Goal: Task Accomplishment & Management: Use online tool/utility

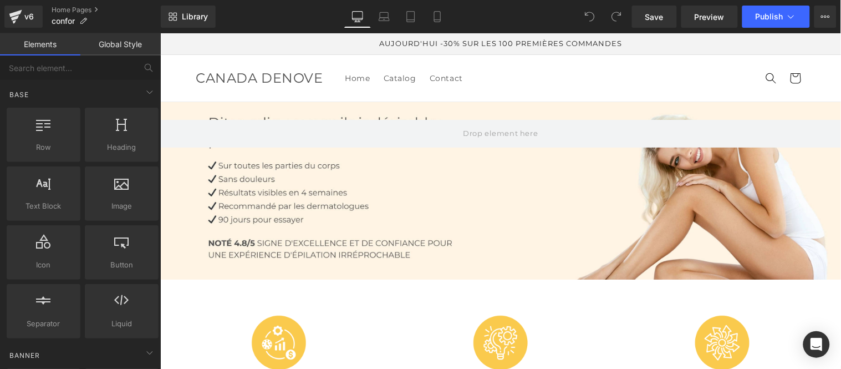
drag, startPoint x: 838, startPoint y: 305, endPoint x: 959, endPoint y: 63, distance: 270.3
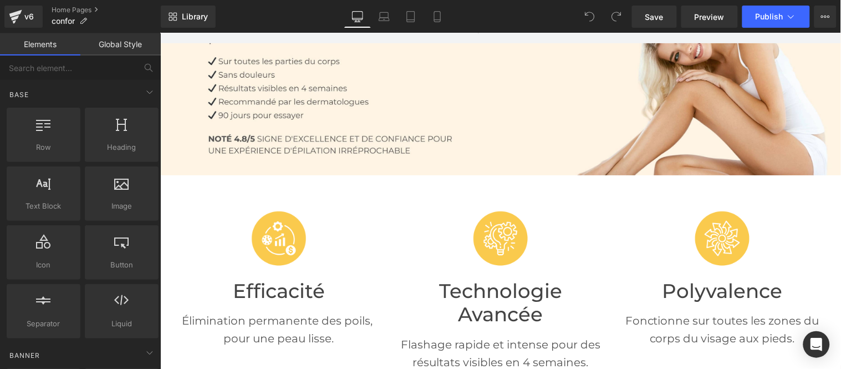
scroll to position [123, 0]
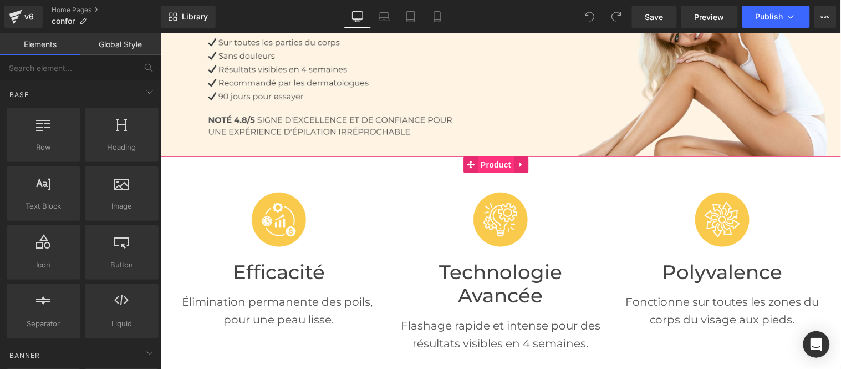
click at [498, 160] on span "Product" at bounding box center [495, 164] width 36 height 17
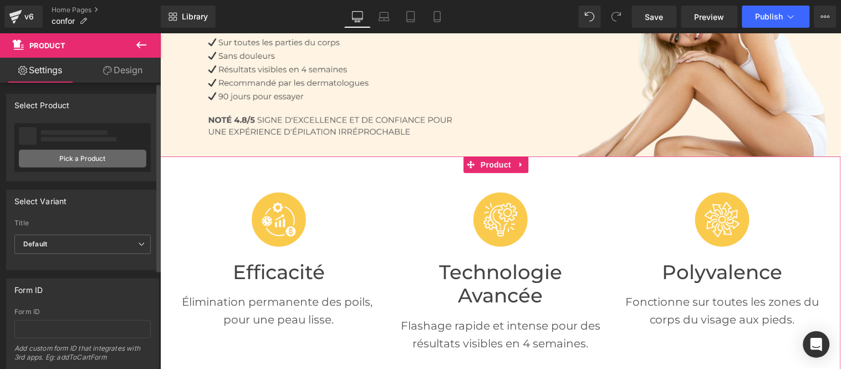
click at [85, 159] on link "Pick a Product" at bounding box center [83, 159] width 128 height 18
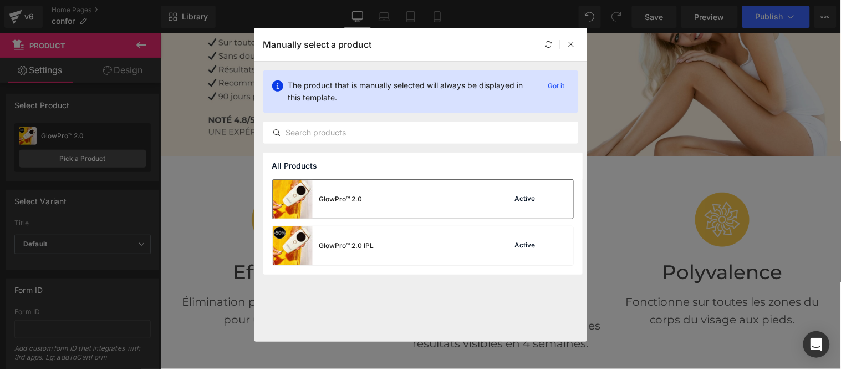
click at [292, 190] on img at bounding box center [293, 199] width 40 height 39
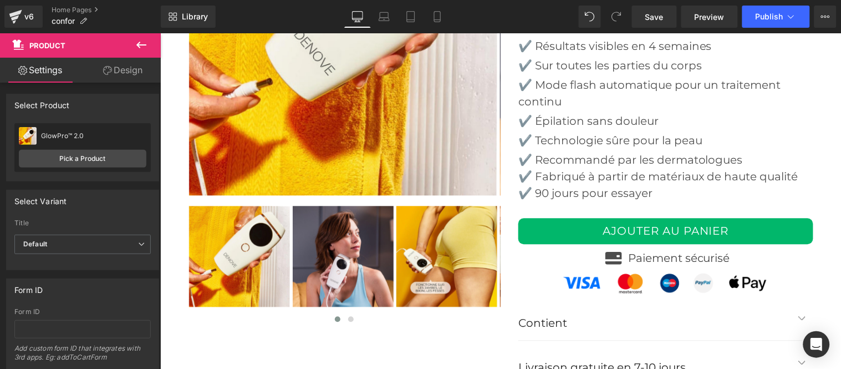
scroll to position [2731, 0]
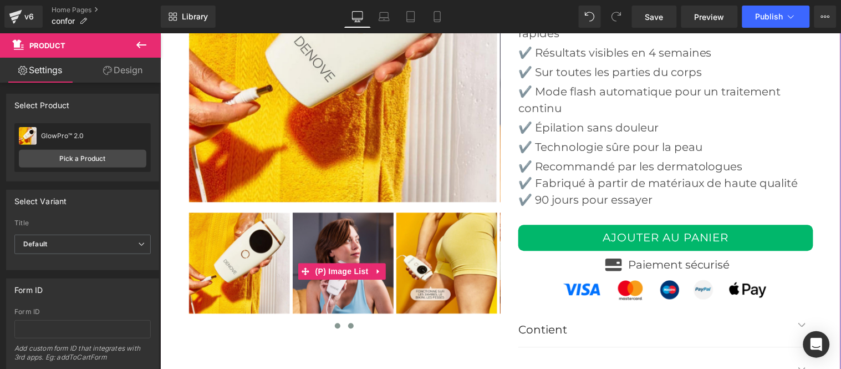
click at [352, 324] on button at bounding box center [350, 325] width 13 height 11
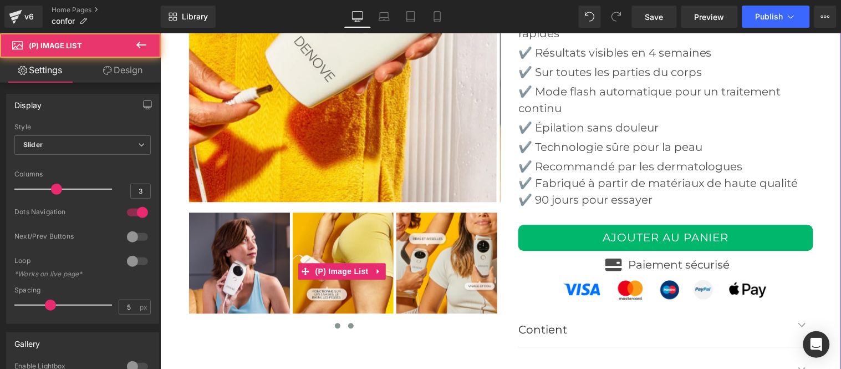
click at [334, 324] on span at bounding box center [337, 326] width 6 height 6
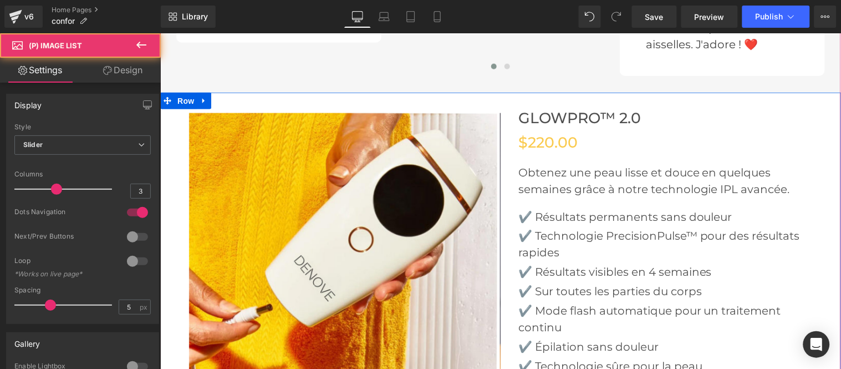
scroll to position [2485, 0]
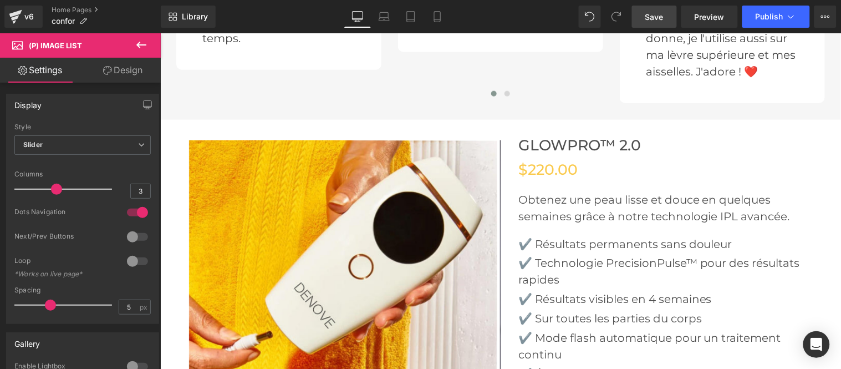
click at [659, 18] on span "Save" at bounding box center [654, 17] width 18 height 12
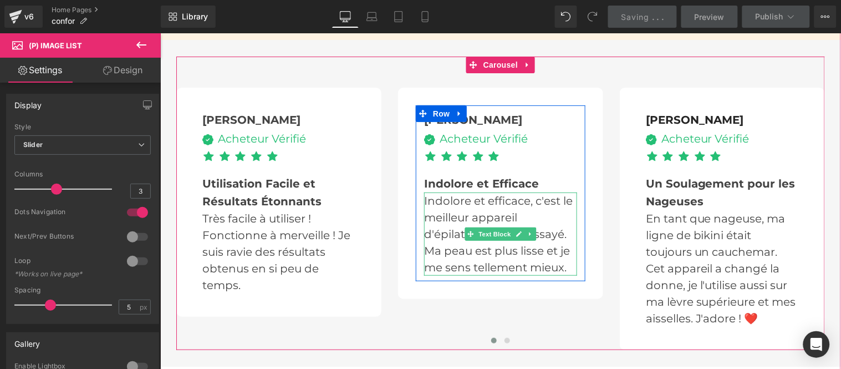
scroll to position [2300, 0]
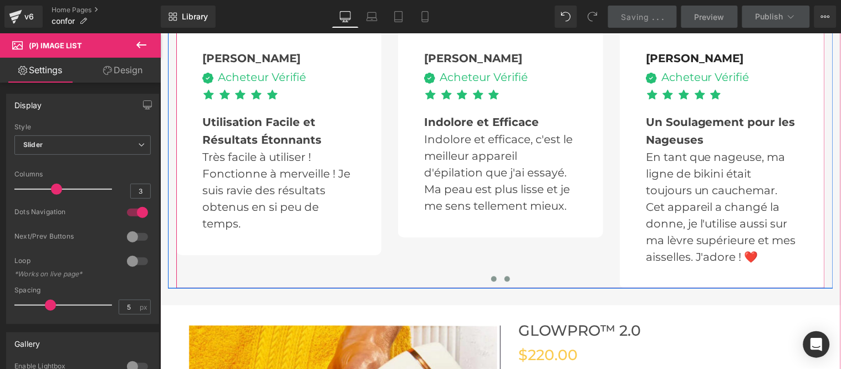
click at [504, 280] on button at bounding box center [506, 278] width 13 height 11
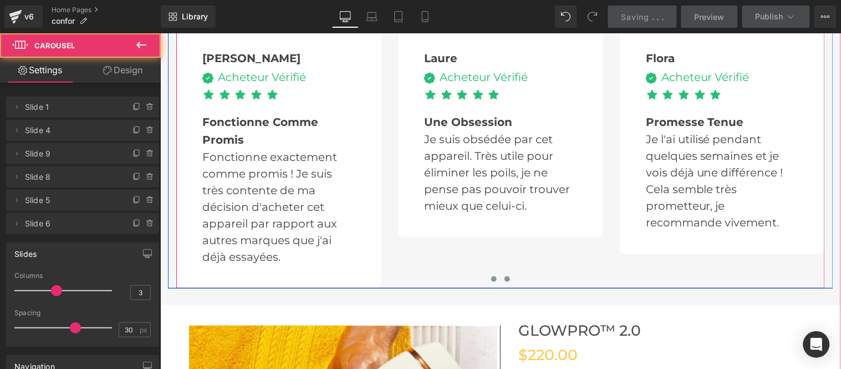
click at [491, 278] on span at bounding box center [494, 279] width 6 height 6
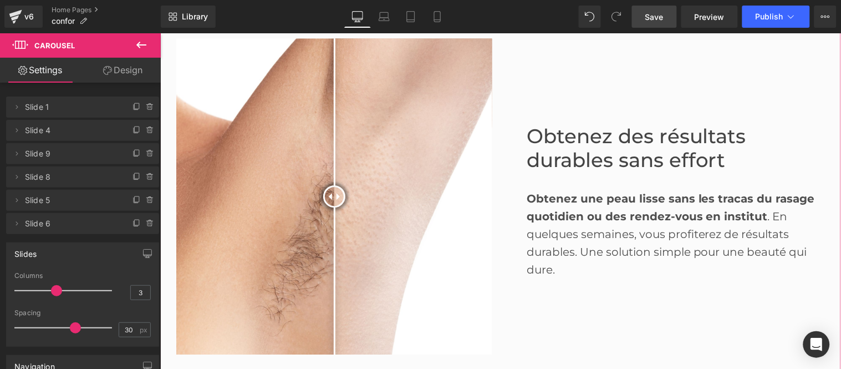
scroll to position [699, 0]
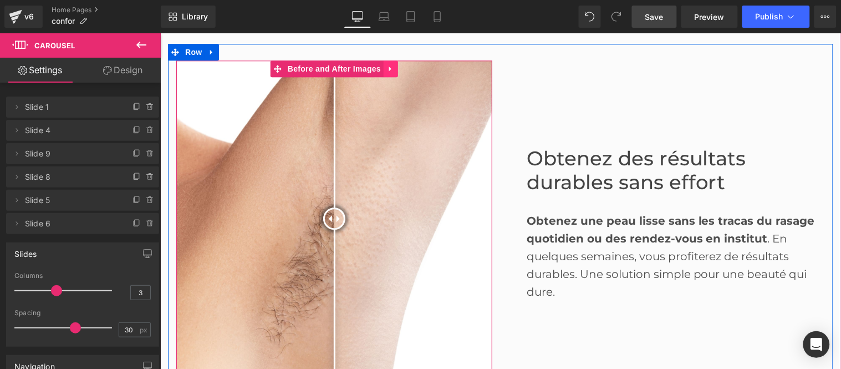
click at [387, 68] on icon at bounding box center [390, 68] width 8 height 8
click at [394, 68] on icon at bounding box center [398, 68] width 8 height 8
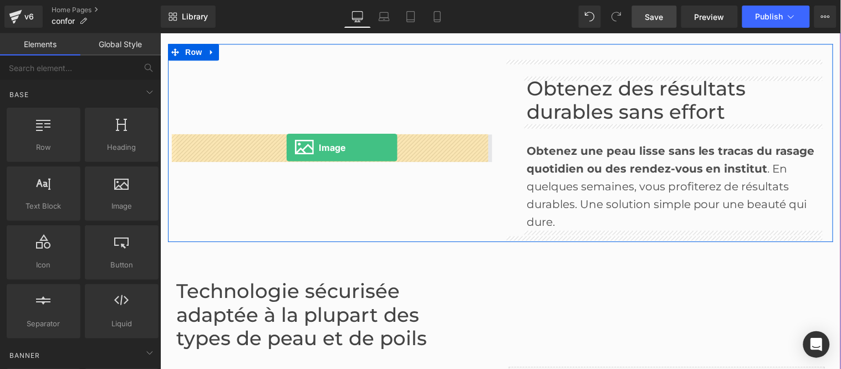
drag, startPoint x: 273, startPoint y: 231, endPoint x: 286, endPoint y: 147, distance: 85.2
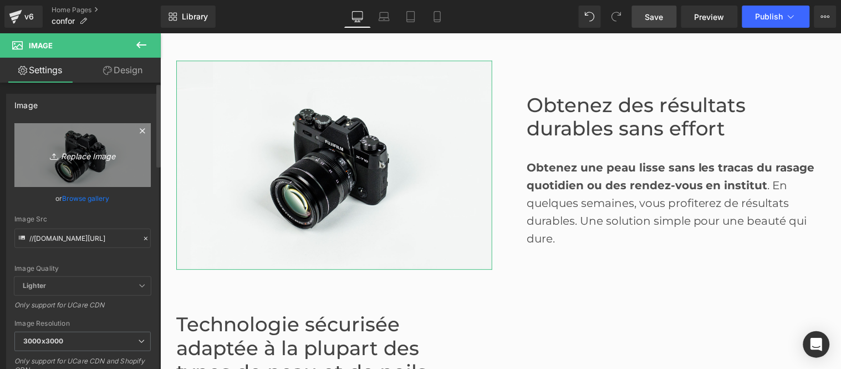
click at [65, 153] on icon "Replace Image" at bounding box center [82, 155] width 89 height 14
type input "C:\fakepath\ip 4.jpg"
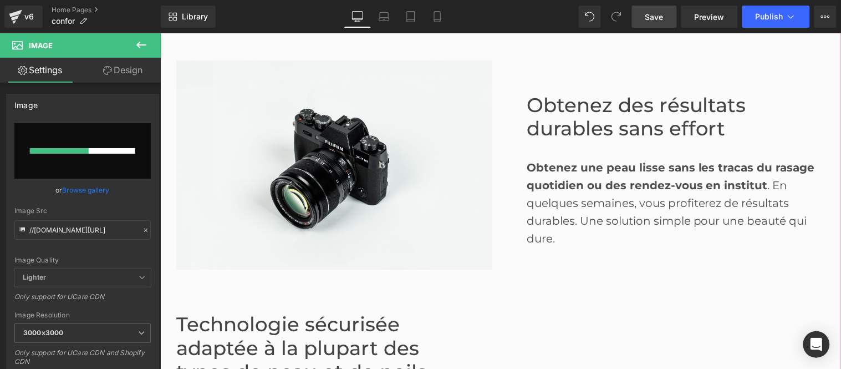
scroll to position [637, 0]
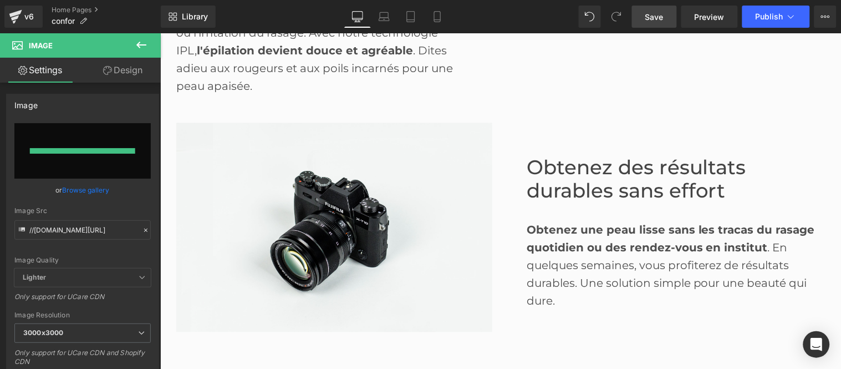
type input "[URL][DOMAIN_NAME]"
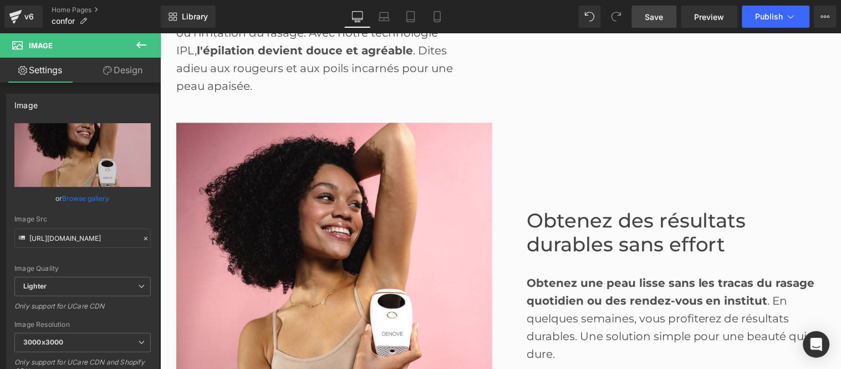
click at [663, 14] on span "Save" at bounding box center [654, 17] width 18 height 12
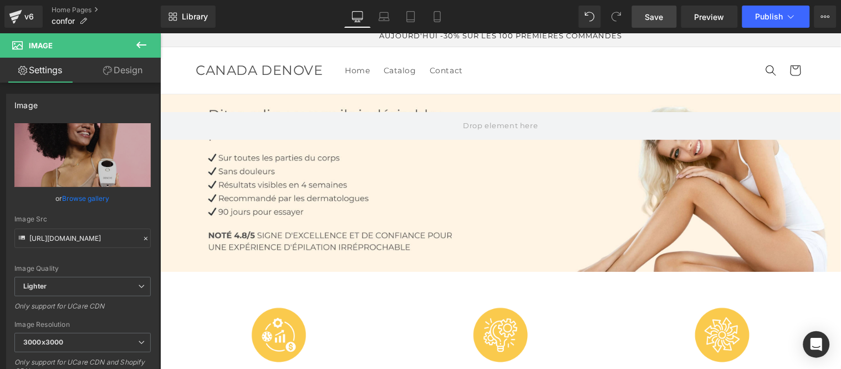
scroll to position [0, 0]
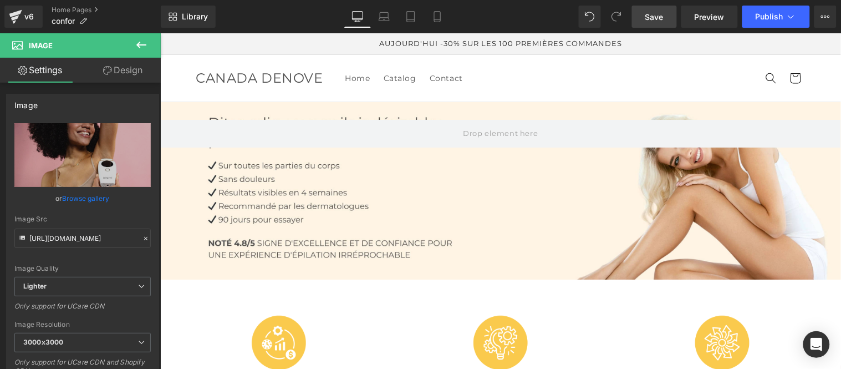
click at [664, 17] on span "Save" at bounding box center [654, 17] width 18 height 12
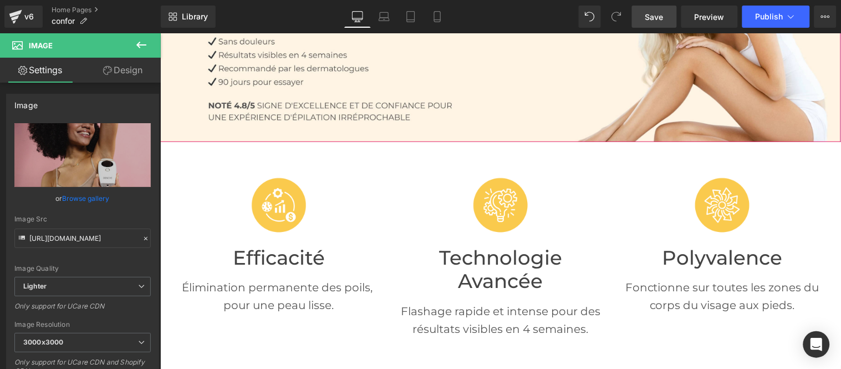
scroll to position [246, 0]
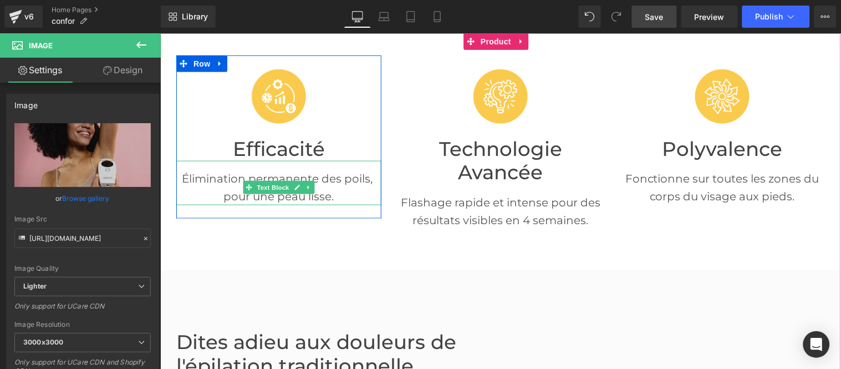
click at [205, 186] on p "Élimination permanente des poils, pour une peau lisse." at bounding box center [278, 186] width 205 height 35
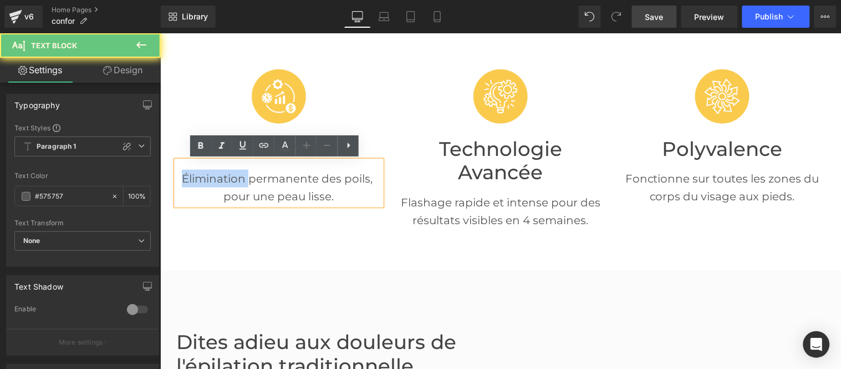
click at [205, 186] on p "Élimination permanente des poils, pour une peau lisse." at bounding box center [278, 186] width 205 height 35
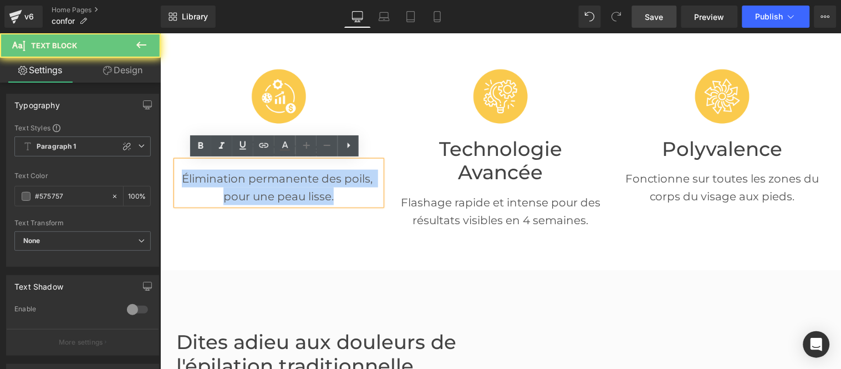
click at [205, 186] on p "Élimination permanente des poils, pour une peau lisse." at bounding box center [278, 186] width 205 height 35
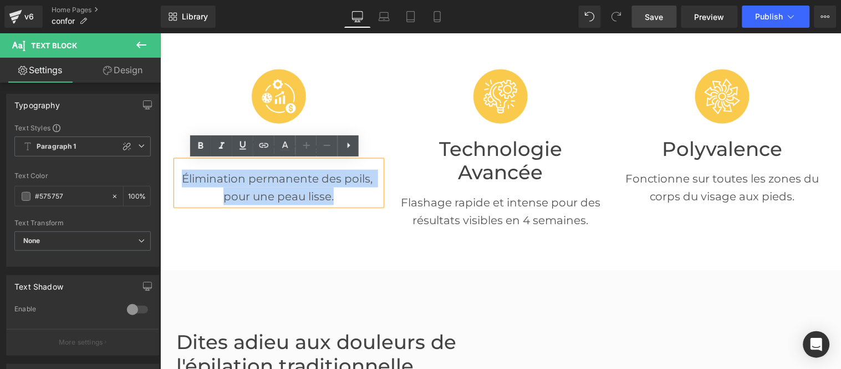
paste div
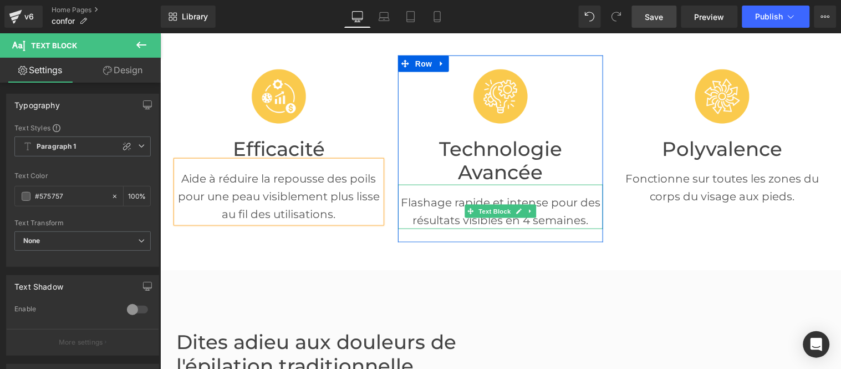
click at [415, 209] on p "Flashage rapide et intense pour des résultats visibles en 4 semaines." at bounding box center [500, 210] width 205 height 35
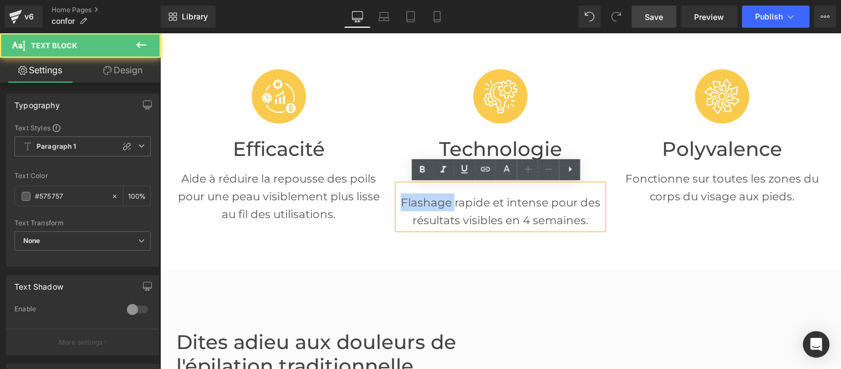
click at [415, 209] on p "Flashage rapide et intense pour des résultats visibles en 4 semaines." at bounding box center [500, 210] width 205 height 35
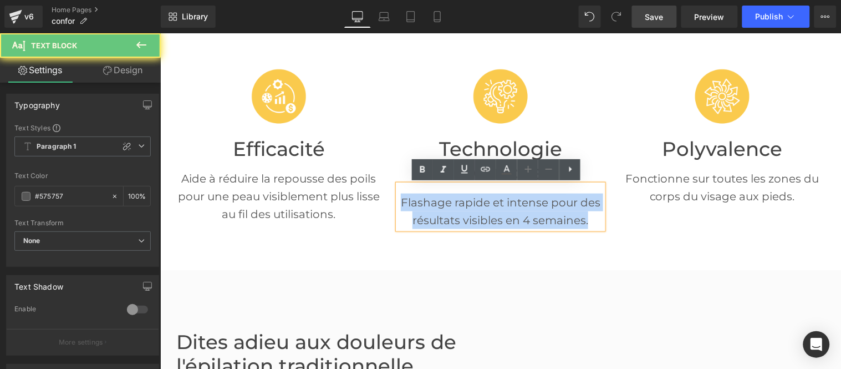
click at [415, 209] on p "Flashage rapide et intense pour des résultats visibles en 4 semaines." at bounding box center [500, 210] width 205 height 35
paste div
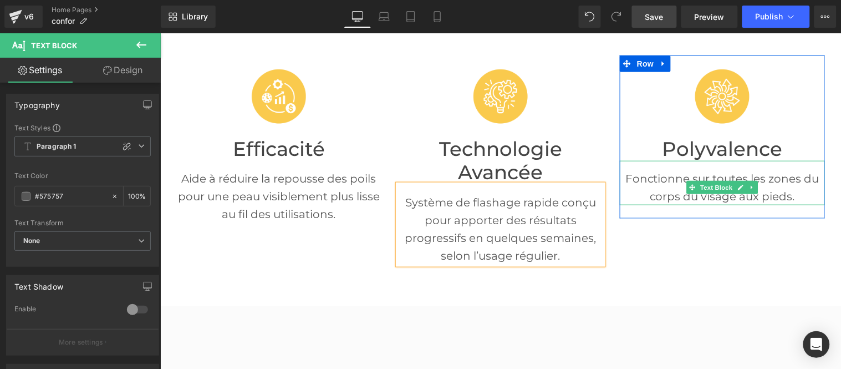
click at [658, 186] on p "Fonctionne sur toutes les zones du corps du visage aux pieds." at bounding box center [721, 186] width 205 height 35
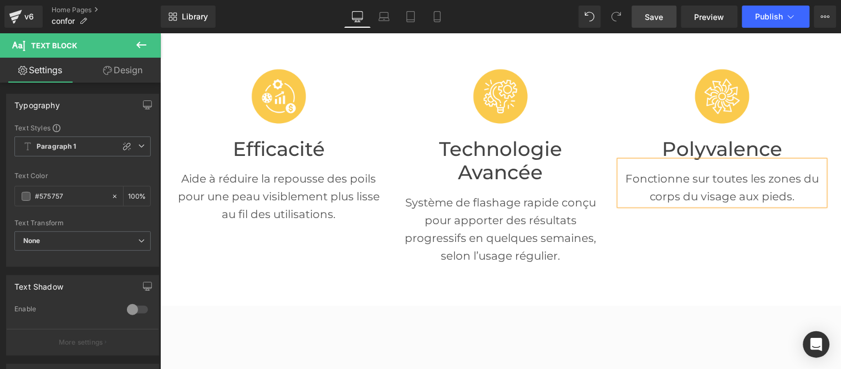
click at [658, 186] on p "Fonctionne sur toutes les zones du corps du visage aux pieds." at bounding box center [721, 186] width 205 height 35
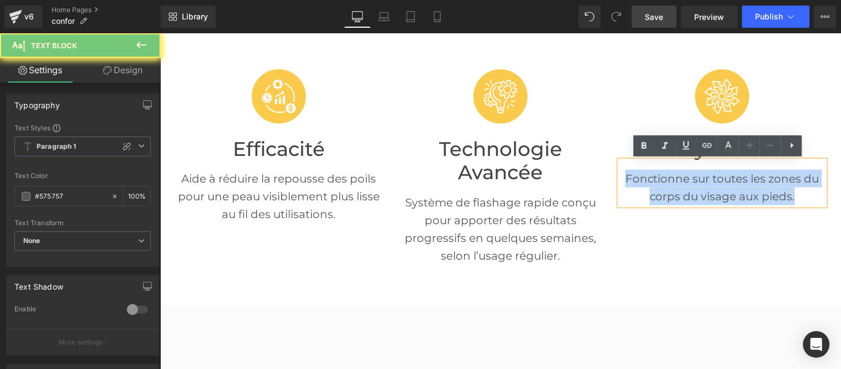
click at [658, 186] on p "Fonctionne sur toutes les zones du corps du visage aux pieds." at bounding box center [721, 186] width 205 height 35
paste div
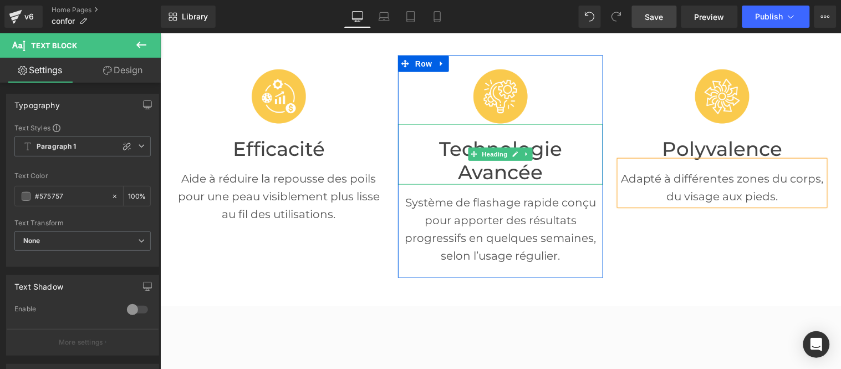
click at [440, 157] on font "Technologie Avancée" at bounding box center [500, 160] width 123 height 48
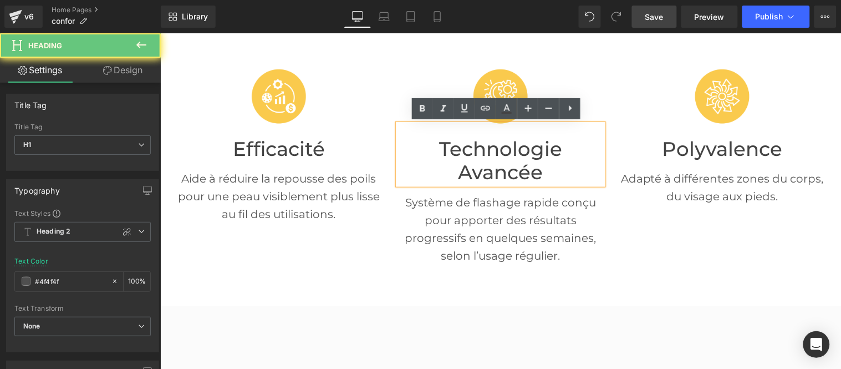
click at [440, 157] on font "Technologie Avancée" at bounding box center [500, 160] width 123 height 48
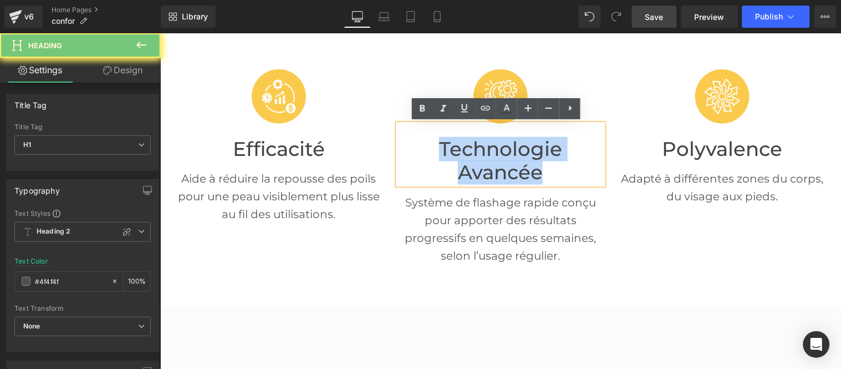
click at [440, 157] on font "Technologie Avancée" at bounding box center [500, 160] width 123 height 48
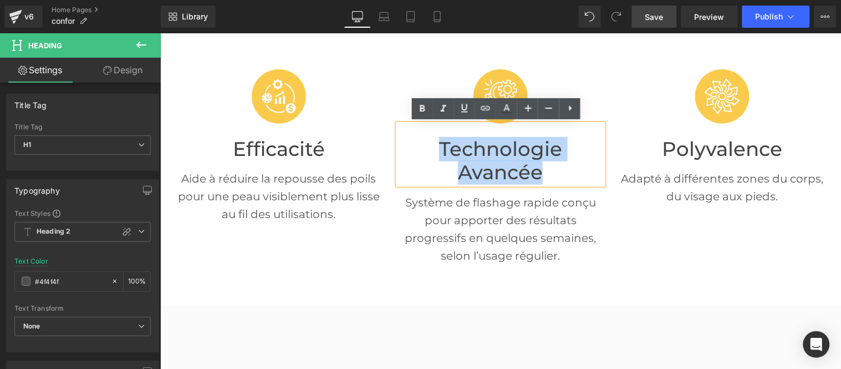
paste div
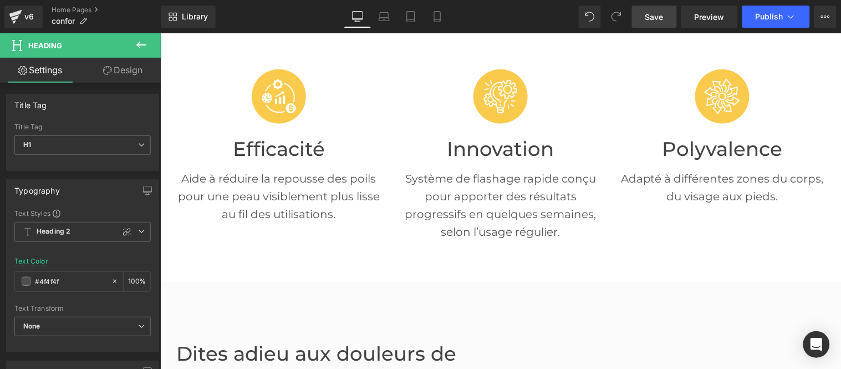
click at [655, 16] on span "Save" at bounding box center [654, 17] width 18 height 12
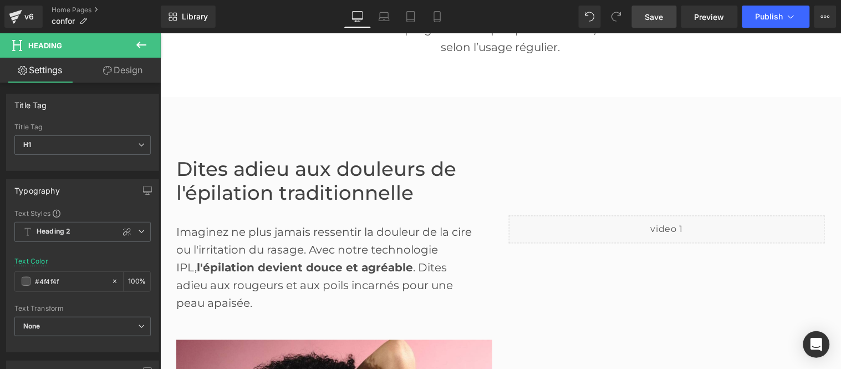
scroll to position [492, 0]
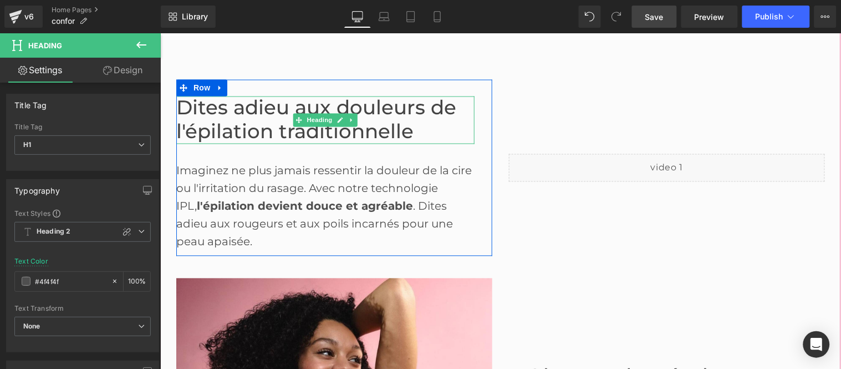
click at [267, 128] on font "Dites adieu aux douleurs de l'épilation traditionnelle" at bounding box center [316, 119] width 280 height 48
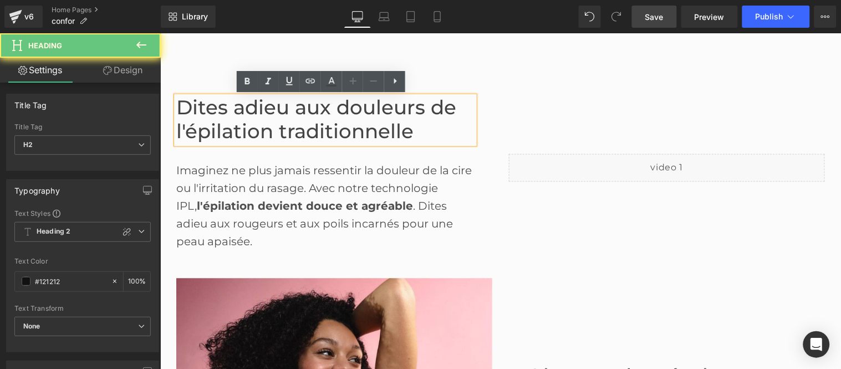
click at [267, 128] on font "Dites adieu aux douleurs de l'épilation traditionnelle" at bounding box center [316, 119] width 280 height 48
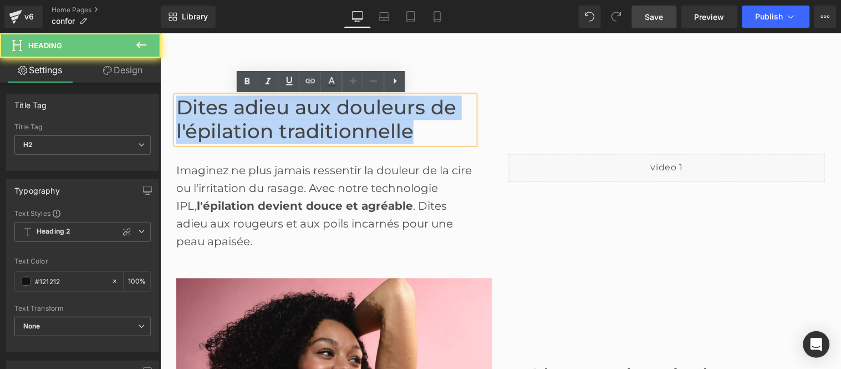
click at [267, 128] on font "Dites adieu aux douleurs de l'épilation traditionnelle" at bounding box center [316, 119] width 280 height 48
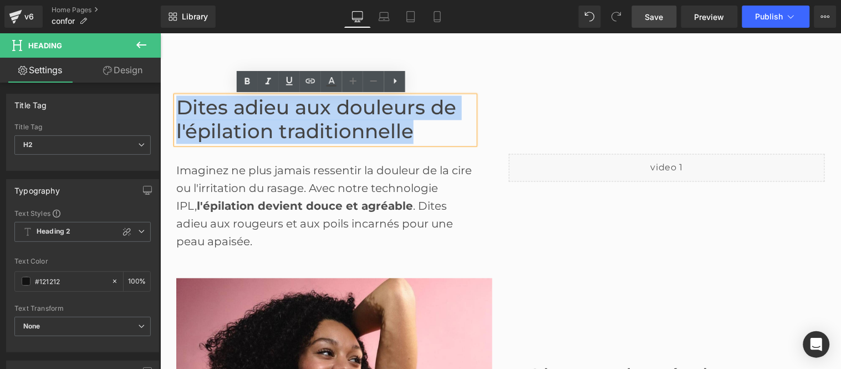
paste div
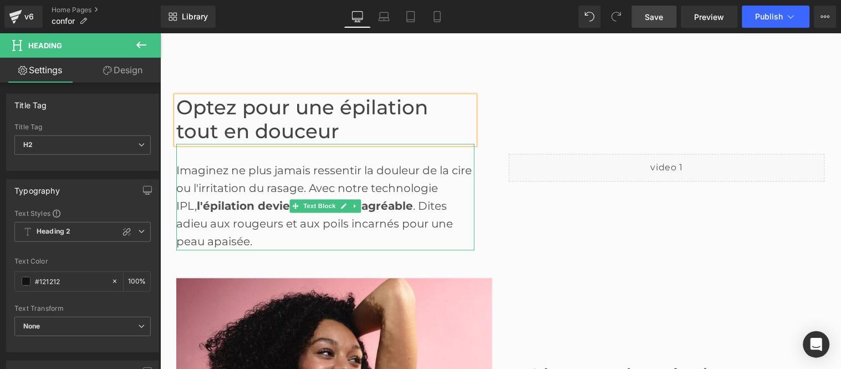
click at [239, 177] on div "Imaginez ne plus jamais ressentir la douleur de la cire ou l'irritation du rasa…" at bounding box center [325, 197] width 298 height 106
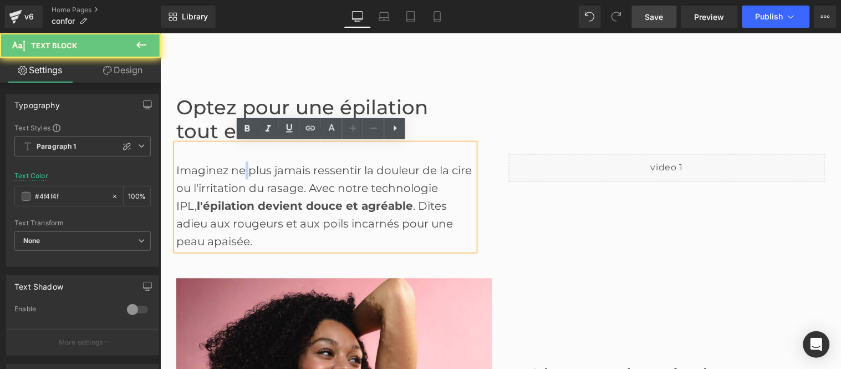
click at [239, 177] on div "Imaginez ne plus jamais ressentir la douleur de la cire ou l'irritation du rasa…" at bounding box center [325, 197] width 298 height 106
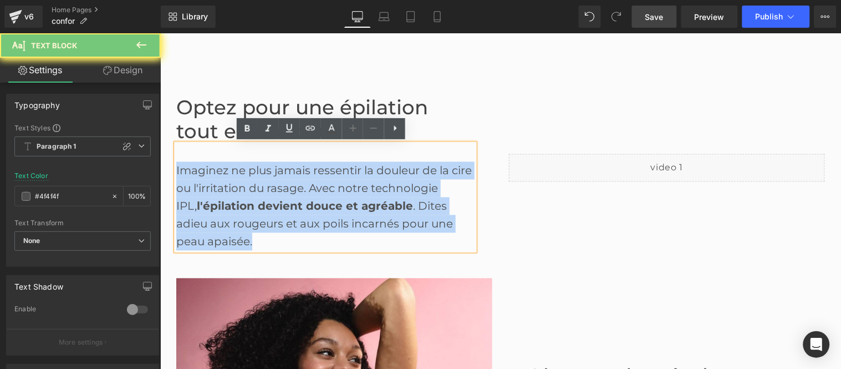
click at [239, 177] on div "Imaginez ne plus jamais ressentir la douleur de la cire ou l'irritation du rasa…" at bounding box center [325, 197] width 298 height 106
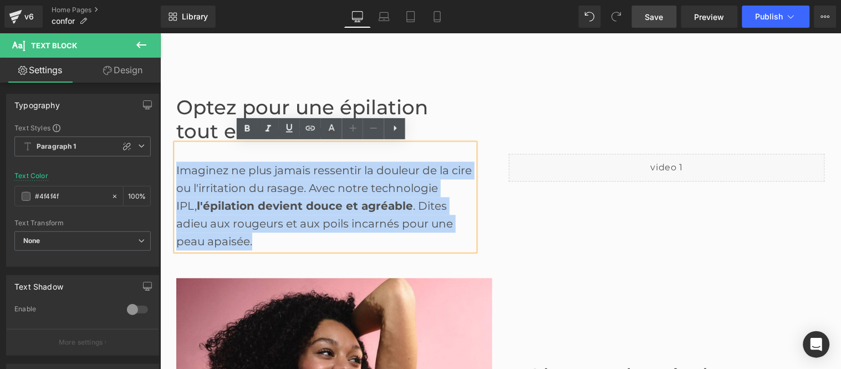
paste div
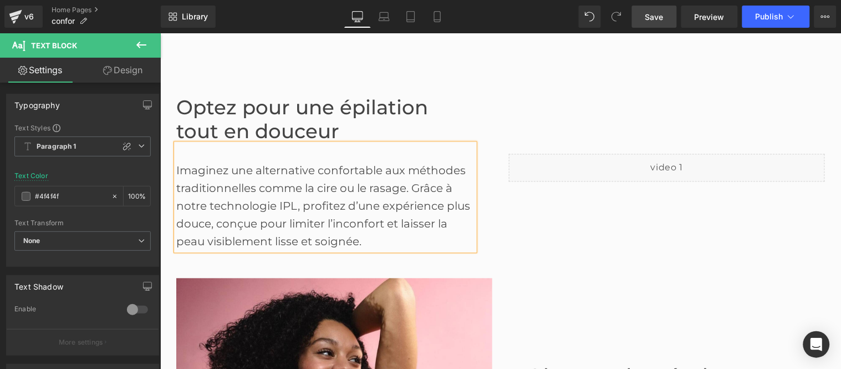
click at [298, 202] on div "Imaginez une alternative confortable aux méthodes traditionnelles comme la cire…" at bounding box center [325, 197] width 298 height 106
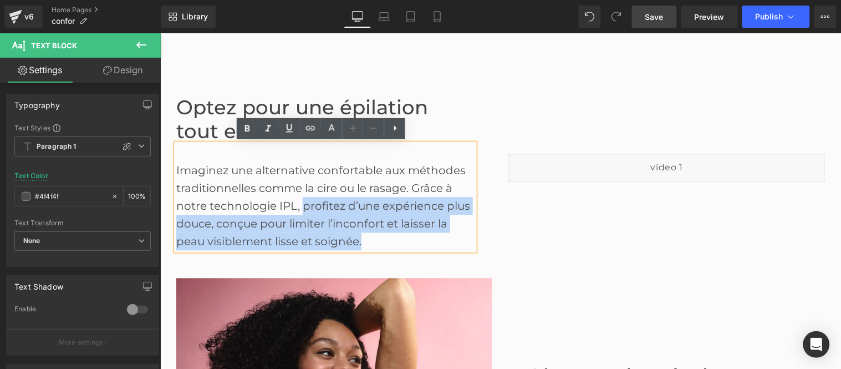
click at [365, 240] on div "Imaginez une alternative confortable aux méthodes traditionnelles comme la cire…" at bounding box center [325, 197] width 298 height 106
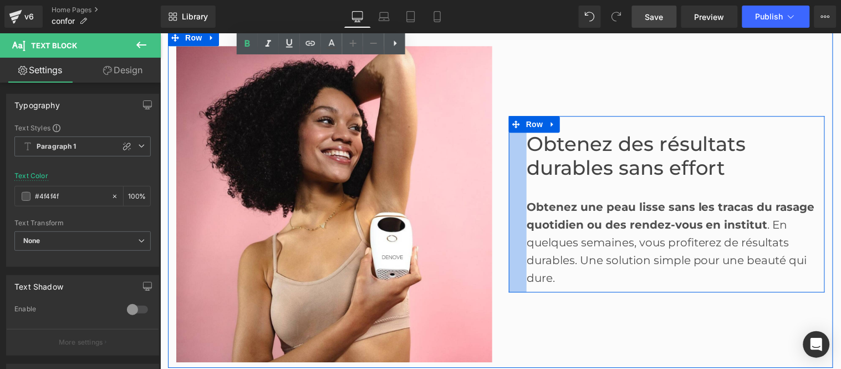
scroll to position [739, 0]
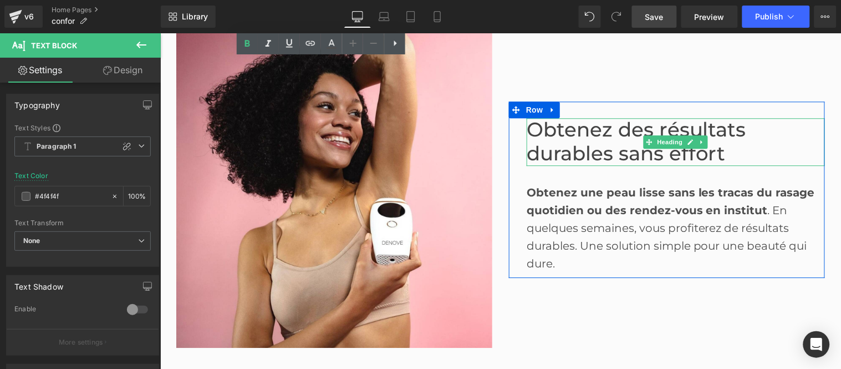
click at [568, 133] on font "Obtenez des résultats durables sans effort" at bounding box center [636, 141] width 220 height 48
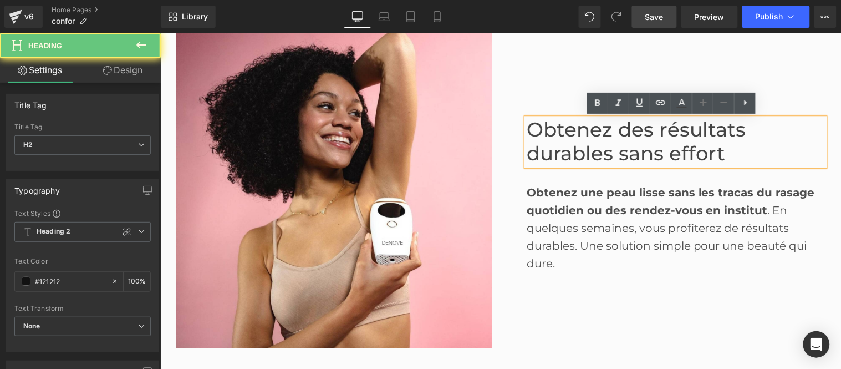
click at [568, 133] on font "Obtenez des résultats durables sans effort" at bounding box center [636, 141] width 220 height 48
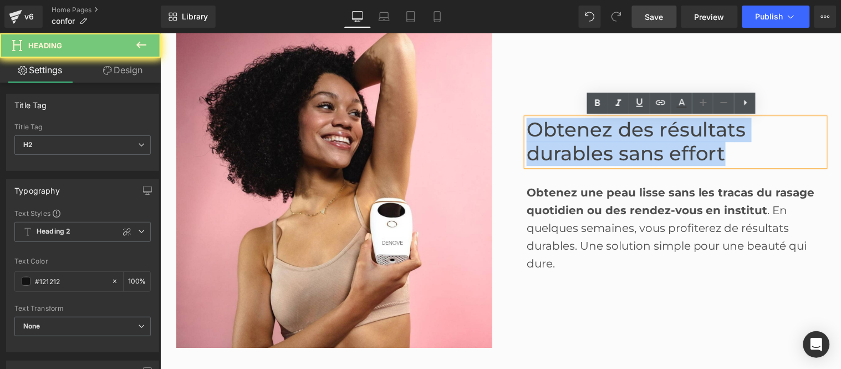
paste div
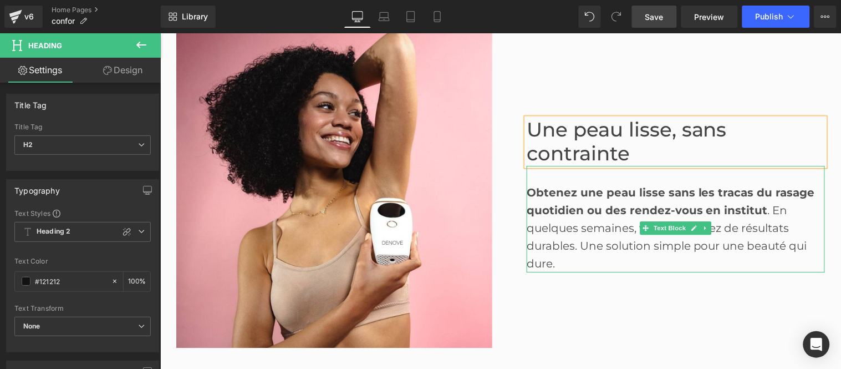
click at [577, 242] on div "Obtenez une peau lisse sans les tracas du rasage quotidien ou des rendez-vous e…" at bounding box center [675, 218] width 298 height 106
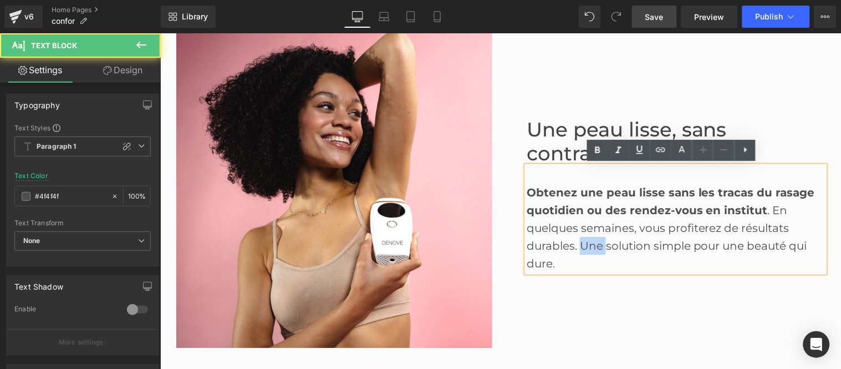
click at [577, 242] on div "Obtenez une peau lisse sans les tracas du rasage quotidien ou des rendez-vous e…" at bounding box center [675, 218] width 298 height 106
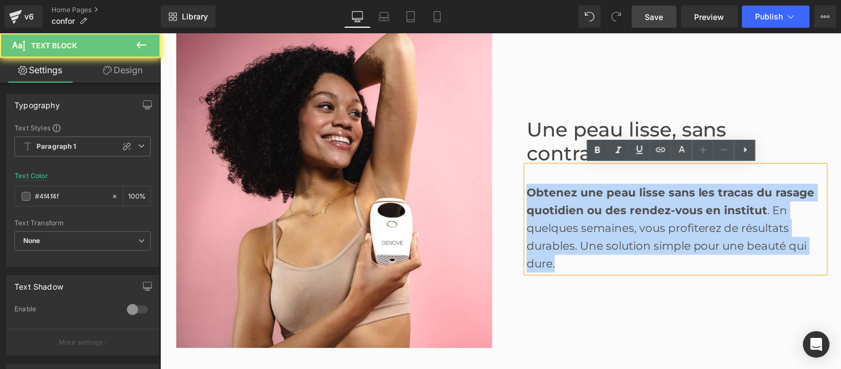
click at [577, 242] on div "Obtenez une peau lisse sans les tracas du rasage quotidien ou des rendez-vous e…" at bounding box center [675, 218] width 298 height 106
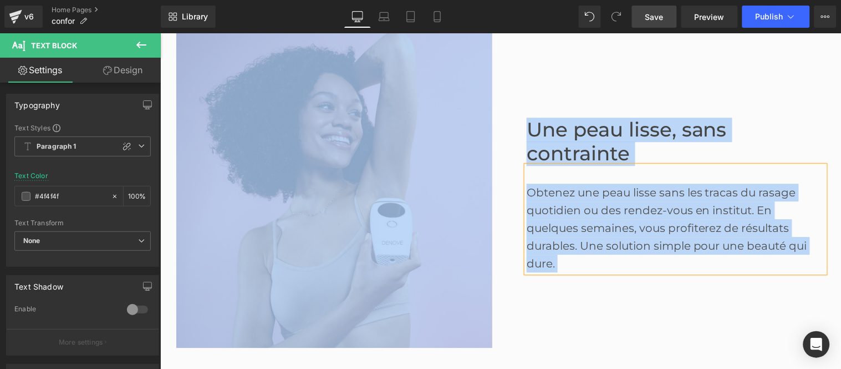
click at [603, 220] on div "Obtenez une peau lisse sans les tracas du rasage quotidien ou des rendez-vous e…" at bounding box center [675, 218] width 298 height 106
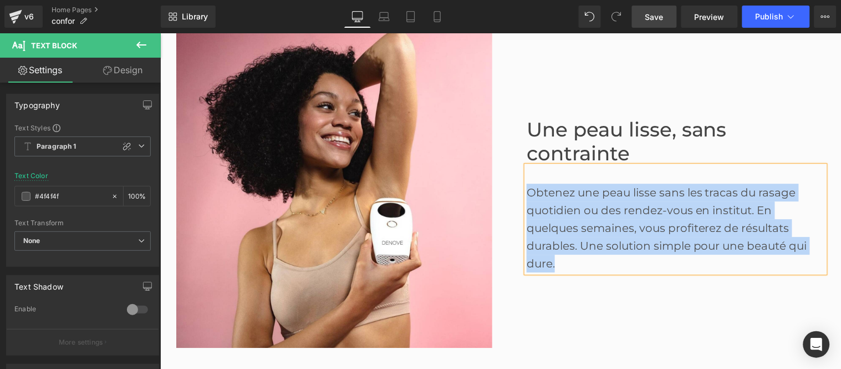
paste div
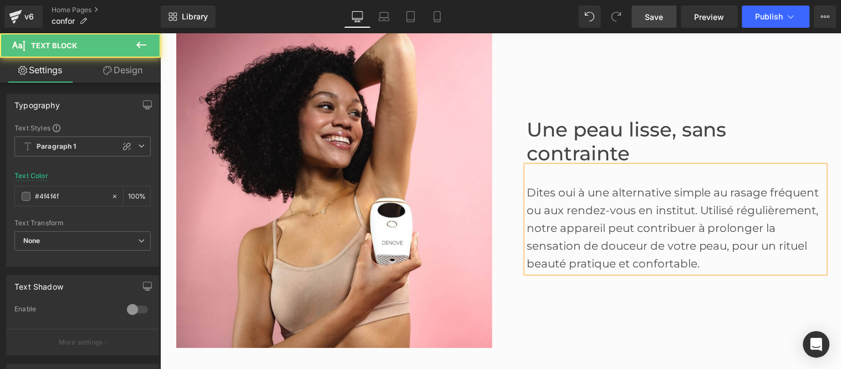
click at [698, 207] on div "Dites oui à une alternative simple au rasage fréquent ou aux rendez-vous en ins…" at bounding box center [675, 218] width 298 height 106
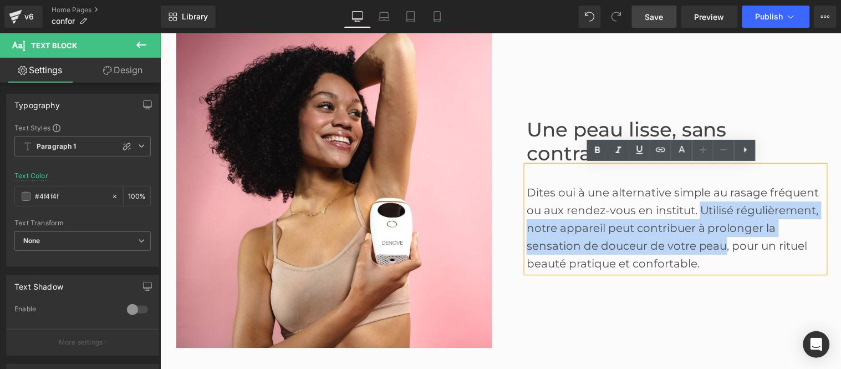
click at [721, 245] on div "Dites oui à une alternative simple au rasage fréquent ou aux rendez-vous en ins…" at bounding box center [675, 218] width 298 height 106
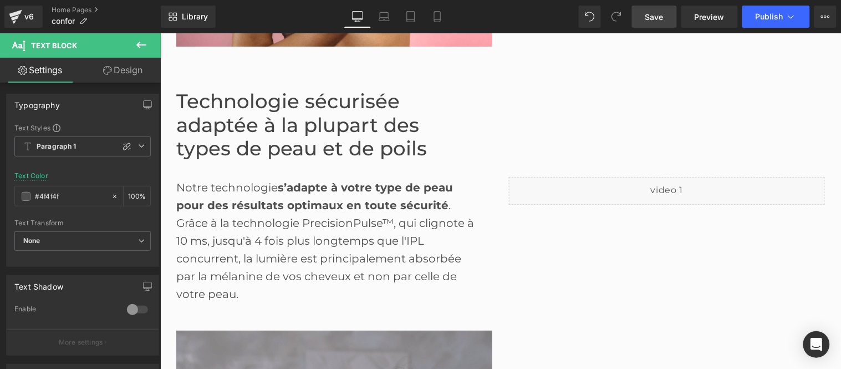
scroll to position [1047, 0]
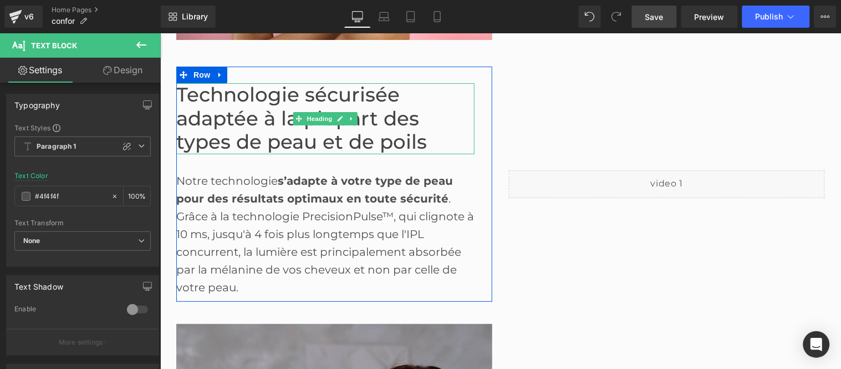
click at [261, 120] on font "Technologie sécurisée adaptée à la plupart des types de peau et de poils" at bounding box center [301, 117] width 251 height 71
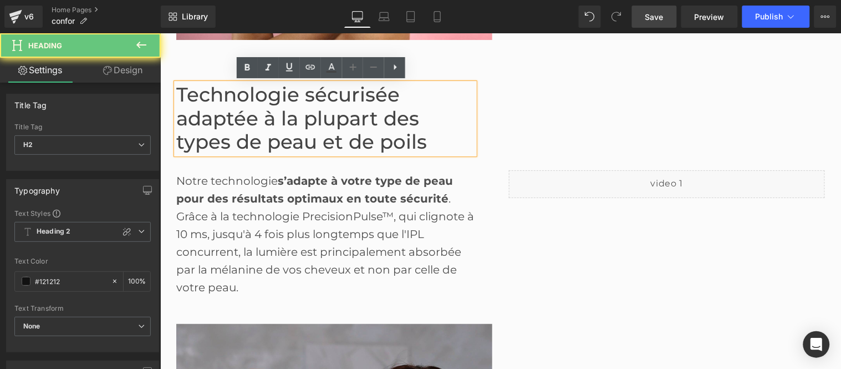
click at [261, 120] on font "Technologie sécurisée adaptée à la plupart des types de peau et de poils" at bounding box center [301, 117] width 251 height 71
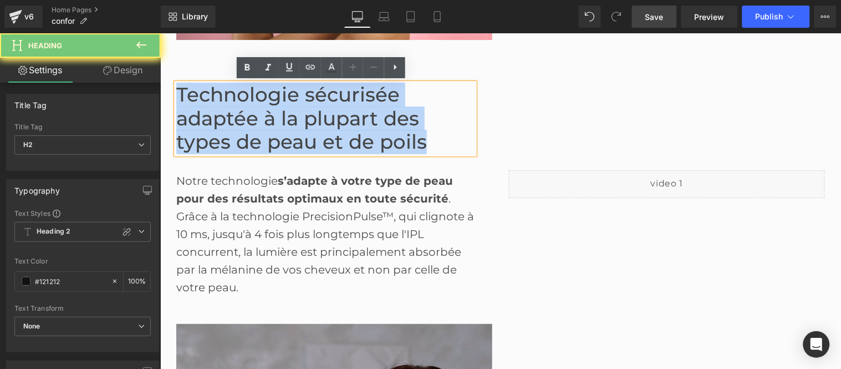
paste div
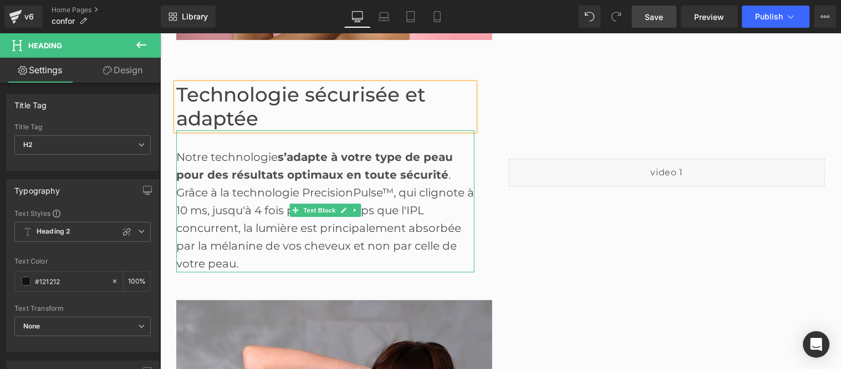
click at [236, 184] on div "Notre technologie s’adapte à votre type de peau pour des résultats optimaux en …" at bounding box center [325, 201] width 298 height 142
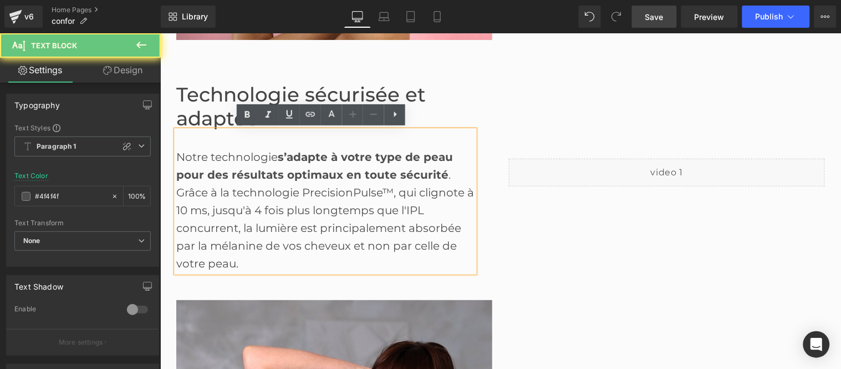
click at [236, 184] on div "Notre technologie s’adapte à votre type de peau pour des résultats optimaux en …" at bounding box center [325, 201] width 298 height 142
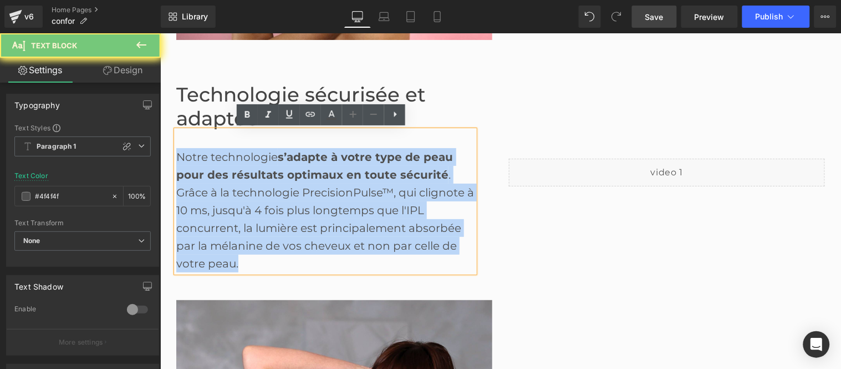
click at [236, 184] on div "Notre technologie s’adapte à votre type de peau pour des résultats optimaux en …" at bounding box center [325, 201] width 298 height 142
paste div
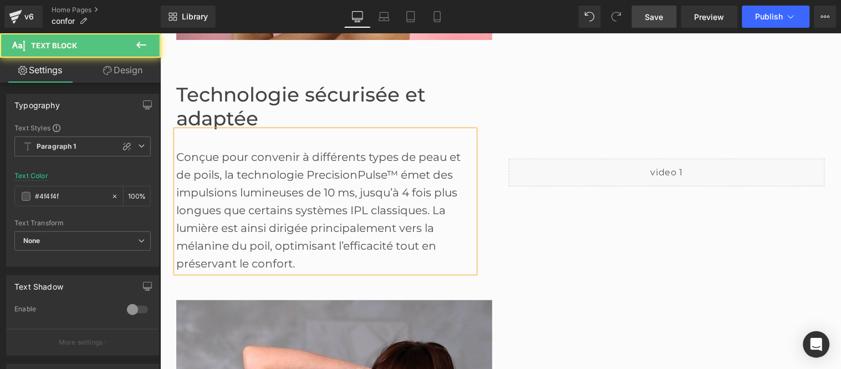
click at [218, 172] on div "Conçue pour convenir à différents types de peau et de poils, la technologie Pre…" at bounding box center [325, 201] width 298 height 142
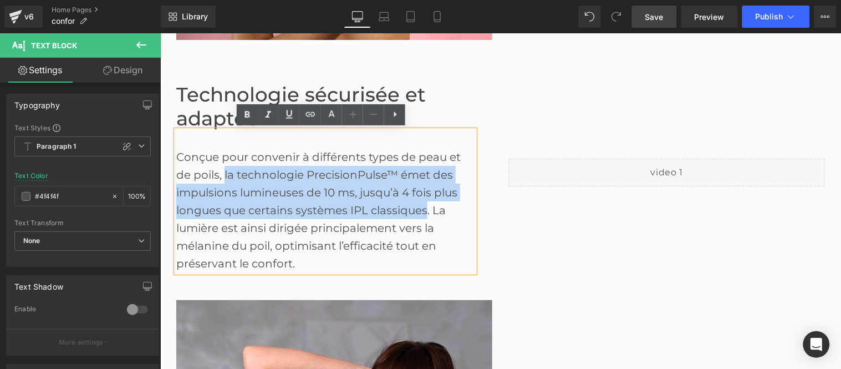
click at [421, 208] on div "Conçue pour convenir à différents types de peau et de poils, la technologie Pre…" at bounding box center [325, 201] width 298 height 142
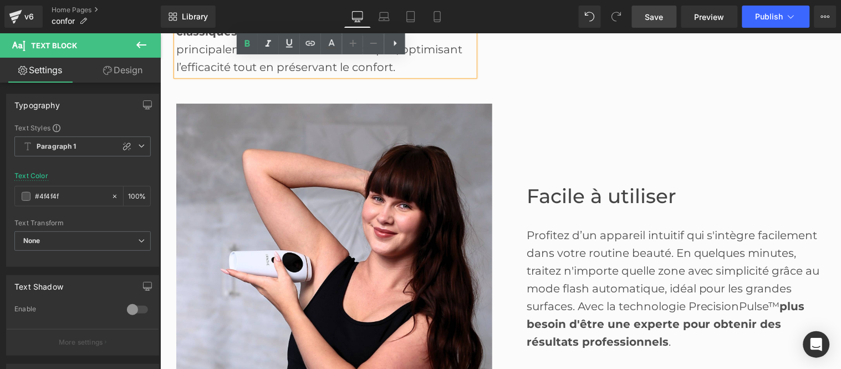
scroll to position [1294, 0]
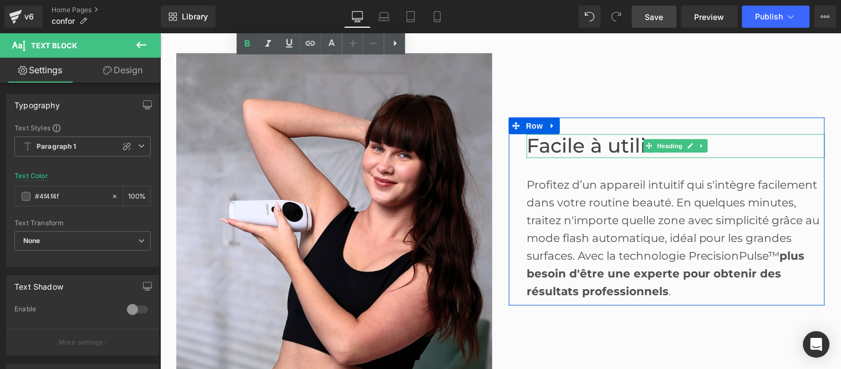
click at [559, 147] on font "Facile à utiliser" at bounding box center [601, 145] width 150 height 24
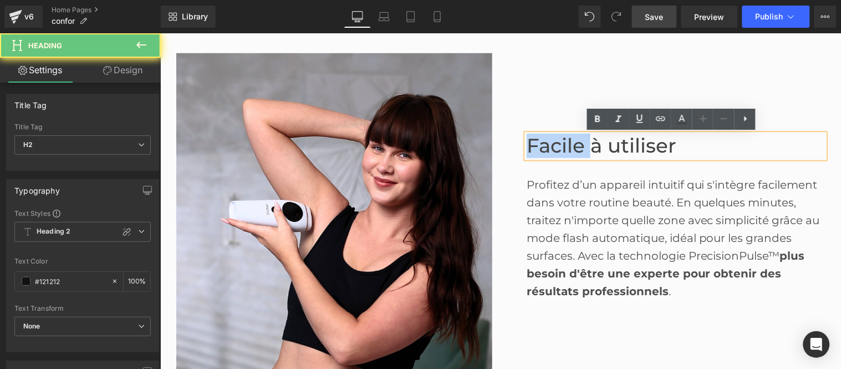
click at [559, 147] on font "Facile à utiliser" at bounding box center [601, 145] width 150 height 24
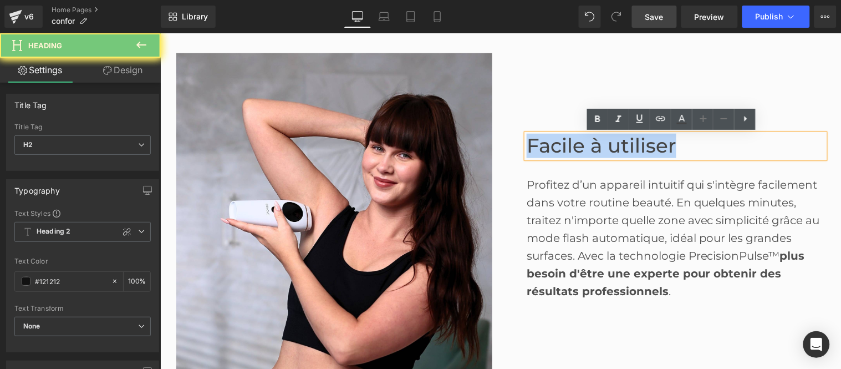
paste div
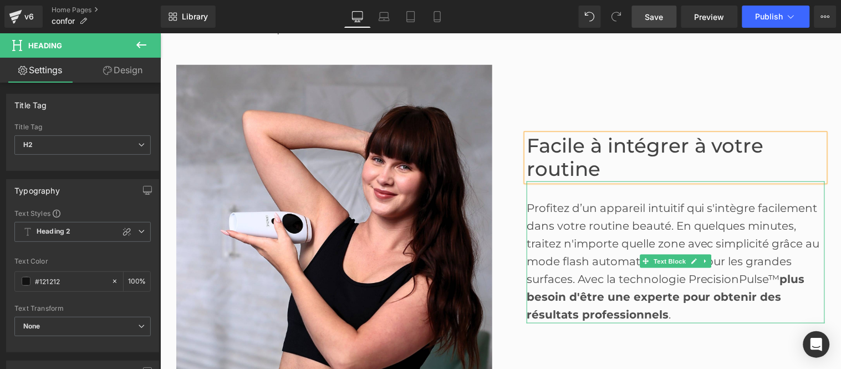
click at [577, 236] on div "Profitez d’un appareil intuitif qui s'intègre facilement dans votre routine bea…" at bounding box center [675, 260] width 298 height 124
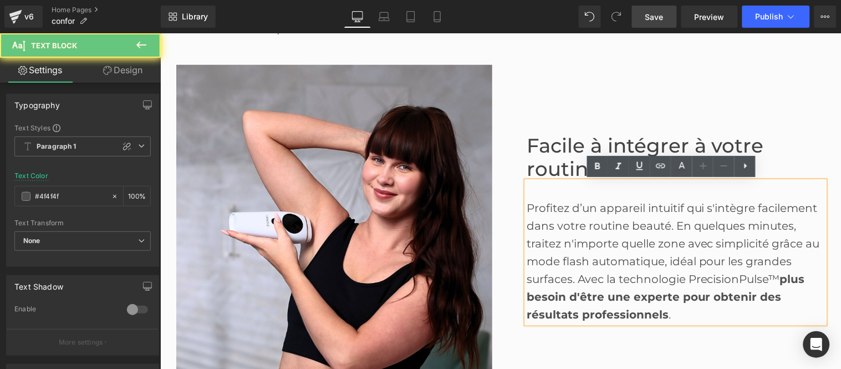
click at [577, 236] on div "Profitez d’un appareil intuitif qui s'intègre facilement dans votre routine bea…" at bounding box center [675, 260] width 298 height 124
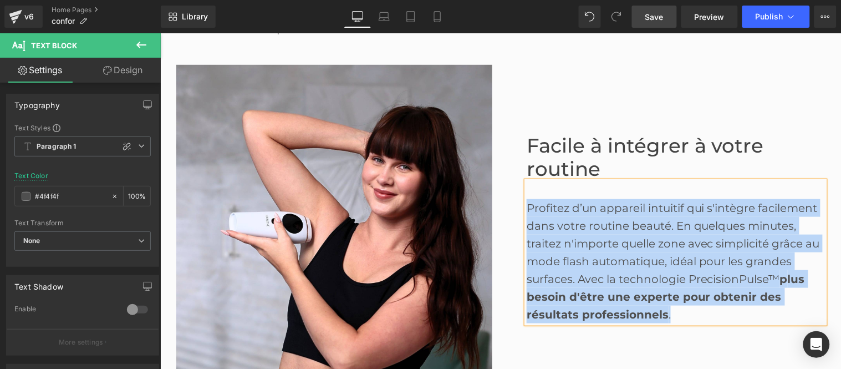
paste div
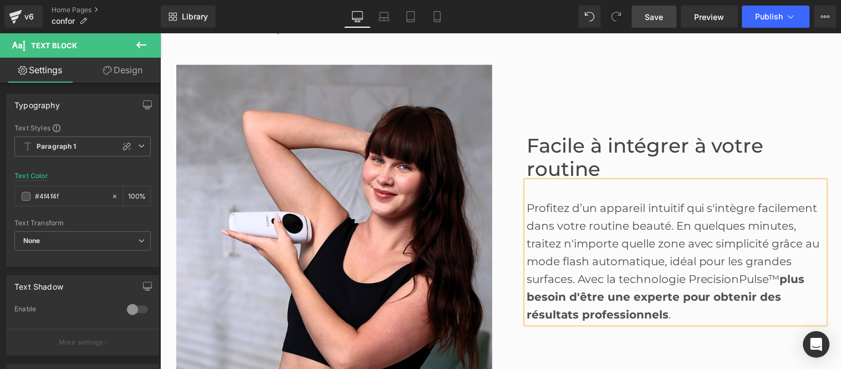
scroll to position [1300, 0]
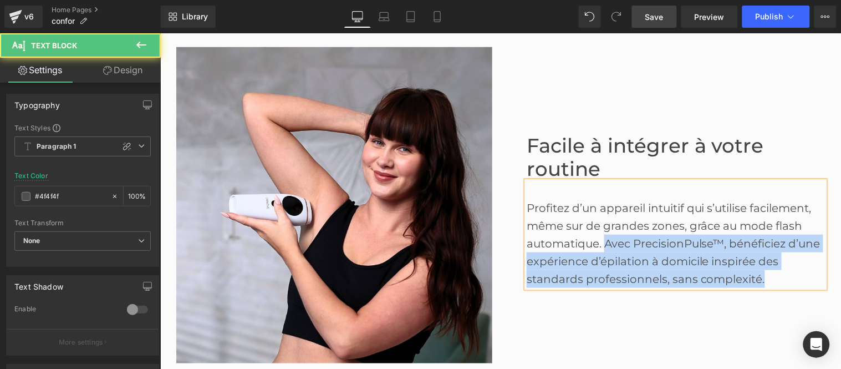
drag, startPoint x: 600, startPoint y: 241, endPoint x: 781, endPoint y: 274, distance: 183.1
click at [781, 274] on div "Profitez d’un appareil intuitif qui s’utilise facilement, même sur de grandes z…" at bounding box center [675, 242] width 298 height 89
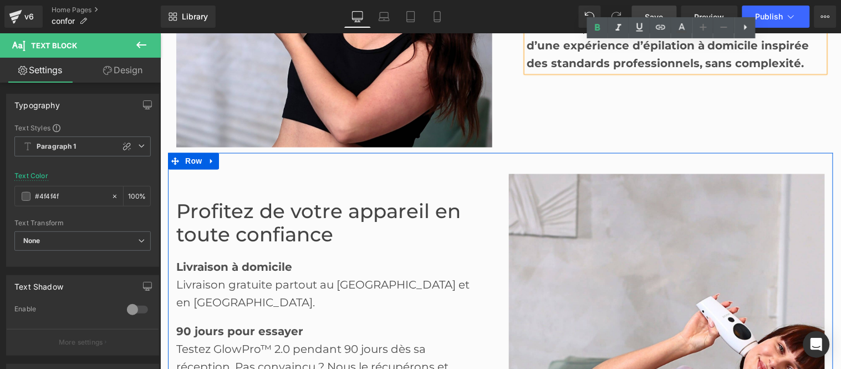
scroll to position [1546, 0]
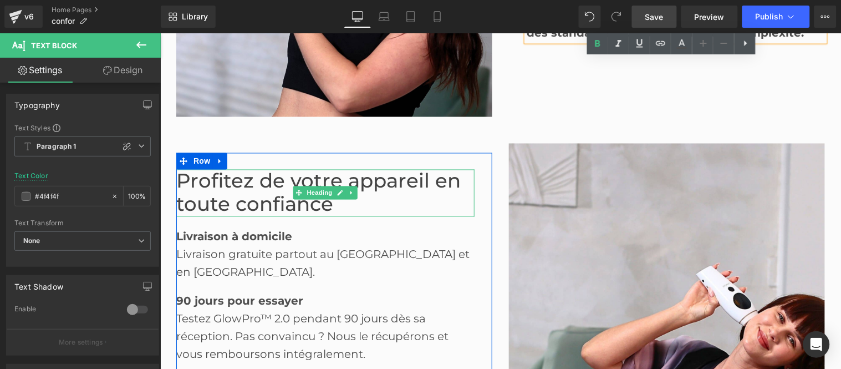
click at [239, 198] on font "Profitez de votre appareil en toute confiance" at bounding box center [318, 193] width 284 height 48
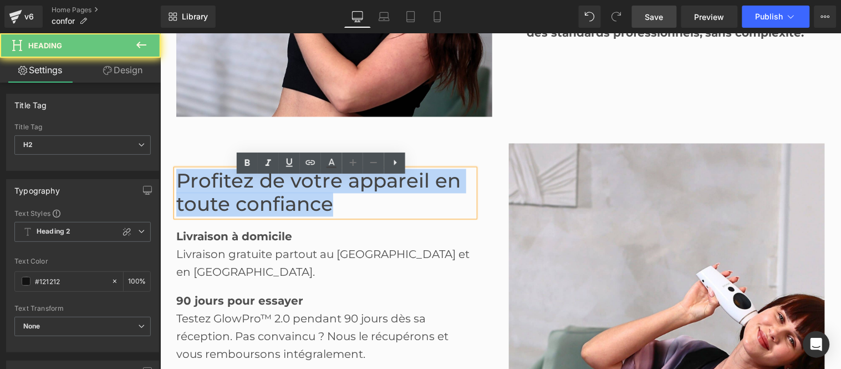
click at [239, 198] on font "Profitez de votre appareil en toute confiance" at bounding box center [318, 193] width 284 height 48
paste div
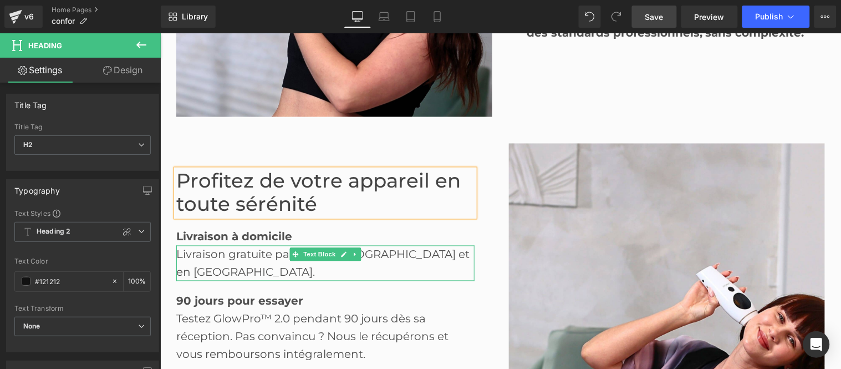
click at [208, 267] on div "Livraison gratuite partout au [GEOGRAPHIC_DATA] et en [GEOGRAPHIC_DATA]." at bounding box center [325, 262] width 298 height 35
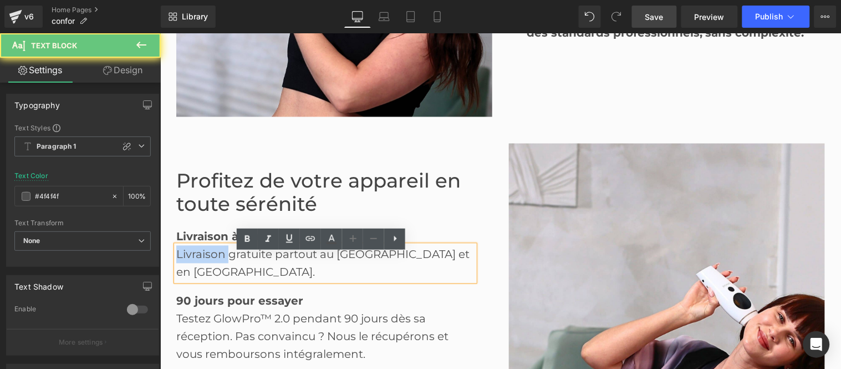
click at [208, 267] on div "Livraison gratuite partout au [GEOGRAPHIC_DATA] et en [GEOGRAPHIC_DATA]." at bounding box center [325, 262] width 298 height 35
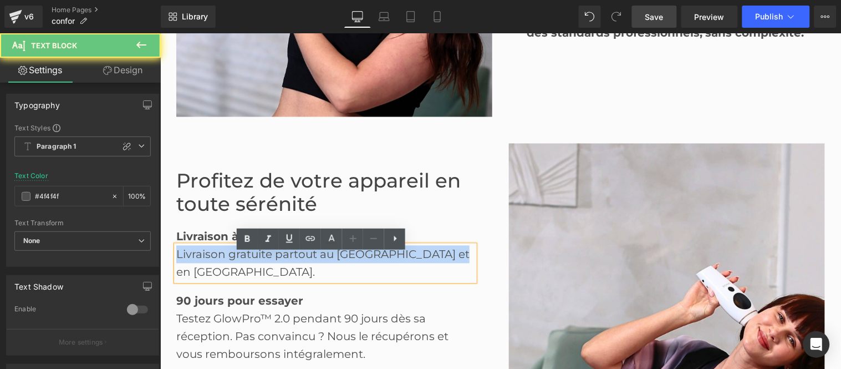
click at [208, 267] on div "Livraison gratuite partout au [GEOGRAPHIC_DATA] et en [GEOGRAPHIC_DATA]." at bounding box center [325, 262] width 298 height 35
paste div
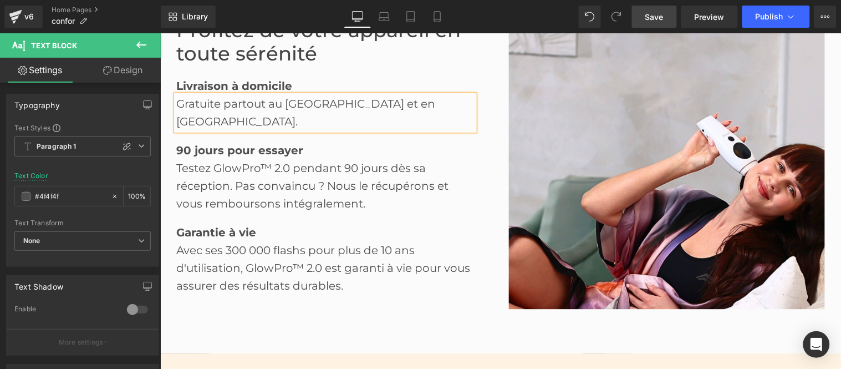
scroll to position [1731, 0]
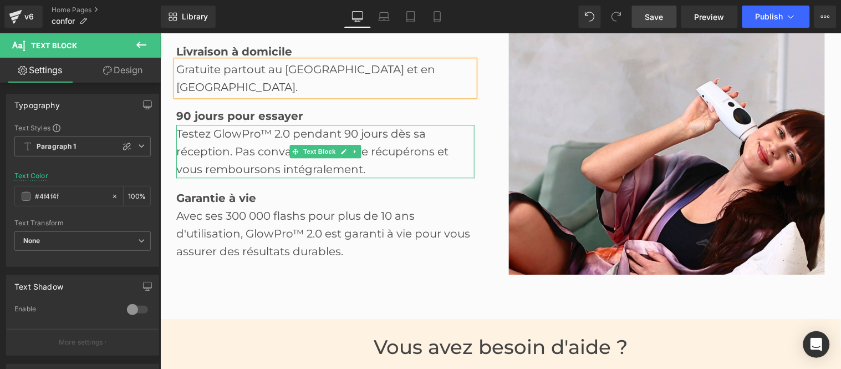
click at [217, 129] on div "Testez GlowPro™ 2.0 pendant 90 jours dès sa réception. Pas convaincu ? Nous le …" at bounding box center [325, 150] width 298 height 53
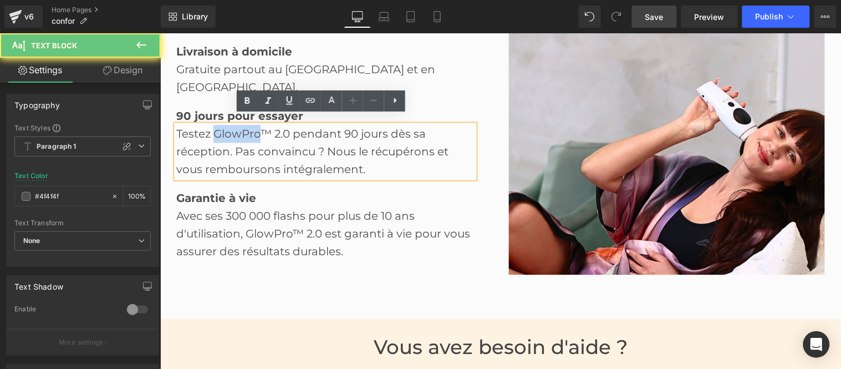
click at [217, 129] on div "Testez GlowPro™ 2.0 pendant 90 jours dès sa réception. Pas convaincu ? Nous le …" at bounding box center [325, 150] width 298 height 53
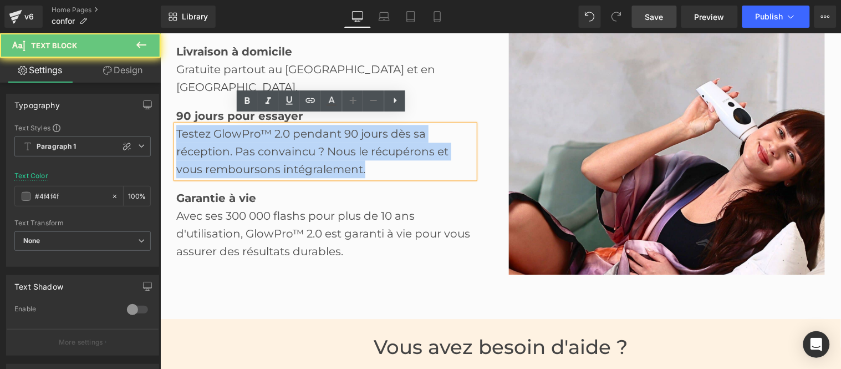
click at [217, 129] on div "Testez GlowPro™ 2.0 pendant 90 jours dès sa réception. Pas convaincu ? Nous le …" at bounding box center [325, 150] width 298 height 53
paste div
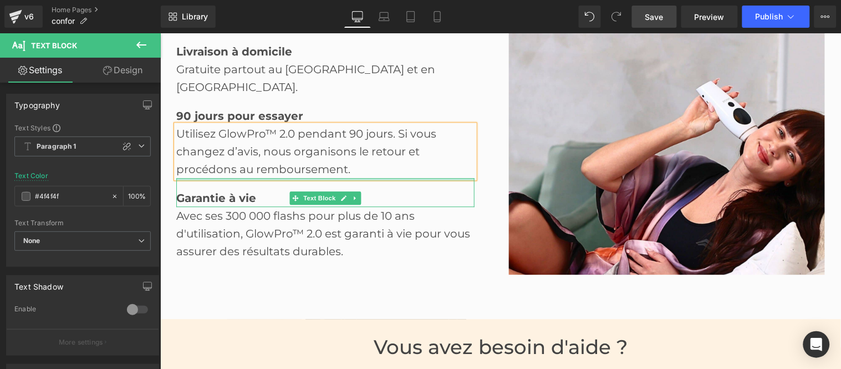
scroll to position [1793, 0]
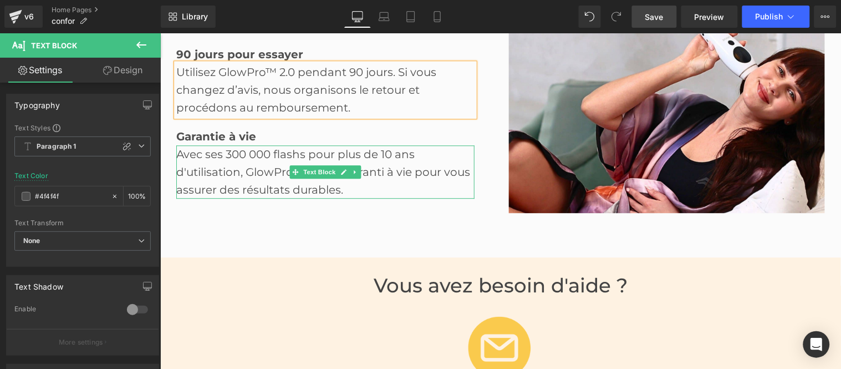
click at [232, 164] on div "Avec ses 300 000 flashs pour plus de 10 ans d'utilisation, GlowPro™ 2.0 est gar…" at bounding box center [325, 171] width 298 height 53
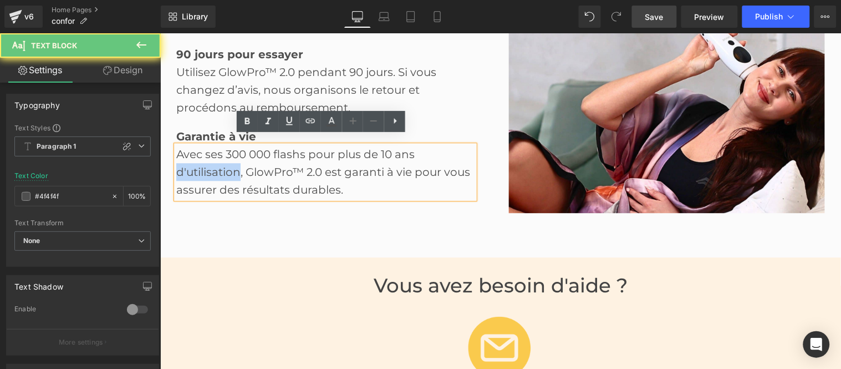
click at [232, 164] on div "Avec ses 300 000 flashs pour plus de 10 ans d'utilisation, GlowPro™ 2.0 est gar…" at bounding box center [325, 171] width 298 height 53
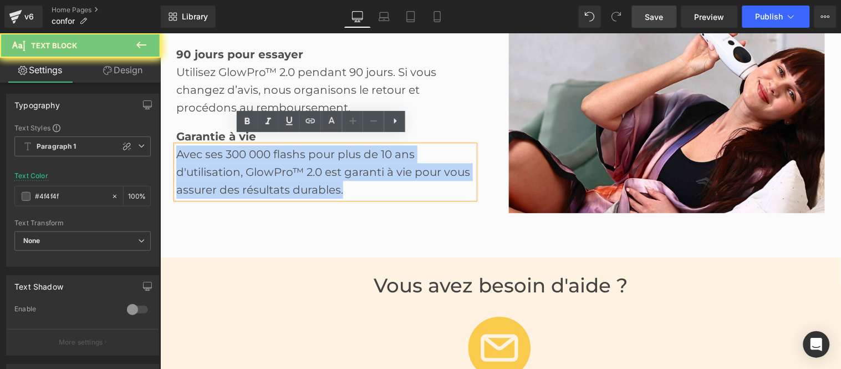
click at [232, 164] on div "Avec ses 300 000 flashs pour plus de 10 ans d'utilisation, GlowPro™ 2.0 est gar…" at bounding box center [325, 171] width 298 height 53
paste div
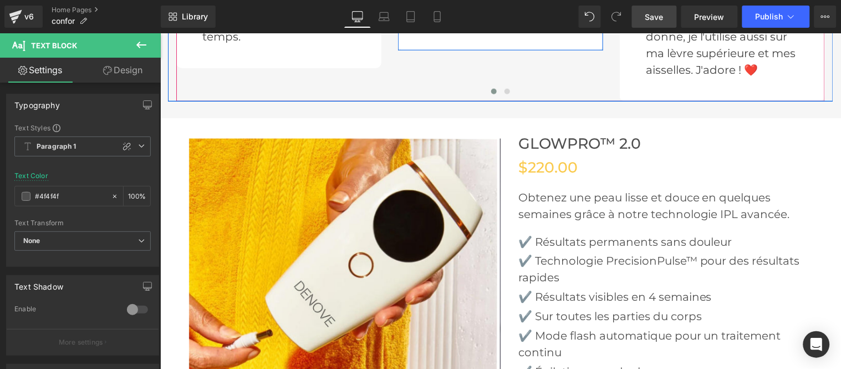
scroll to position [2523, 0]
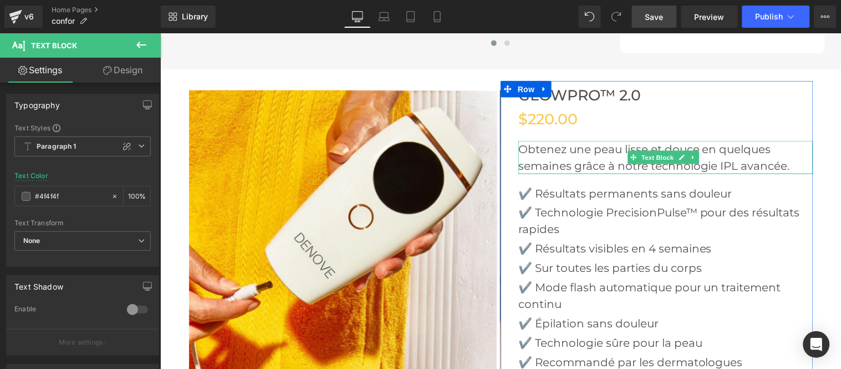
click at [561, 157] on p "Obtenez une peau lisse et douce en quelques semaines grâce à notre technologie …" at bounding box center [665, 156] width 295 height 33
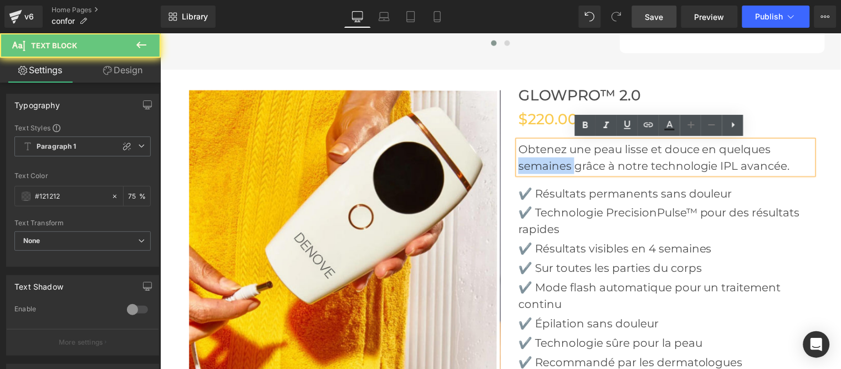
click at [561, 157] on p "Obtenez une peau lisse et douce en quelques semaines grâce à notre technologie …" at bounding box center [665, 156] width 295 height 33
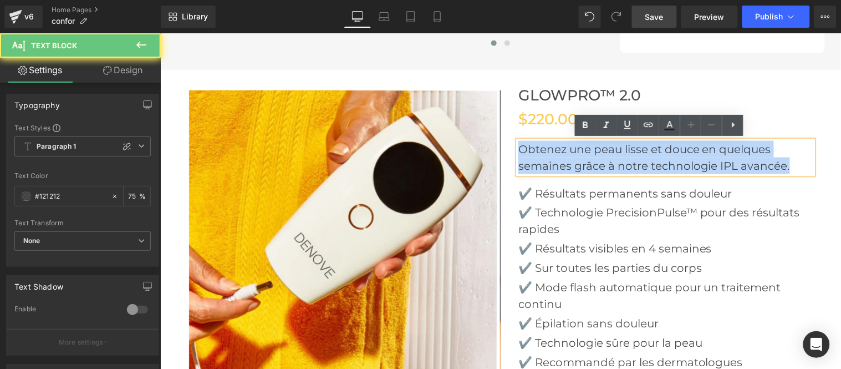
click at [561, 157] on p "Obtenez une peau lisse et douce en quelques semaines grâce à notre technologie …" at bounding box center [665, 156] width 295 height 33
paste div
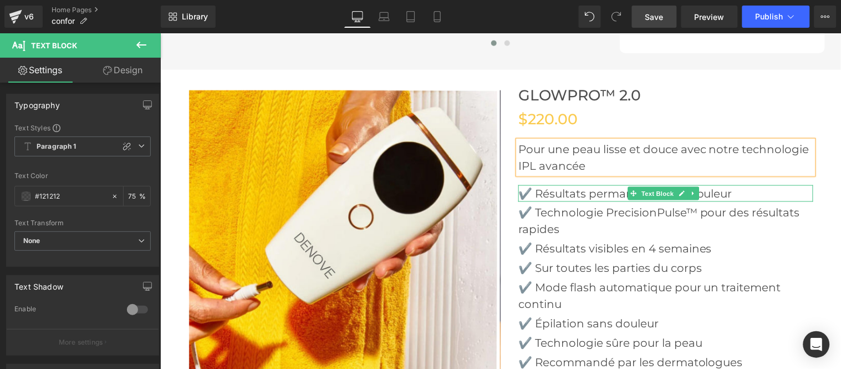
click at [566, 189] on p "✔️ Résultats permanents sans douleur" at bounding box center [665, 193] width 295 height 17
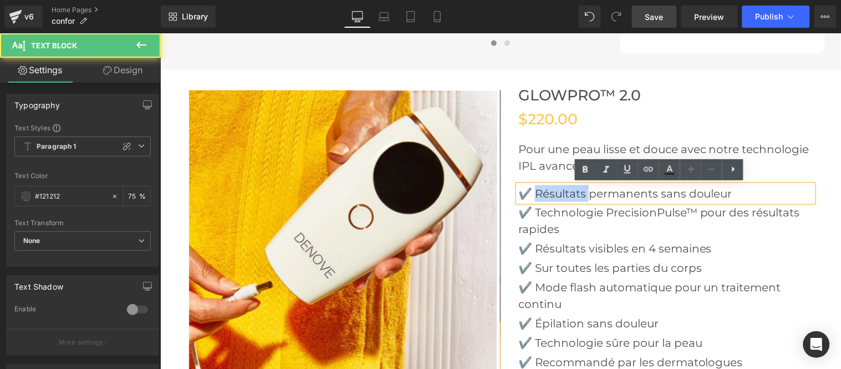
click at [566, 189] on p "✔️ Résultats permanents sans douleur" at bounding box center [665, 193] width 295 height 17
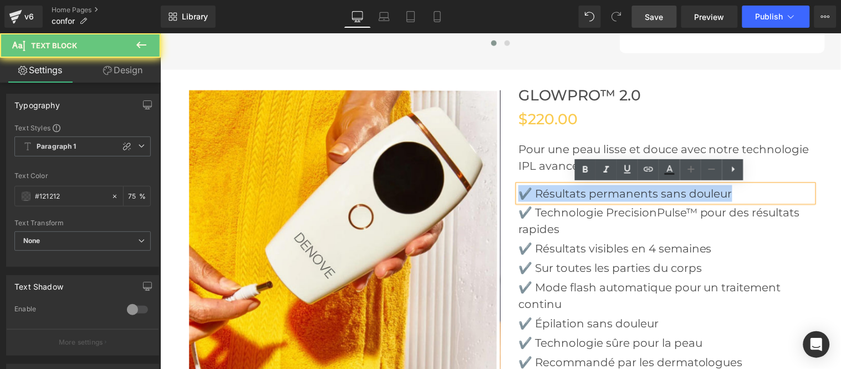
click at [566, 189] on p "✔️ Résultats permanents sans douleur" at bounding box center [665, 193] width 295 height 17
paste div
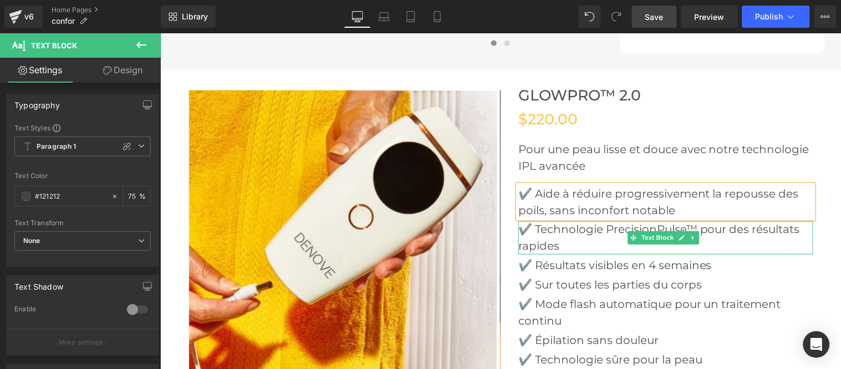
click at [556, 232] on p "✔️ Technologie PrecisionPulse™ pour des résultats rapides" at bounding box center [665, 237] width 295 height 33
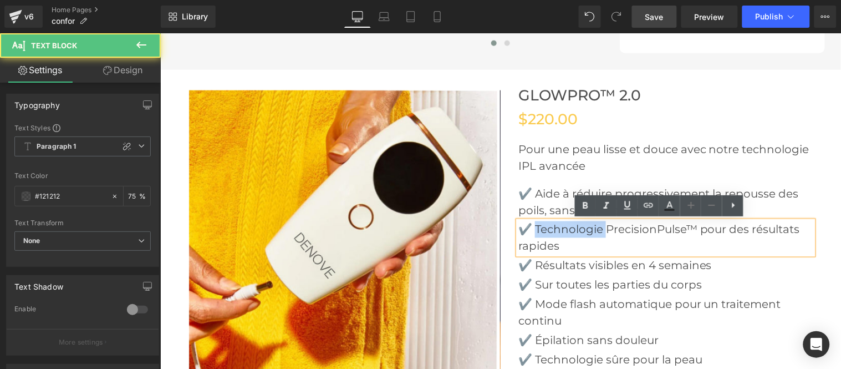
click at [556, 232] on p "✔️ Technologie PrecisionPulse™ pour des résultats rapides" at bounding box center [665, 237] width 295 height 33
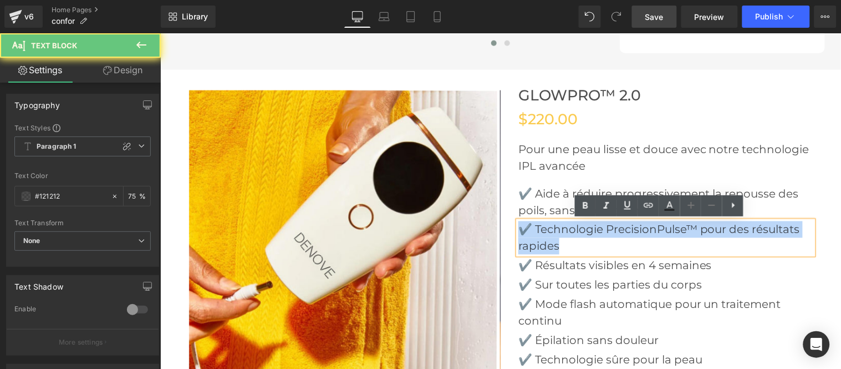
click at [556, 232] on p "✔️ Technologie PrecisionPulse™ pour des résultats rapides" at bounding box center [665, 237] width 295 height 33
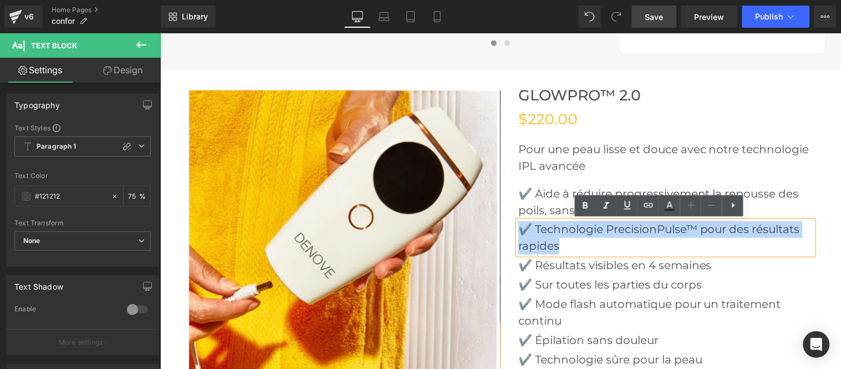
paste div
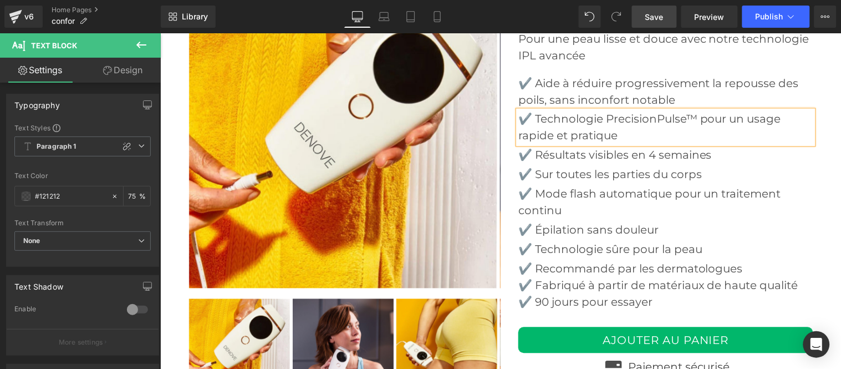
scroll to position [2646, 0]
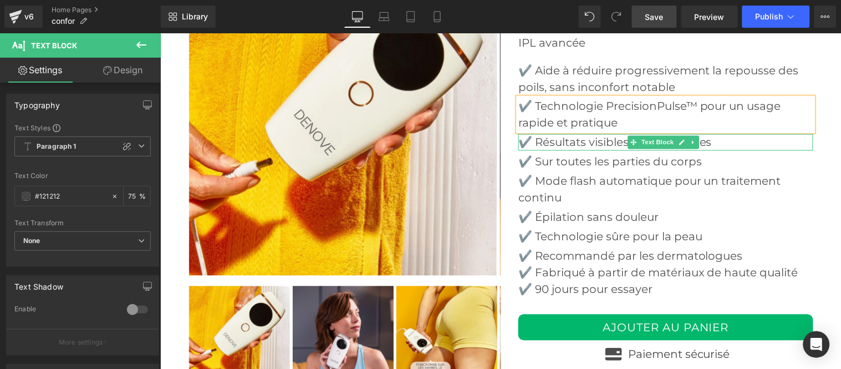
click at [561, 141] on p "✔️ Résultats visibles en 4 semaines" at bounding box center [665, 142] width 295 height 17
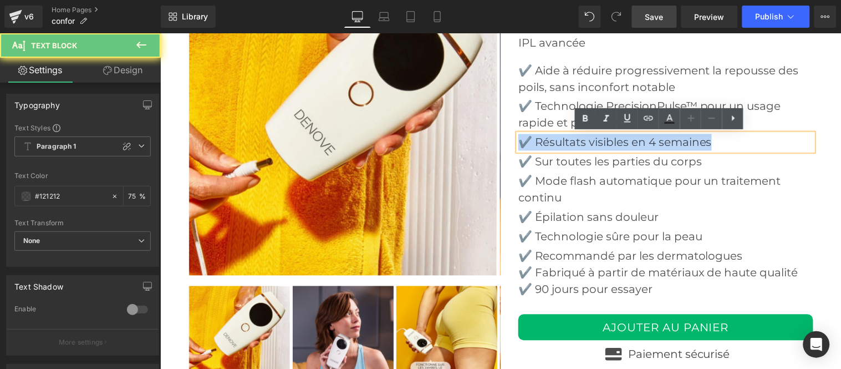
click at [561, 141] on p "✔️ Résultats visibles en 4 semaines" at bounding box center [665, 142] width 295 height 17
paste div
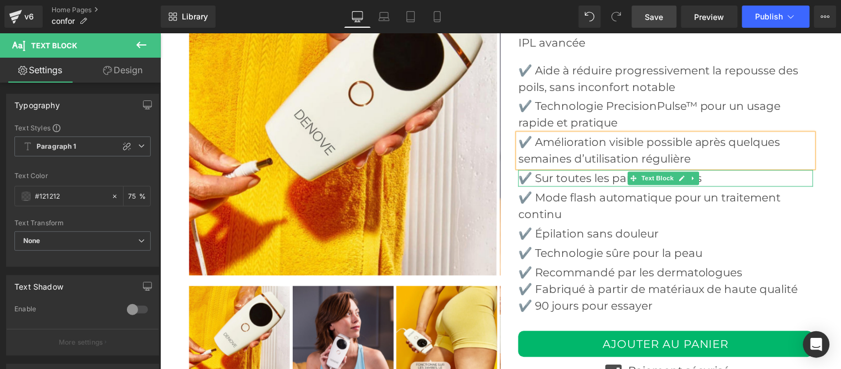
click at [561, 174] on p "✔️ Sur toutes les parties du corps" at bounding box center [665, 178] width 295 height 17
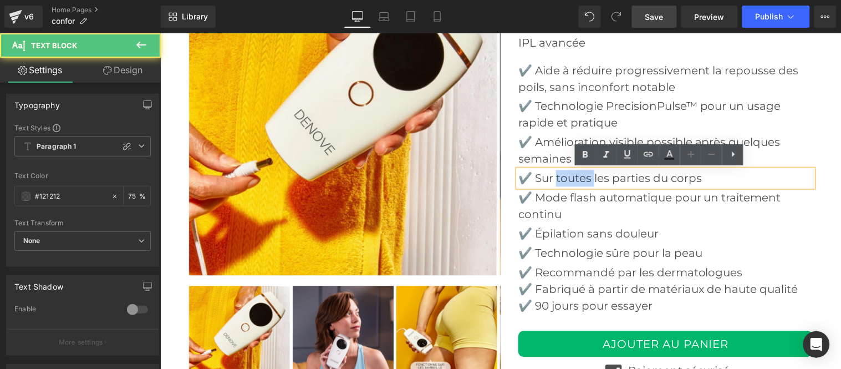
click at [561, 174] on p "✔️ Sur toutes les parties du corps" at bounding box center [665, 178] width 295 height 17
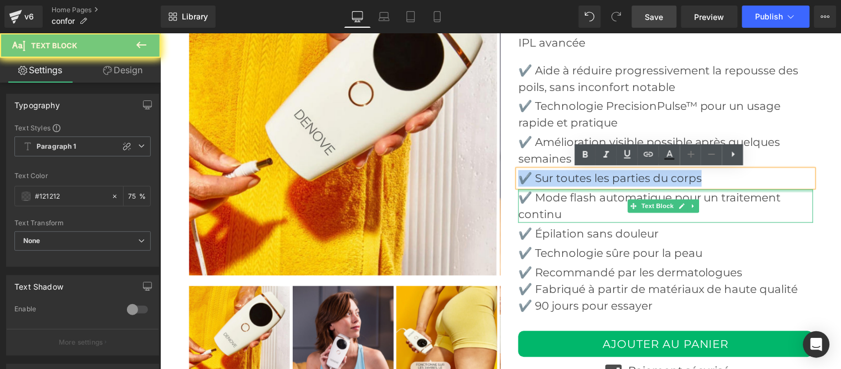
paste div
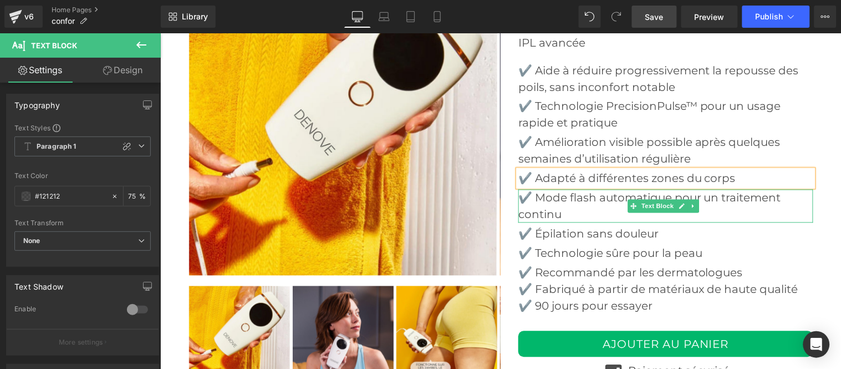
click at [556, 203] on p "✔️ Mode flash automatique pour un traitement continu" at bounding box center [665, 205] width 295 height 33
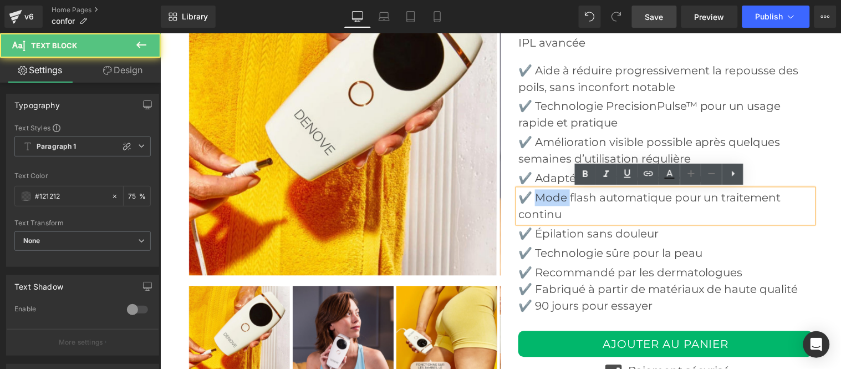
click at [556, 203] on p "✔️ Mode flash automatique pour un traitement continu" at bounding box center [665, 205] width 295 height 33
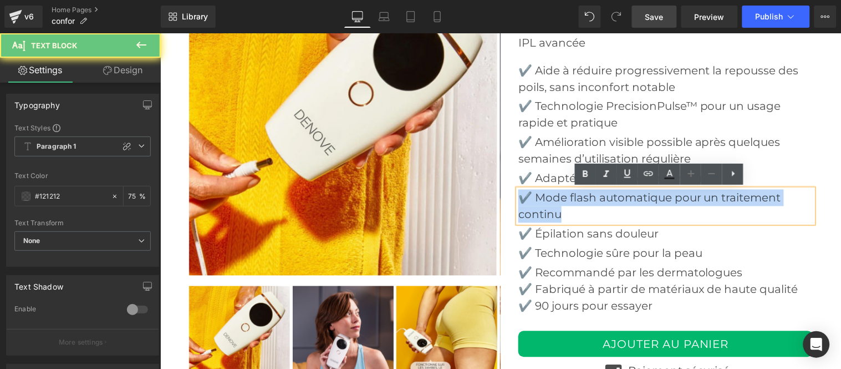
click at [556, 203] on p "✔️ Mode flash automatique pour un traitement continu" at bounding box center [665, 205] width 295 height 33
paste div
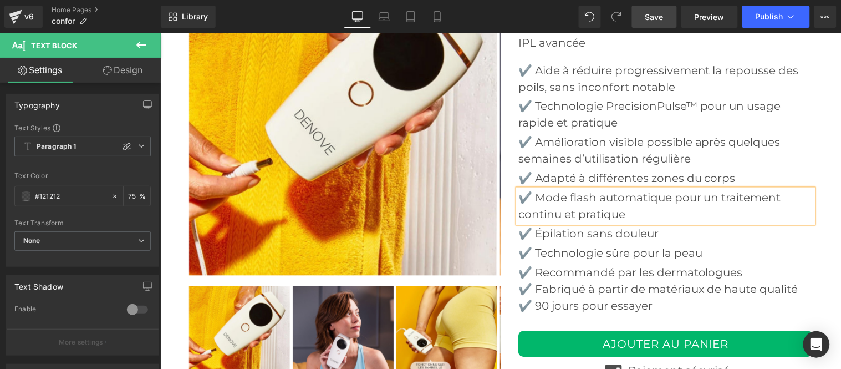
scroll to position [2708, 0]
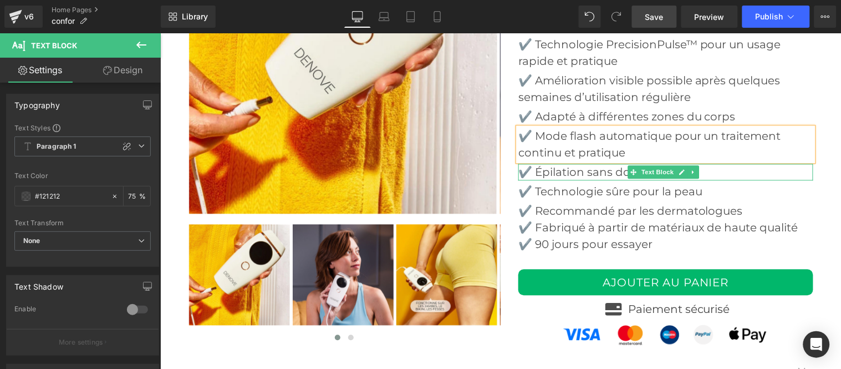
click at [555, 170] on p "✔️ Épilation sans douleur" at bounding box center [665, 172] width 295 height 17
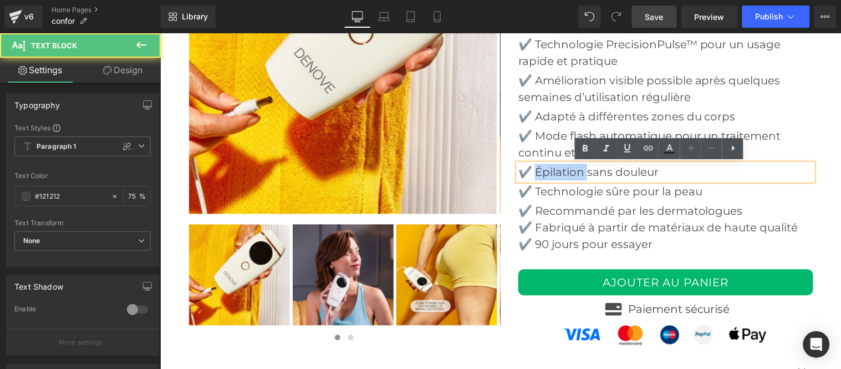
click at [555, 170] on p "✔️ Épilation sans douleur" at bounding box center [665, 172] width 295 height 17
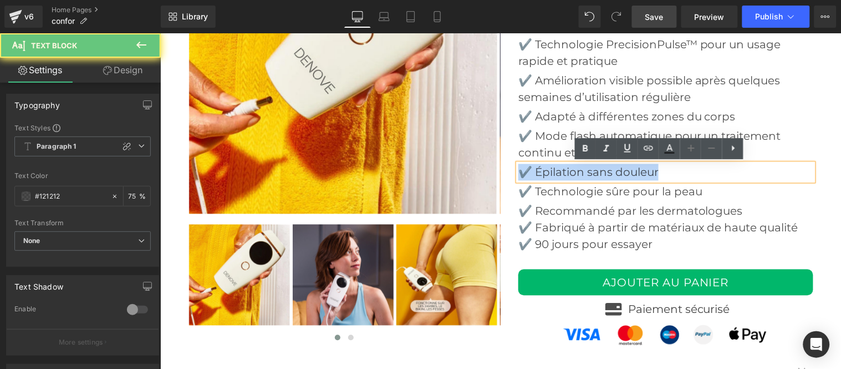
click at [555, 170] on p "✔️ Épilation sans douleur" at bounding box center [665, 172] width 295 height 17
paste div
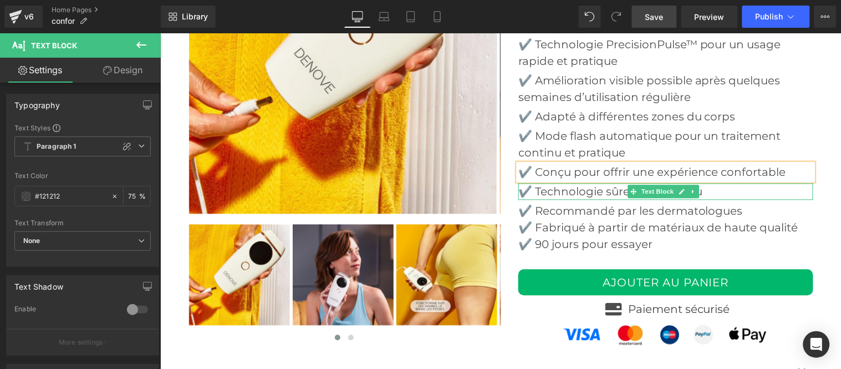
click at [550, 194] on p "✔️ Technologie sûre pour la peau" at bounding box center [665, 191] width 295 height 17
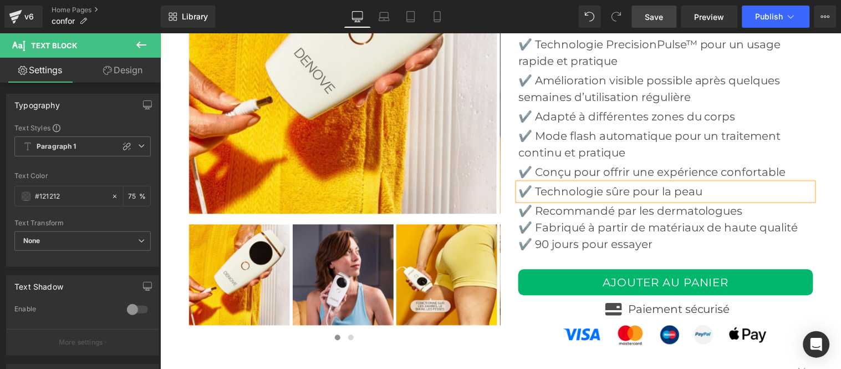
click at [550, 194] on p "✔️ Technologie sûre pour la peau" at bounding box center [665, 191] width 295 height 17
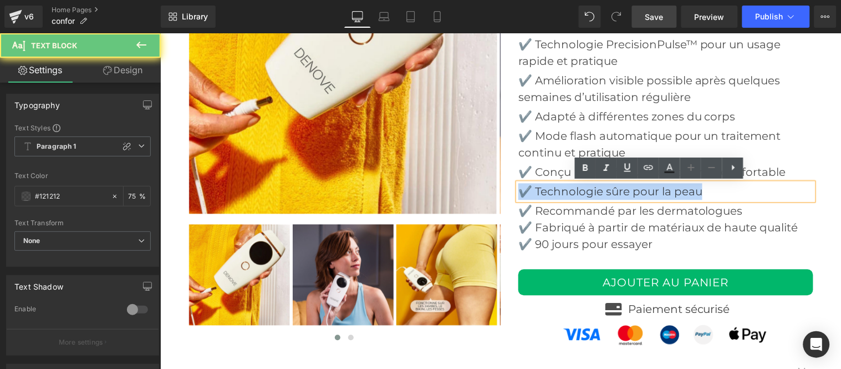
click at [550, 194] on p "✔️ Technologie sûre pour la peau" at bounding box center [665, 191] width 295 height 17
paste div
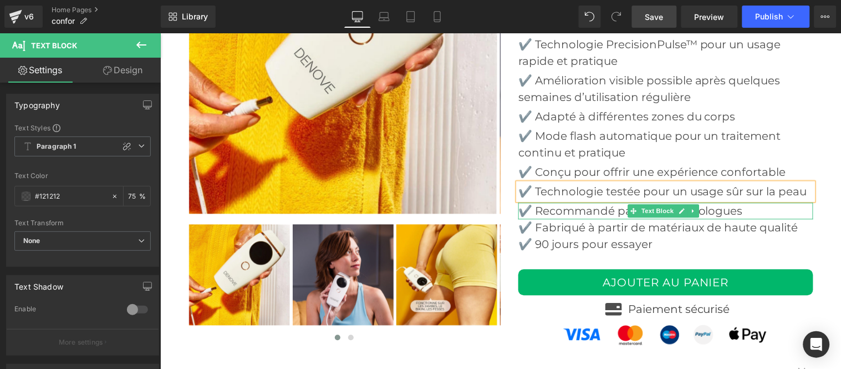
click at [551, 219] on p "✔️ Recommandé par les dermatologues" at bounding box center [665, 210] width 295 height 17
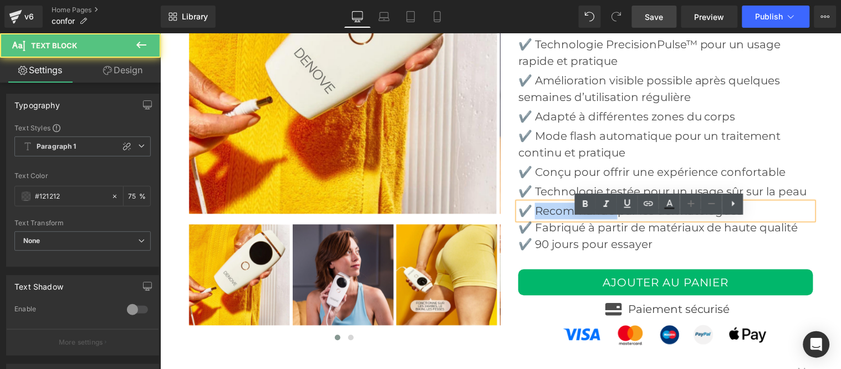
click at [551, 219] on p "✔️ Recommandé par les dermatologues" at bounding box center [665, 210] width 295 height 17
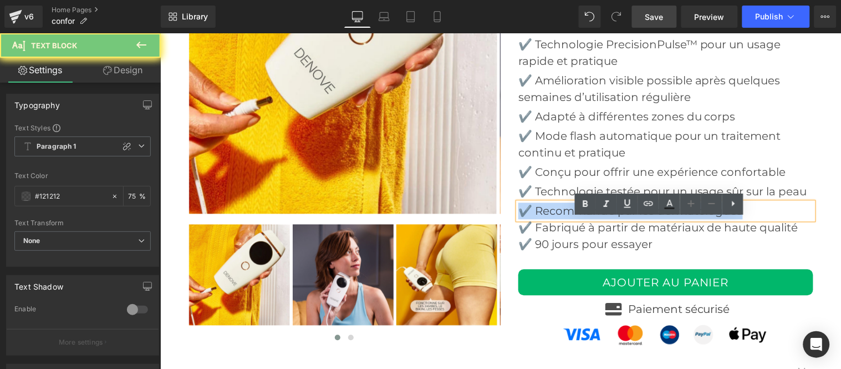
paste div
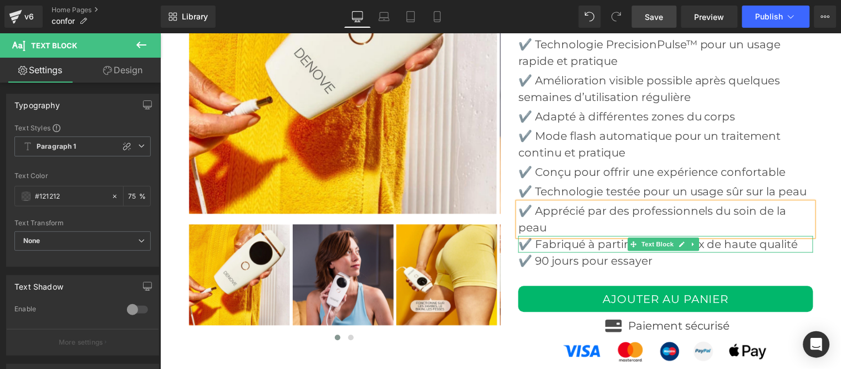
click at [557, 252] on p "✔️ Fabriqué à partir de matériaux de haute qualité" at bounding box center [665, 244] width 295 height 17
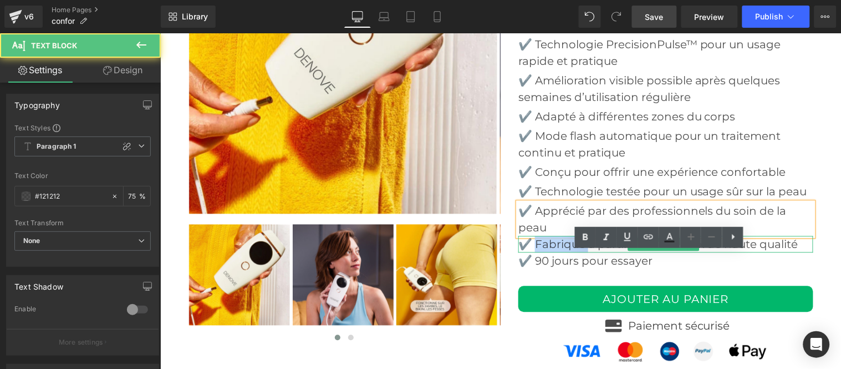
click at [557, 252] on p "✔️ Fabriqué à partir de matériaux de haute qualité" at bounding box center [665, 244] width 295 height 17
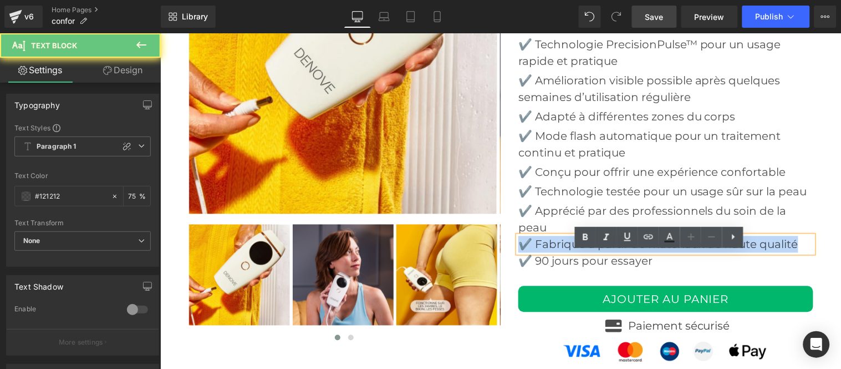
click at [557, 252] on p "✔️ Fabriqué à partir de matériaux de haute qualité" at bounding box center [665, 244] width 295 height 17
paste div
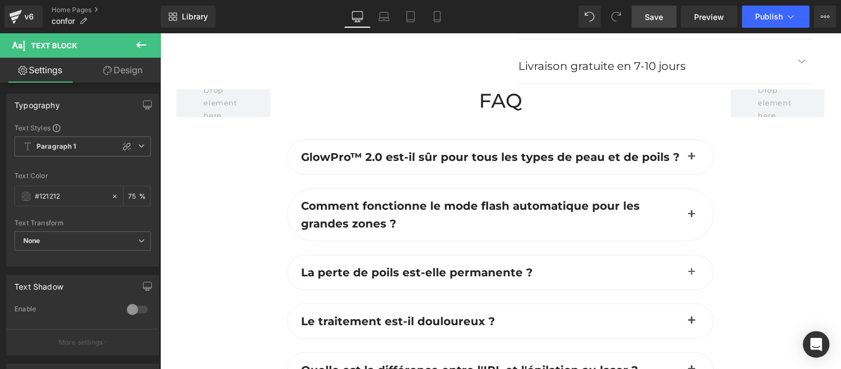
scroll to position [3139, 0]
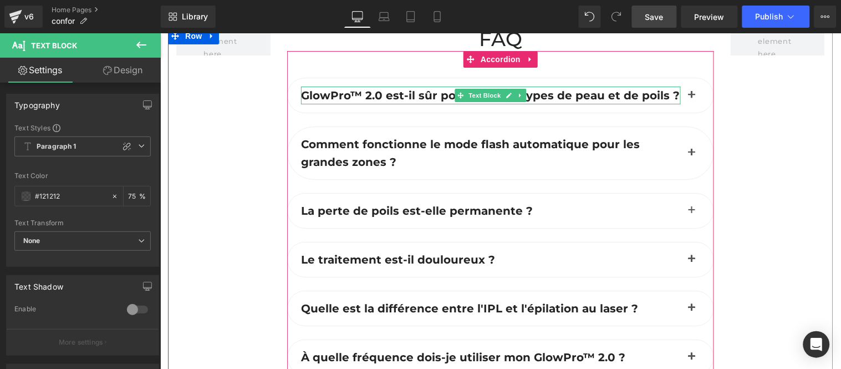
click at [352, 101] on span "GlowPro™ 2.0 est-il sûr pour tous les types de peau et de poils ?" at bounding box center [490, 94] width 379 height 13
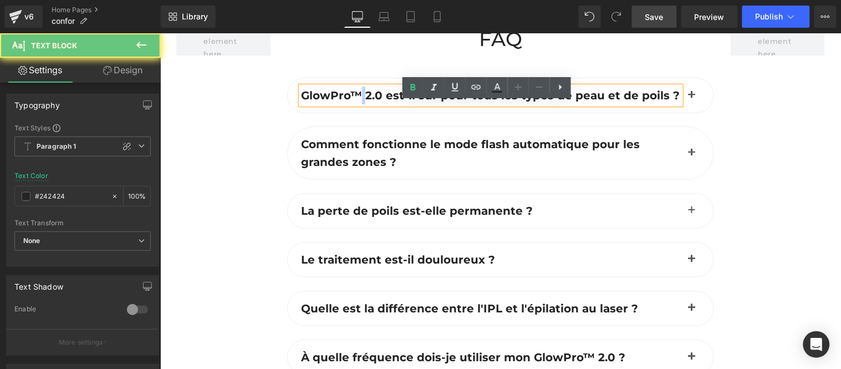
click at [352, 101] on span "GlowPro™ 2.0 est-il sûr pour tous les types de peau et de poils ?" at bounding box center [490, 94] width 379 height 13
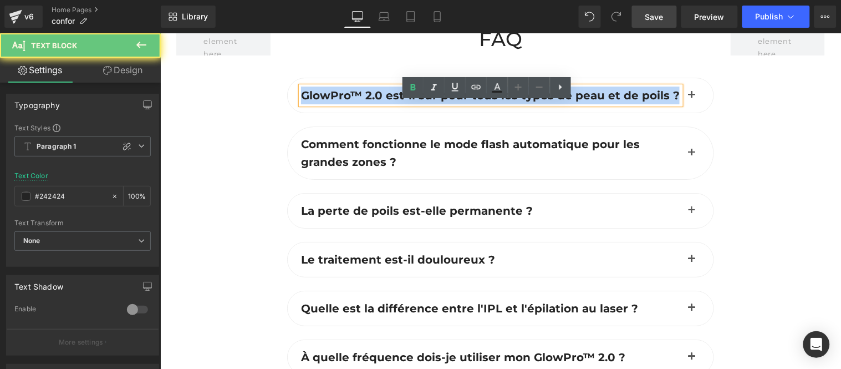
click at [354, 101] on span "GlowPro™ 2.0 est-il sûr pour tous les types de peau et de poils ?" at bounding box center [490, 94] width 379 height 13
paste div
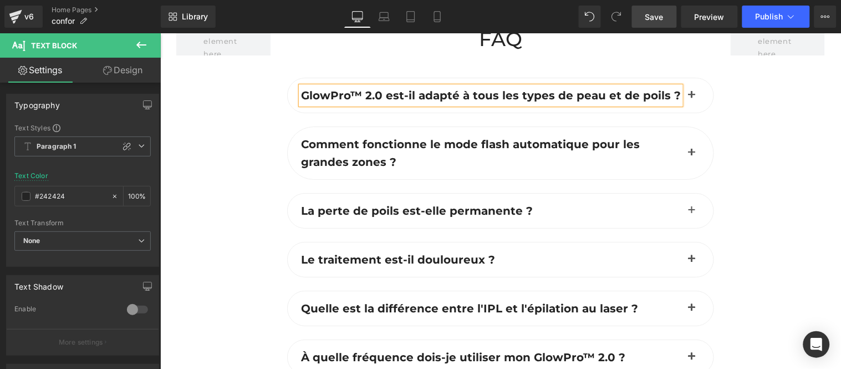
click at [688, 111] on button "button" at bounding box center [691, 95] width 22 height 34
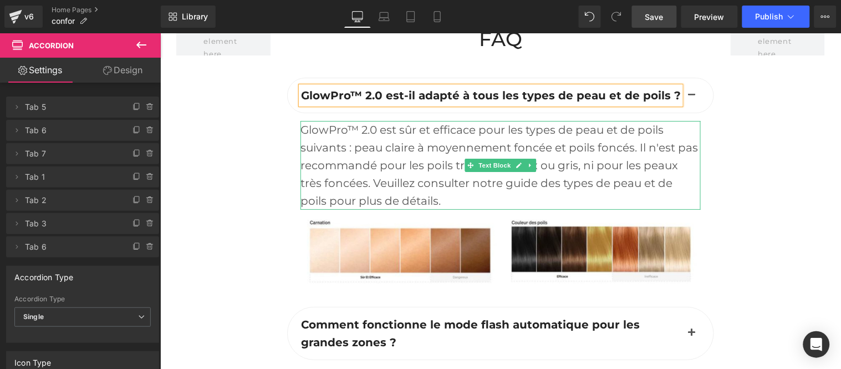
click at [355, 161] on div "GlowPro™ 2.0 est sûr et efficace pour les types de peau et de poils suivants : …" at bounding box center [500, 164] width 400 height 89
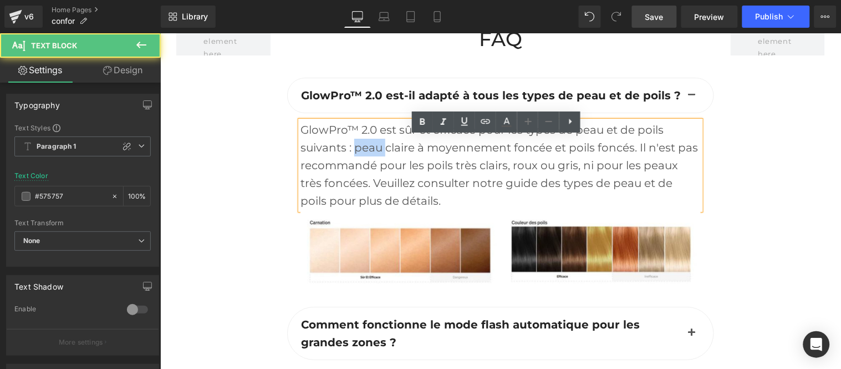
click at [355, 161] on div "GlowPro™ 2.0 est sûr et efficace pour les types de peau et de poils suivants : …" at bounding box center [500, 164] width 400 height 89
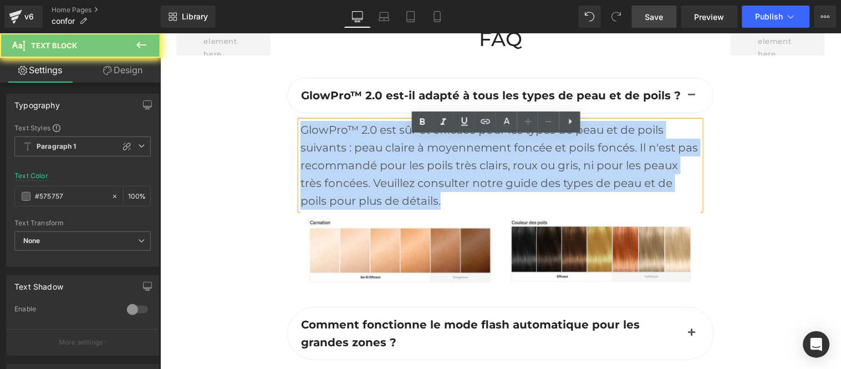
click at [355, 161] on div "GlowPro™ 2.0 est sûr et efficace pour les types de peau et de poils suivants : …" at bounding box center [500, 164] width 400 height 89
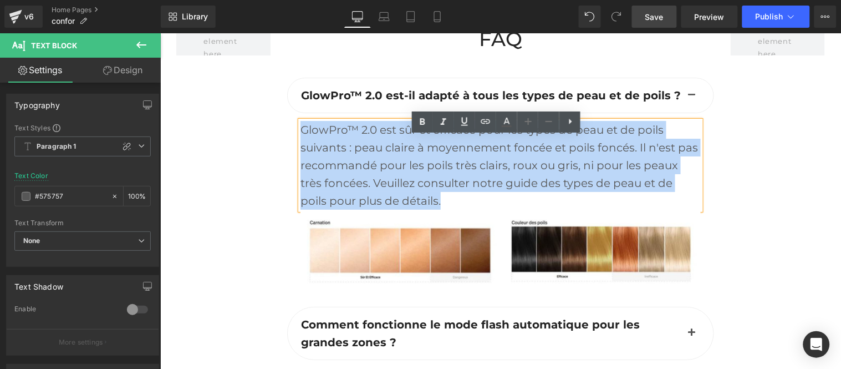
paste div
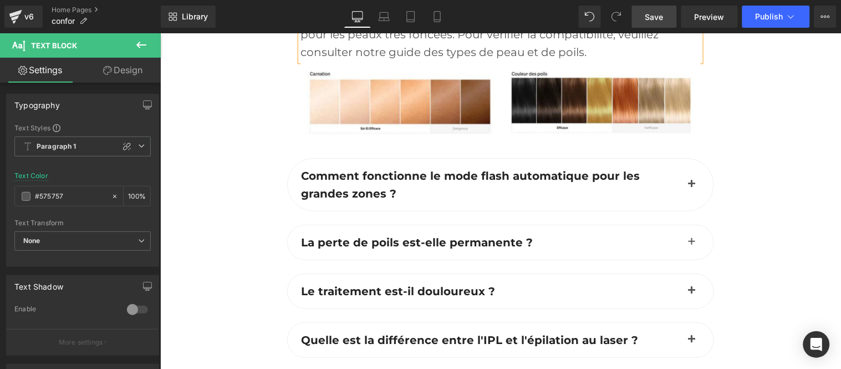
scroll to position [3324, 0]
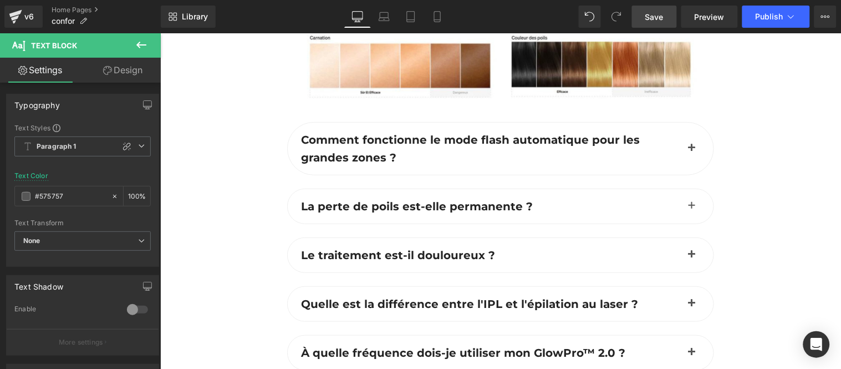
click at [691, 151] on span "button" at bounding box center [691, 151] width 0 height 0
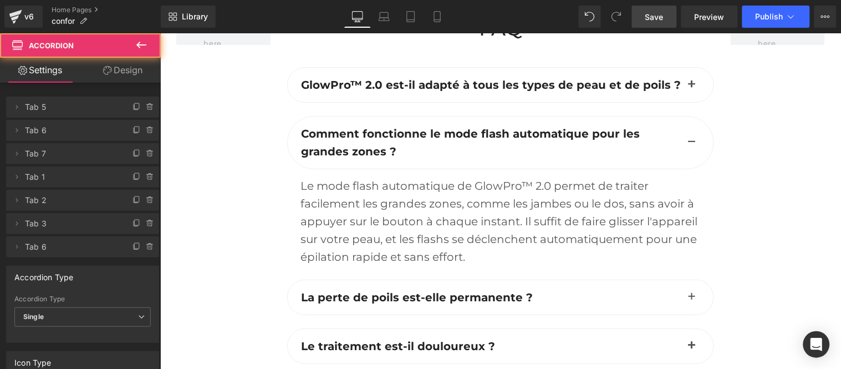
scroll to position [3144, 0]
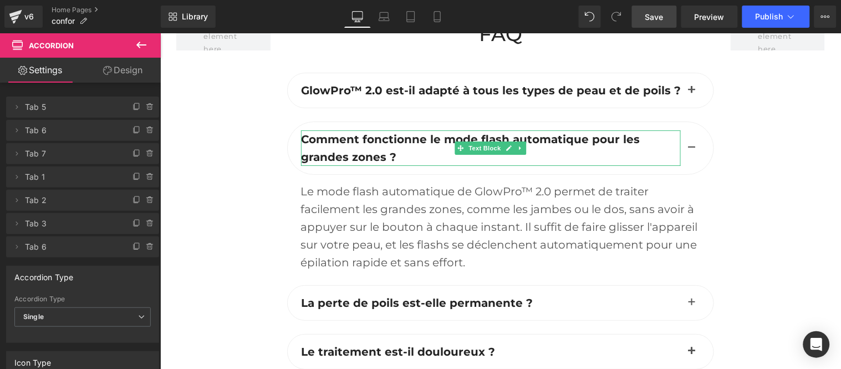
click at [354, 163] on b "Comment fonctionne le mode flash automatique pour les grandes zones ?" at bounding box center [470, 147] width 339 height 31
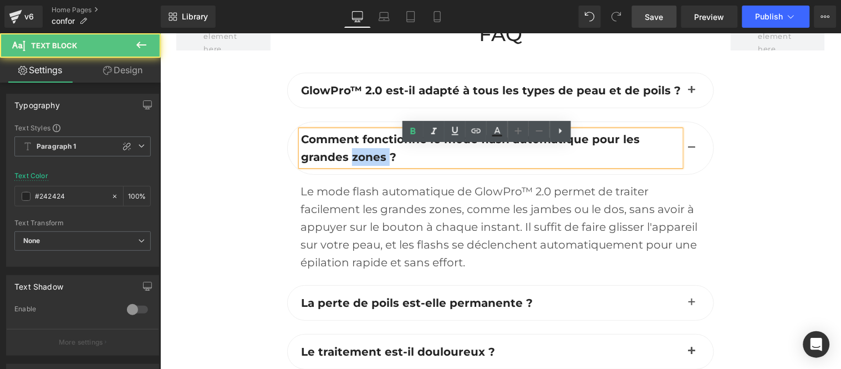
click at [354, 163] on b "Comment fonctionne le mode flash automatique pour les grandes zones ?" at bounding box center [470, 147] width 339 height 31
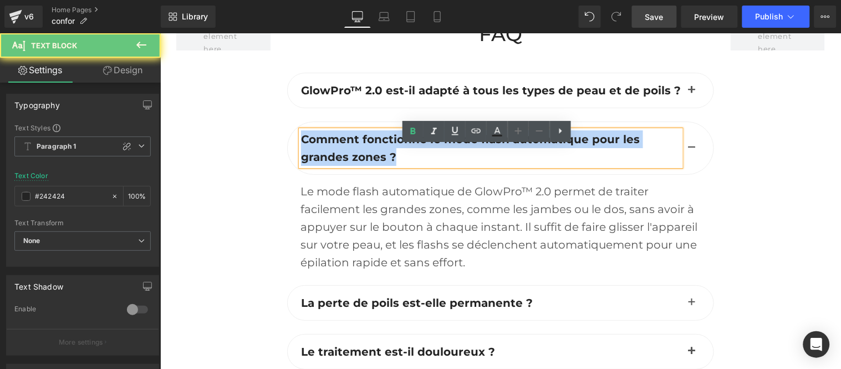
click at [354, 163] on b "Comment fonctionne le mode flash automatique pour les grandes zones ?" at bounding box center [470, 147] width 339 height 31
paste div
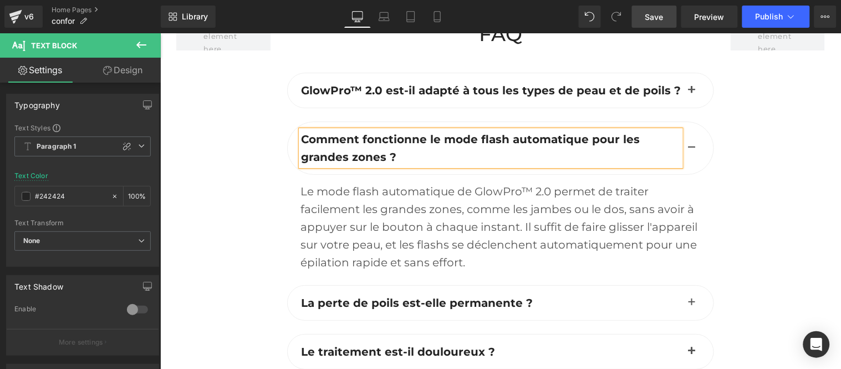
click at [370, 236] on div "Le mode flash automatique de GlowPro™ 2.0 permet de traiter facilement les gran…" at bounding box center [500, 226] width 400 height 89
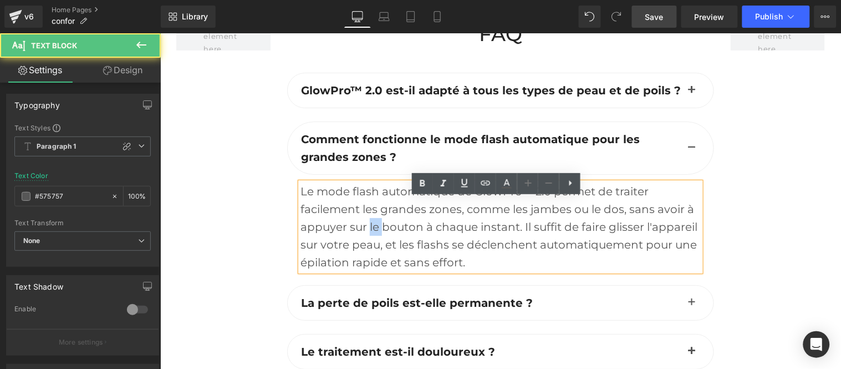
click at [370, 236] on div "Le mode flash automatique de GlowPro™ 2.0 permet de traiter facilement les gran…" at bounding box center [500, 226] width 400 height 89
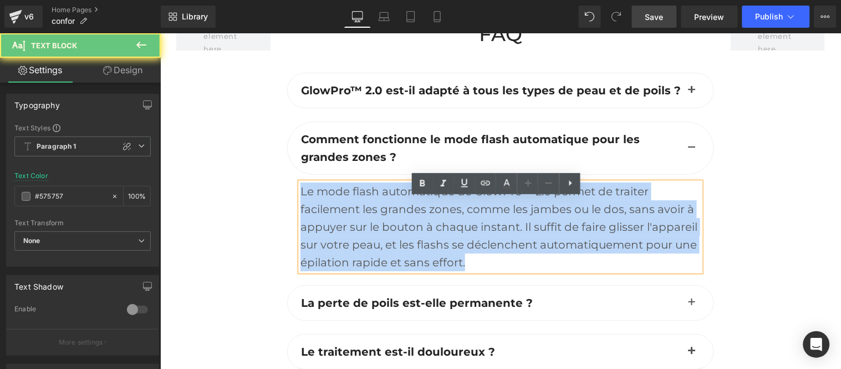
click at [370, 236] on div "Le mode flash automatique de GlowPro™ 2.0 permet de traiter facilement les gran…" at bounding box center [500, 226] width 400 height 89
paste div
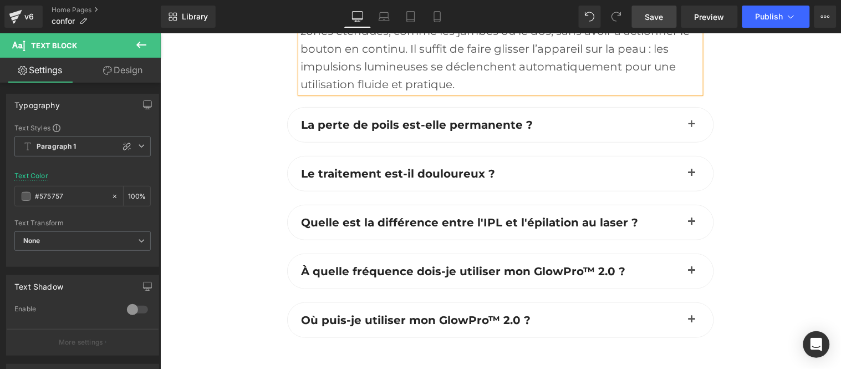
scroll to position [3329, 0]
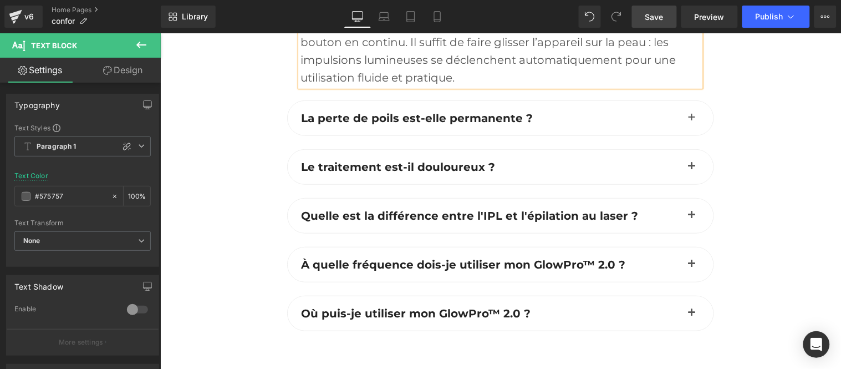
click at [687, 134] on button "button" at bounding box center [691, 117] width 22 height 34
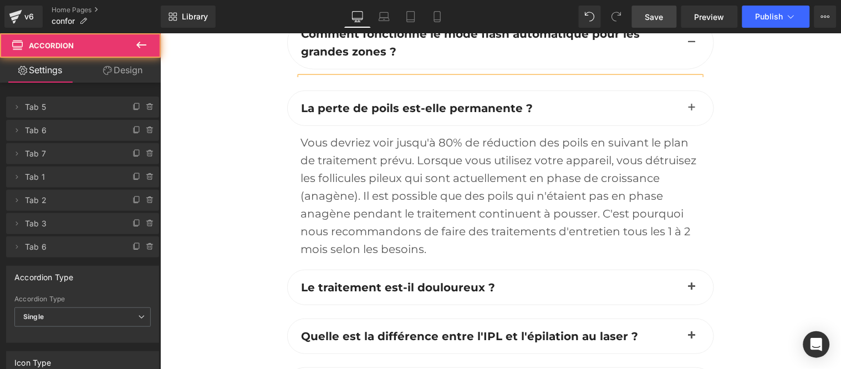
scroll to position [3233, 0]
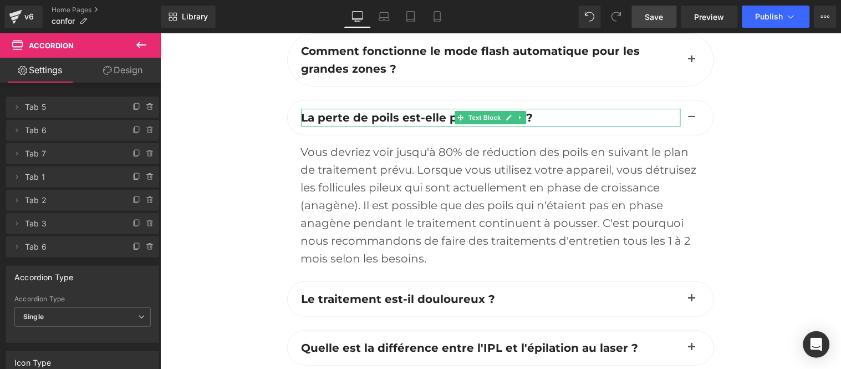
click at [346, 124] on span "La perte de poils est-elle permanente ?" at bounding box center [417, 116] width 232 height 13
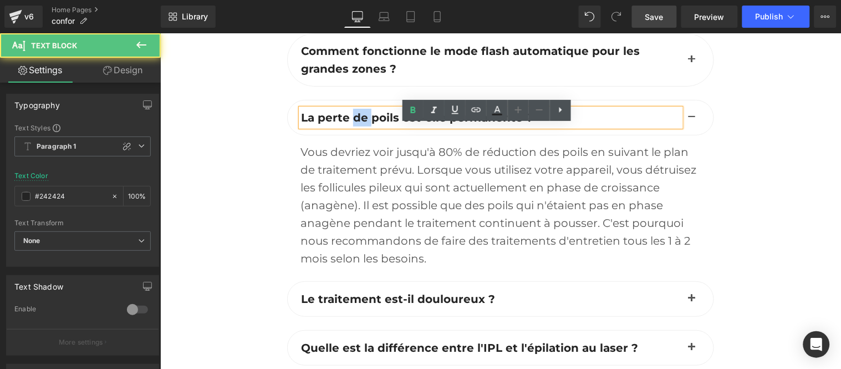
click at [346, 124] on span "La perte de poils est-elle permanente ?" at bounding box center [417, 116] width 232 height 13
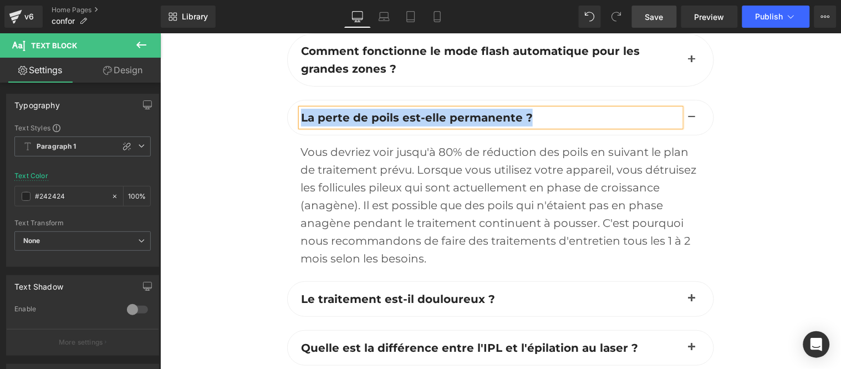
paste div
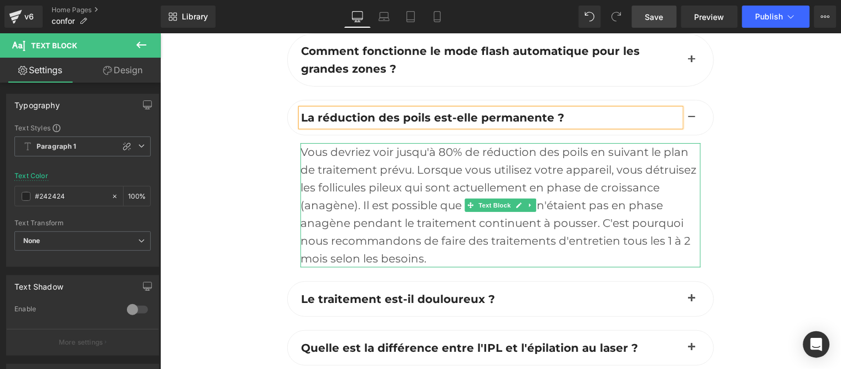
click at [396, 183] on div "Vous devriez voir jusqu'à 80% de réduction des poils en suivant le plan de trai…" at bounding box center [500, 204] width 400 height 124
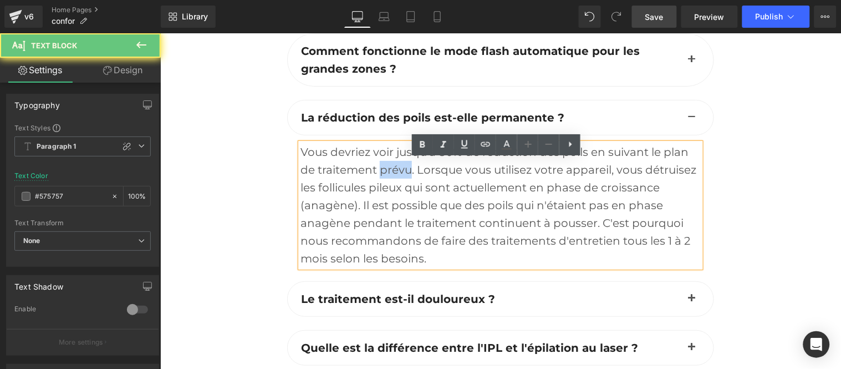
click at [396, 183] on div "Vous devriez voir jusqu'à 80% de réduction des poils en suivant le plan de trai…" at bounding box center [500, 204] width 400 height 124
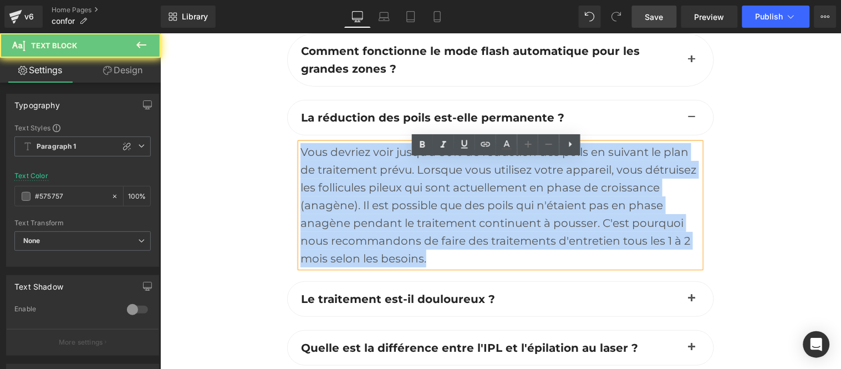
click at [396, 183] on div "Vous devriez voir jusqu'à 80% de réduction des poils en suivant le plan de trai…" at bounding box center [500, 204] width 400 height 124
paste div
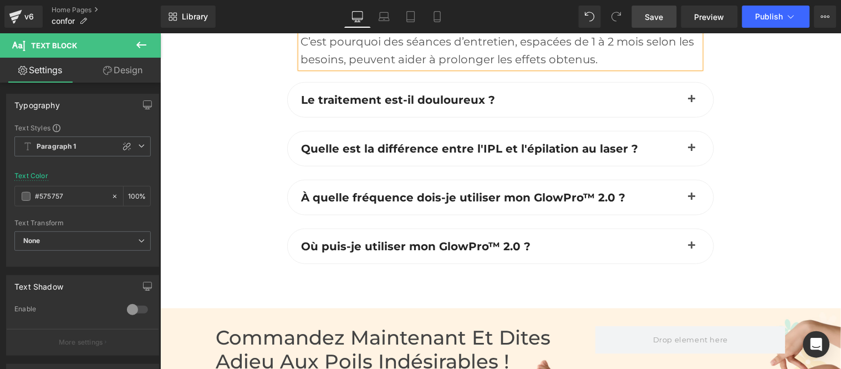
scroll to position [3417, 0]
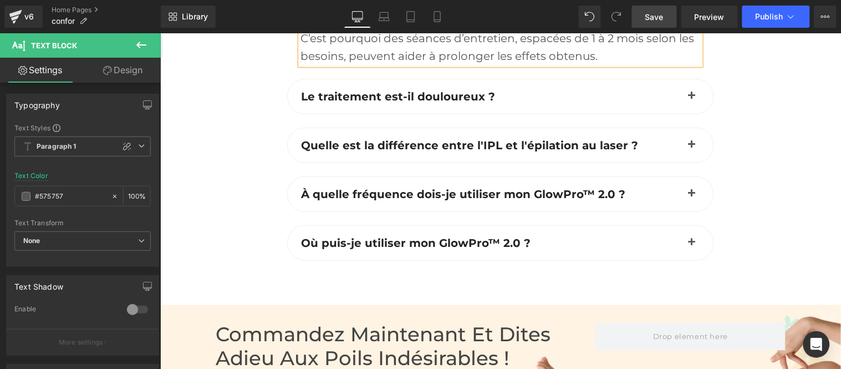
click at [657, 19] on span "Save" at bounding box center [654, 17] width 18 height 12
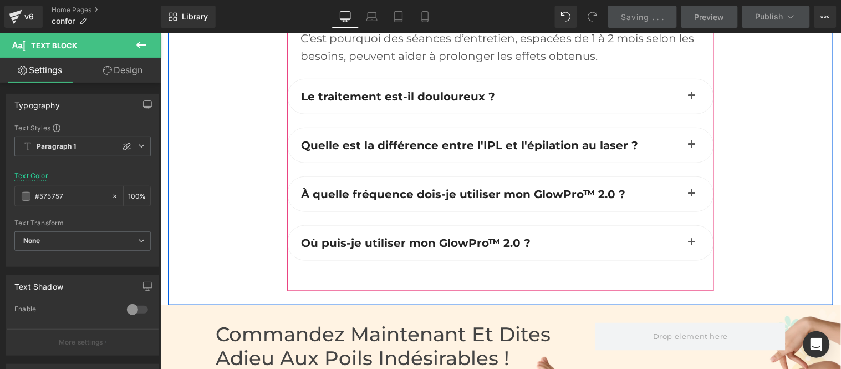
click at [682, 111] on button "button" at bounding box center [691, 96] width 22 height 34
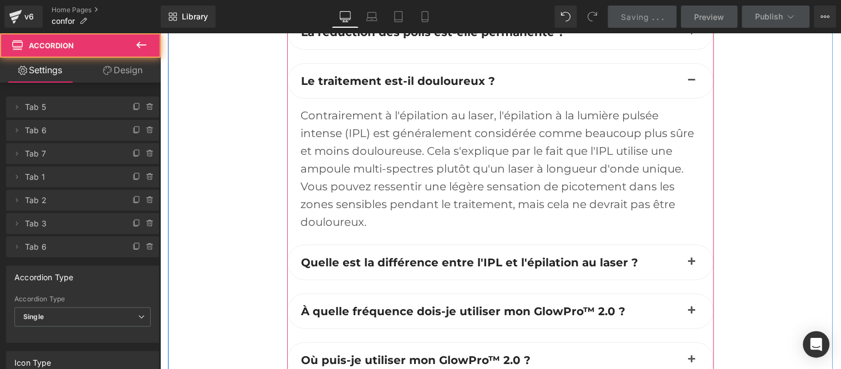
scroll to position [3302, 0]
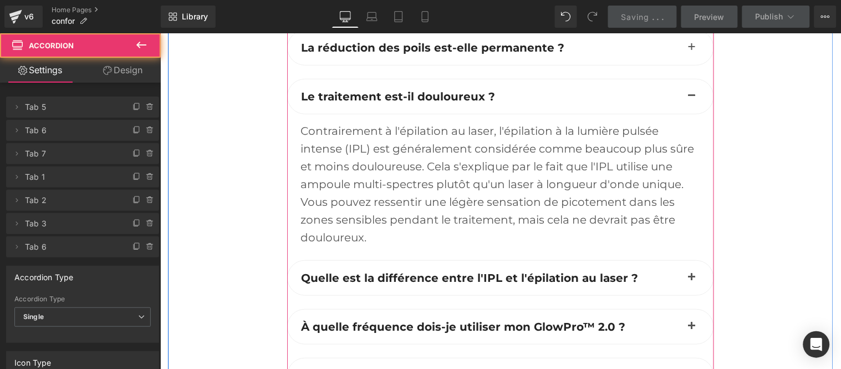
click at [375, 161] on div "Contrairement à l'épilation au laser, l'épilation à la lumière pulsée intense (…" at bounding box center [500, 183] width 400 height 124
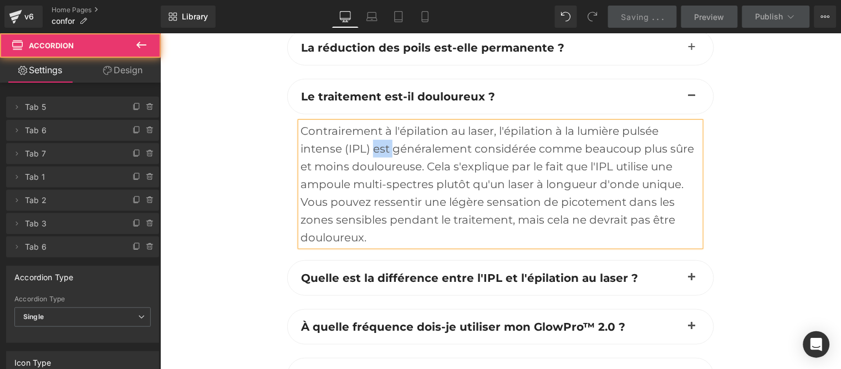
click at [375, 161] on div "Contrairement à l'épilation au laser, l'épilation à la lumière pulsée intense (…" at bounding box center [500, 183] width 400 height 124
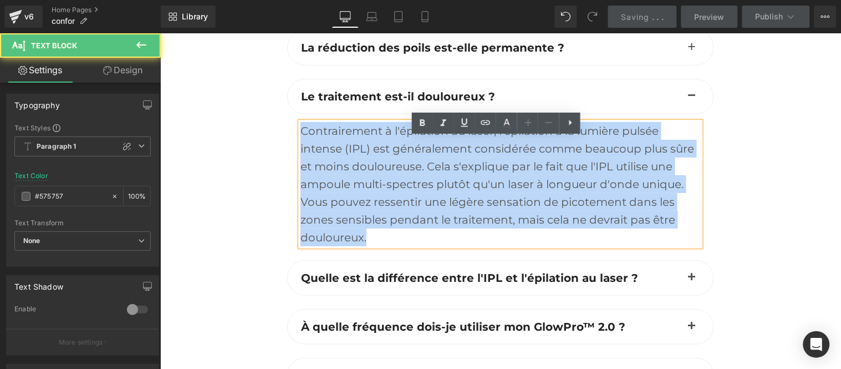
click at [375, 161] on div "Contrairement à l'épilation au laser, l'épilation à la lumière pulsée intense (…" at bounding box center [500, 183] width 400 height 124
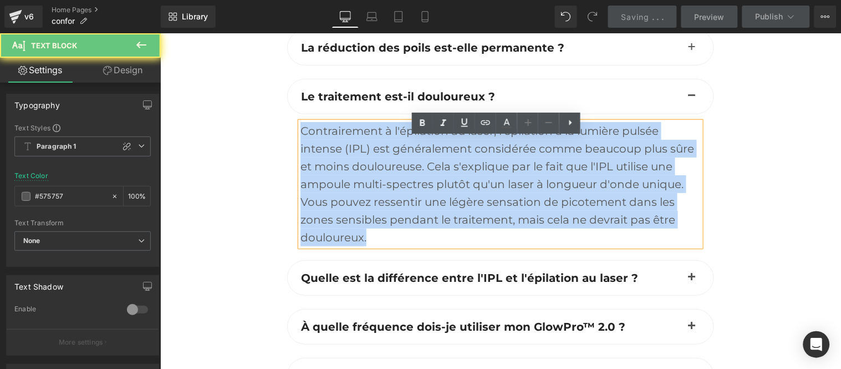
paste div
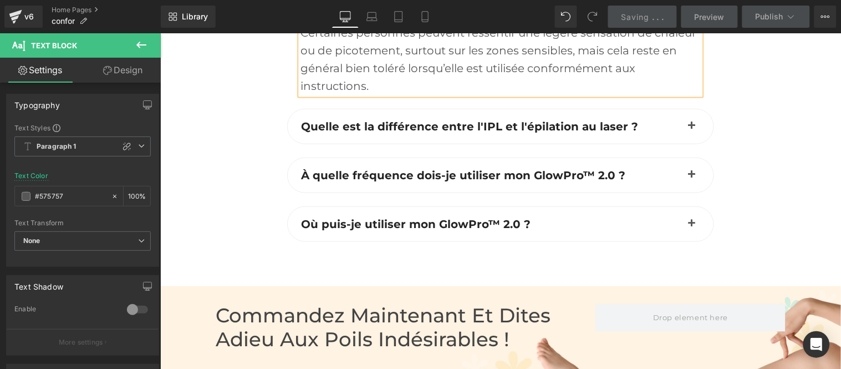
scroll to position [3488, 0]
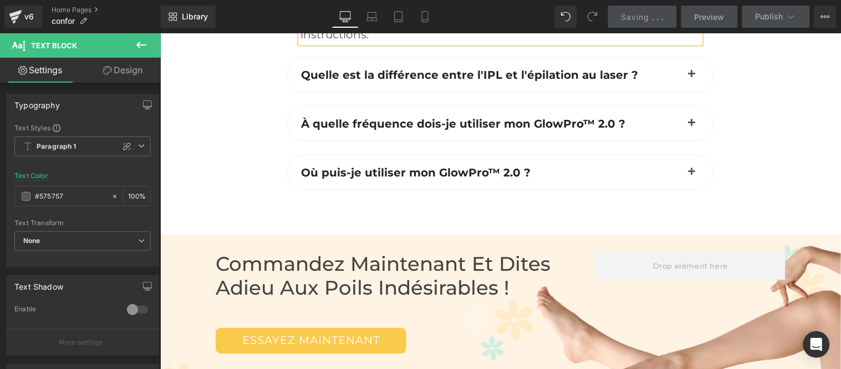
click at [688, 88] on button "button" at bounding box center [691, 74] width 22 height 34
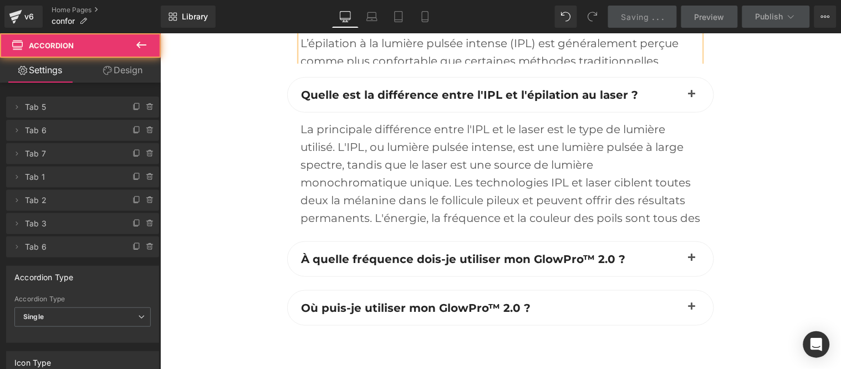
scroll to position [3373, 0]
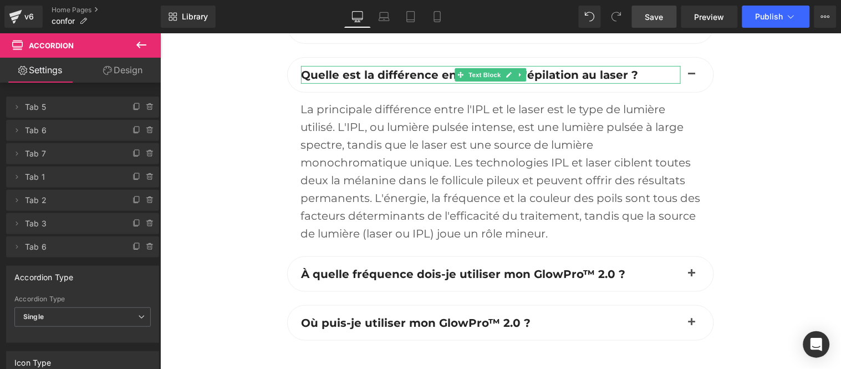
click at [411, 81] on span "Quelle est la différence entre l'IPL et l'épilation au laser ?" at bounding box center [469, 74] width 337 height 13
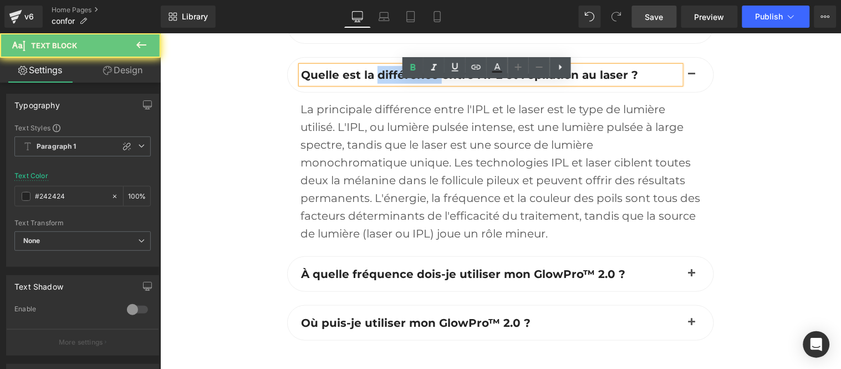
click at [411, 81] on span "Quelle est la différence entre l'IPL et l'épilation au laser ?" at bounding box center [469, 74] width 337 height 13
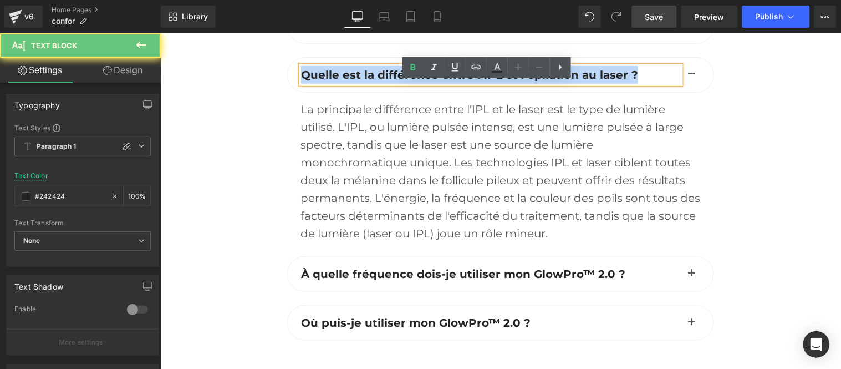
click at [411, 81] on span "Quelle est la différence entre l'IPL et l'épilation au laser ?" at bounding box center [469, 74] width 337 height 13
paste div
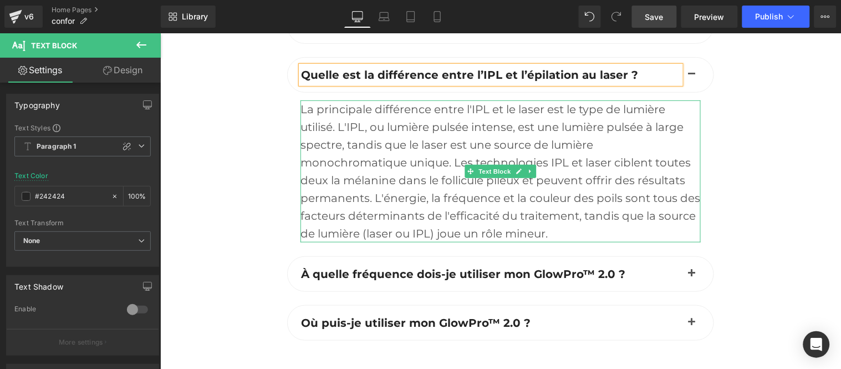
click at [396, 167] on div "La principale différence entre l'IPL et le laser est le type de lumière utilisé…" at bounding box center [500, 171] width 400 height 142
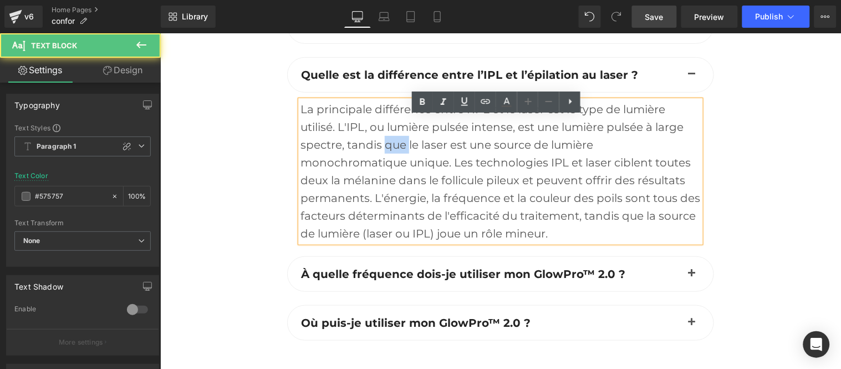
click at [396, 167] on div "La principale différence entre l'IPL et le laser est le type de lumière utilisé…" at bounding box center [500, 171] width 400 height 142
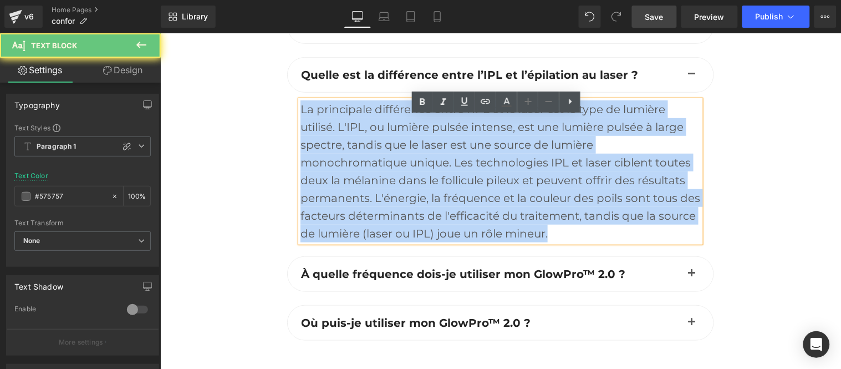
click at [396, 167] on div "La principale différence entre l'IPL et le laser est le type de lumière utilisé…" at bounding box center [500, 171] width 400 height 142
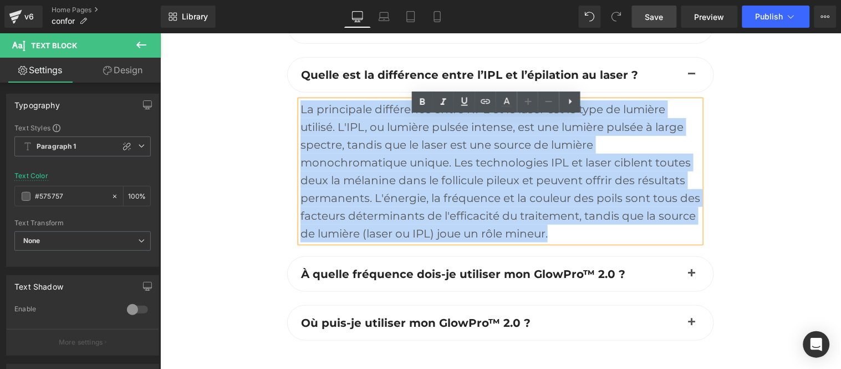
paste div
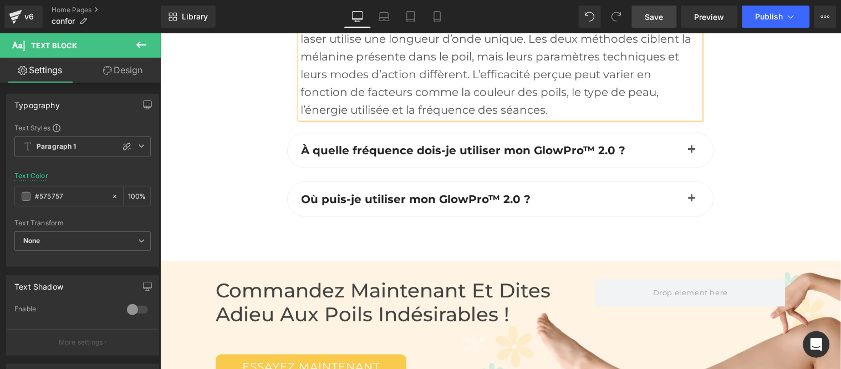
scroll to position [3496, 0]
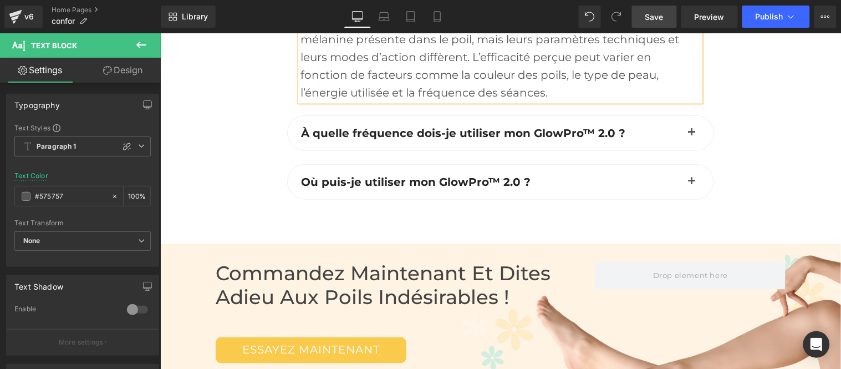
click at [691, 135] on span "button" at bounding box center [691, 135] width 0 height 0
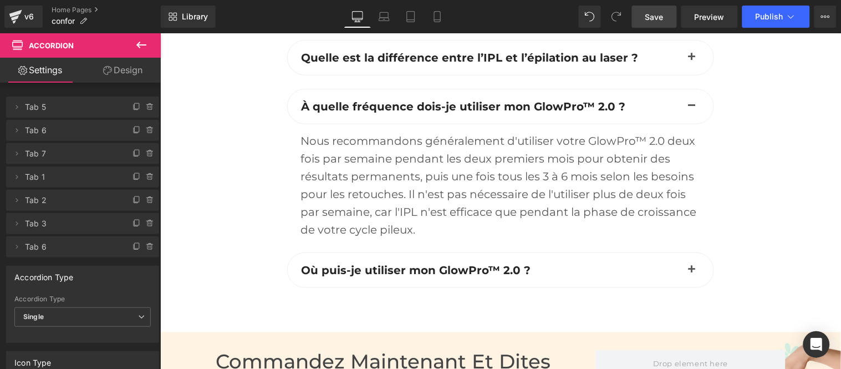
scroll to position [3363, 0]
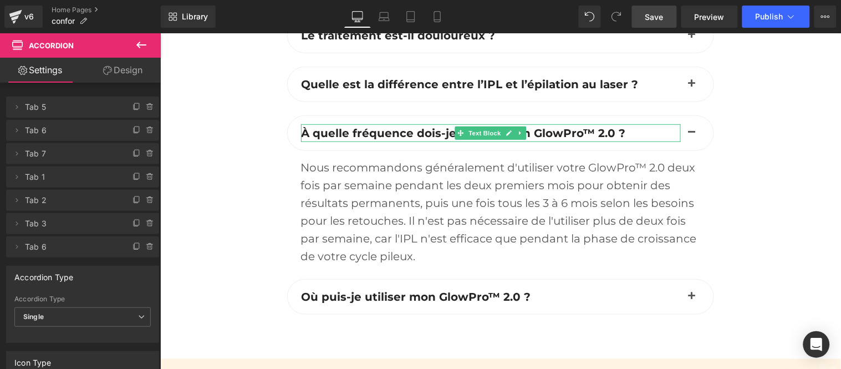
click at [371, 139] on span "À quelle fréquence dois-je utiliser mon GlowPro™ 2.0 ?" at bounding box center [463, 132] width 324 height 13
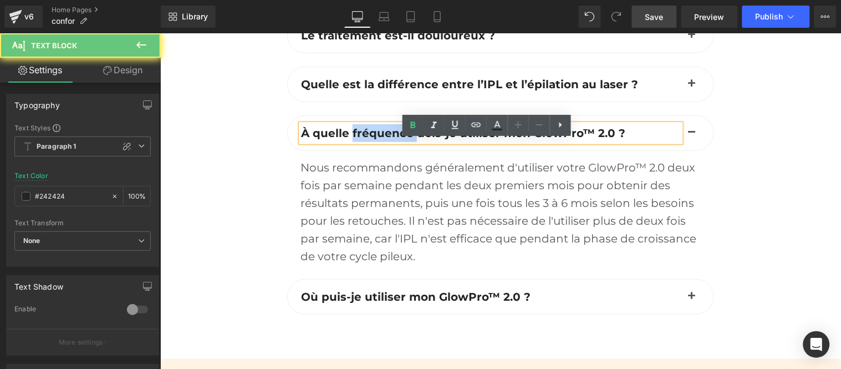
click at [371, 139] on span "À quelle fréquence dois-je utiliser mon GlowPro™ 2.0 ?" at bounding box center [463, 132] width 324 height 13
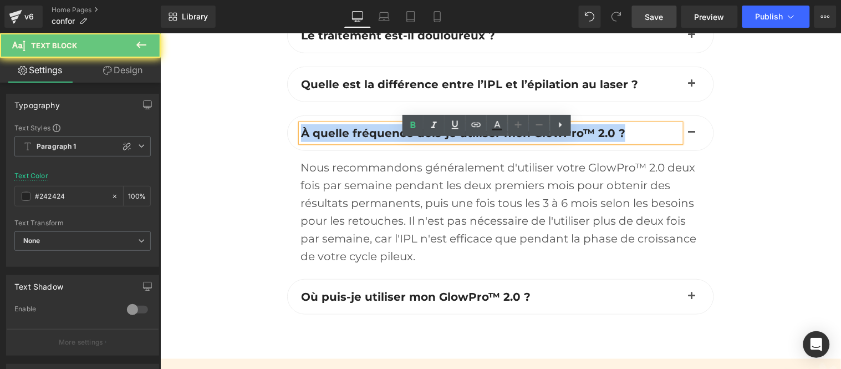
click at [371, 139] on span "À quelle fréquence dois-je utiliser mon GlowPro™ 2.0 ?" at bounding box center [463, 132] width 324 height 13
paste div
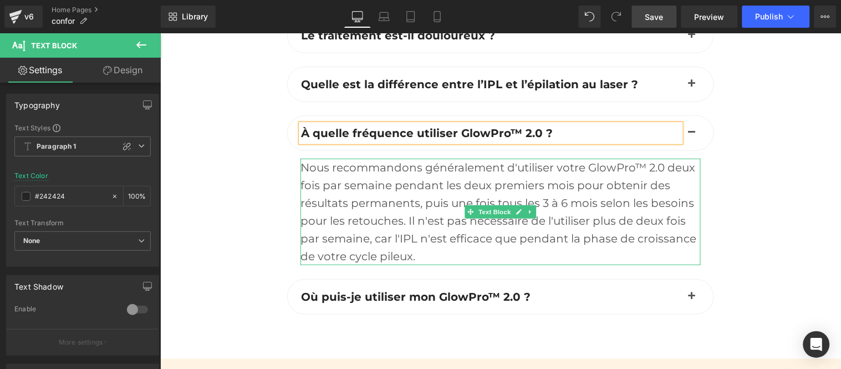
click at [389, 205] on div "Nous recommandons généralement d'utiliser votre GlowPro™ 2.0 deux fois par sema…" at bounding box center [500, 211] width 400 height 106
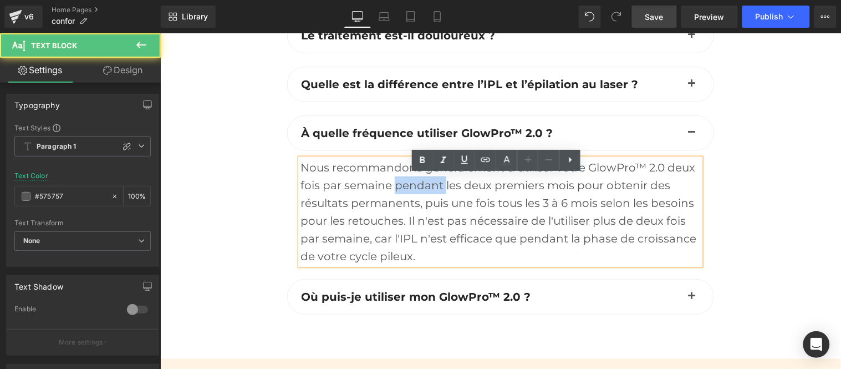
click at [389, 205] on div "Nous recommandons généralement d'utiliser votre GlowPro™ 2.0 deux fois par sema…" at bounding box center [500, 211] width 400 height 106
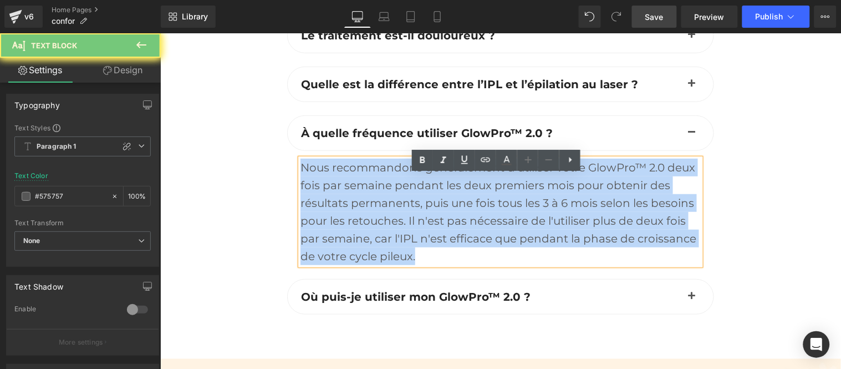
click at [389, 205] on div "Nous recommandons généralement d'utiliser votre GlowPro™ 2.0 deux fois par sema…" at bounding box center [500, 211] width 400 height 106
paste div
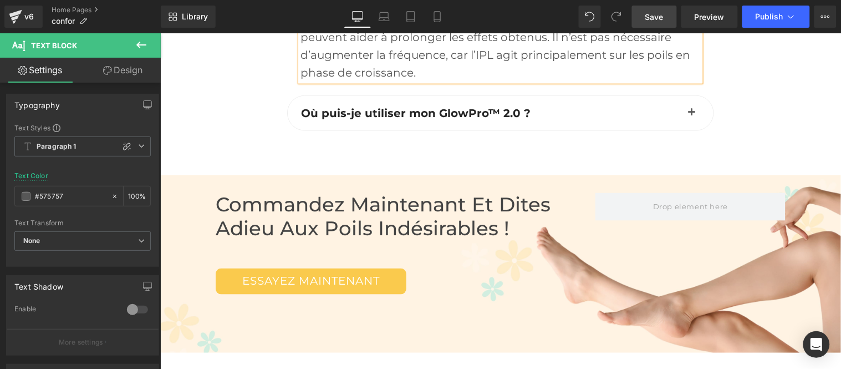
scroll to position [3549, 0]
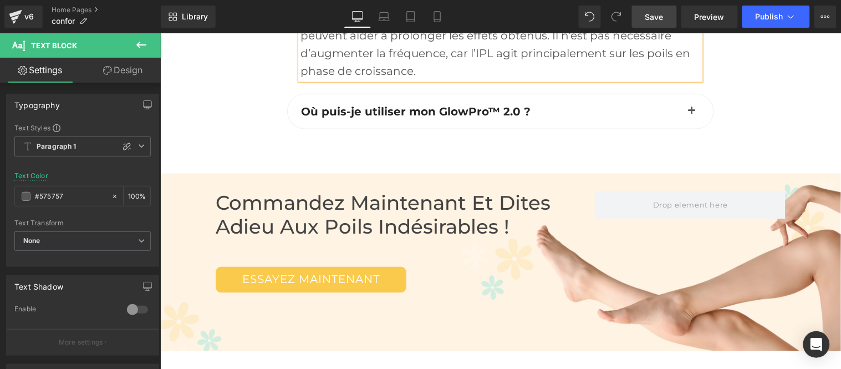
click at [691, 114] on span "button" at bounding box center [691, 114] width 0 height 0
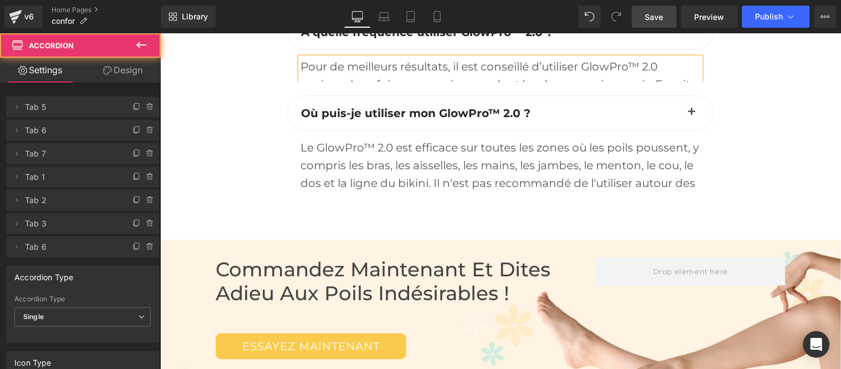
scroll to position [3434, 0]
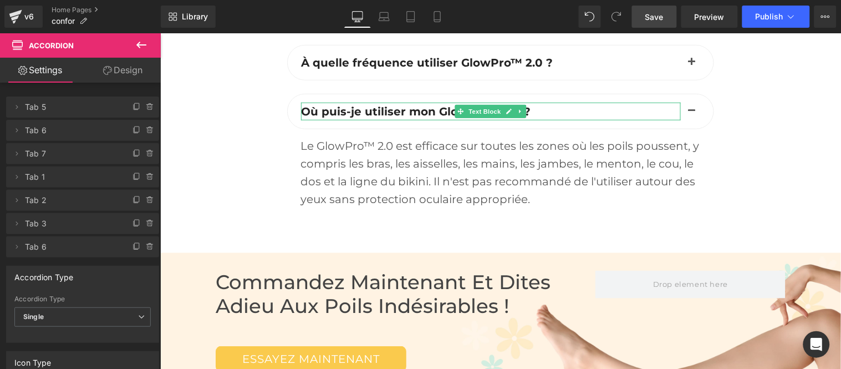
click at [376, 118] on span "Où puis-je utiliser mon GlowPro™ 2.0 ?" at bounding box center [416, 110] width 230 height 13
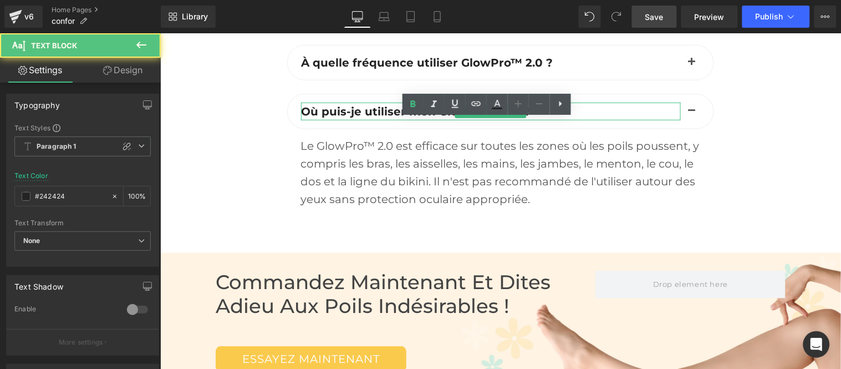
click at [376, 118] on span "Où puis-je utiliser mon GlowPro™ 2.0 ?" at bounding box center [416, 110] width 230 height 13
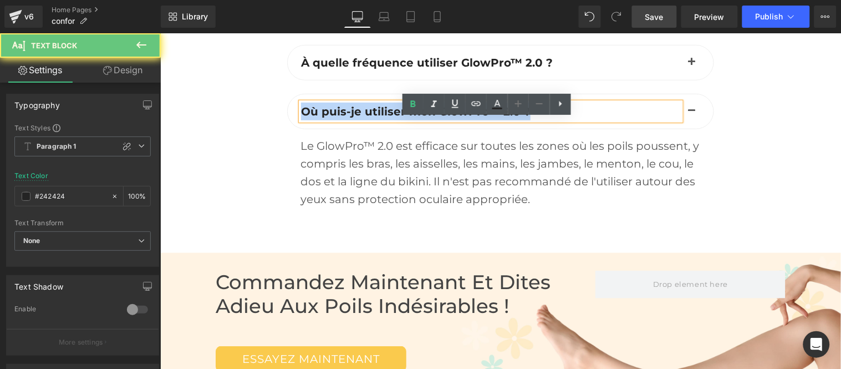
click at [376, 118] on span "Où puis-je utiliser mon GlowPro™ 2.0 ?" at bounding box center [416, 110] width 230 height 13
paste div
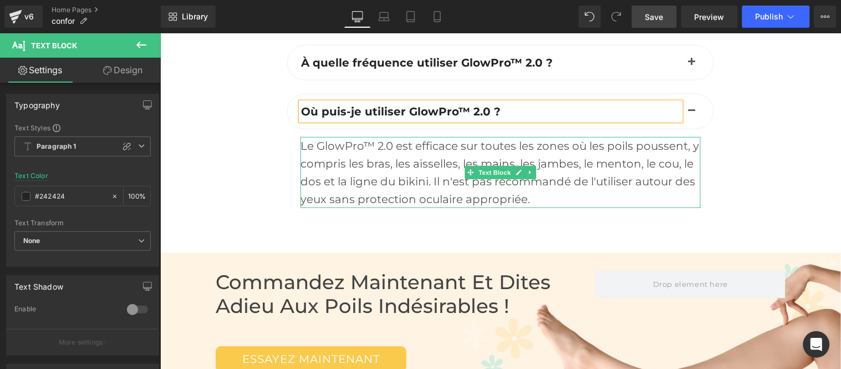
click at [362, 189] on div "Le GlowPro™ 2.0 est efficace sur toutes les zones où les poils poussent, y comp…" at bounding box center [500, 171] width 400 height 71
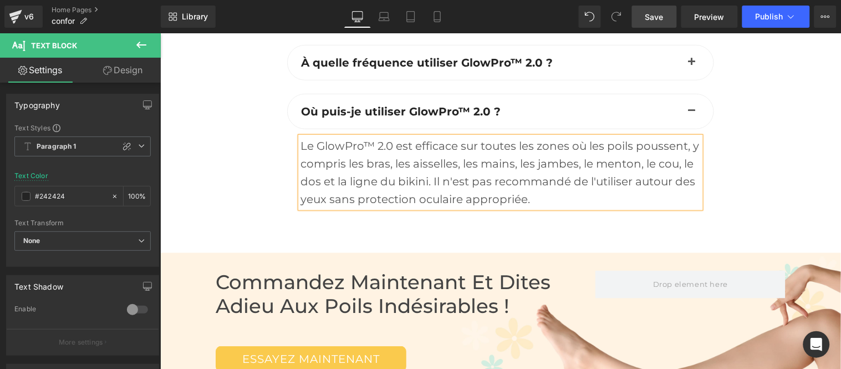
click at [362, 189] on div "Le GlowPro™ 2.0 est efficace sur toutes les zones où les poils poussent, y comp…" at bounding box center [500, 171] width 400 height 71
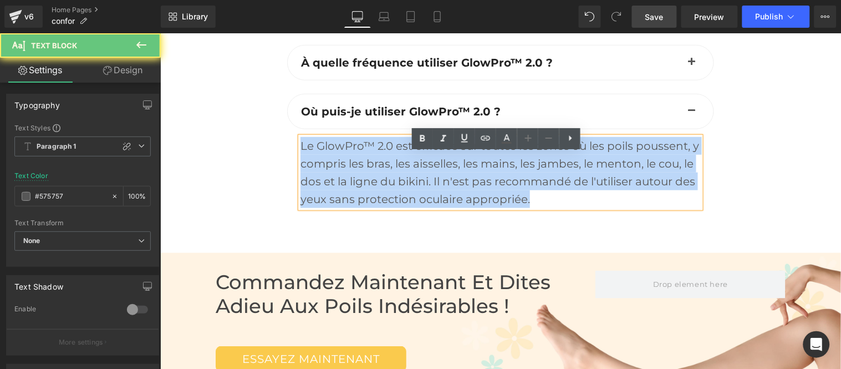
click at [362, 189] on div "Le GlowPro™ 2.0 est efficace sur toutes les zones où les poils poussent, y comp…" at bounding box center [500, 171] width 400 height 71
paste div
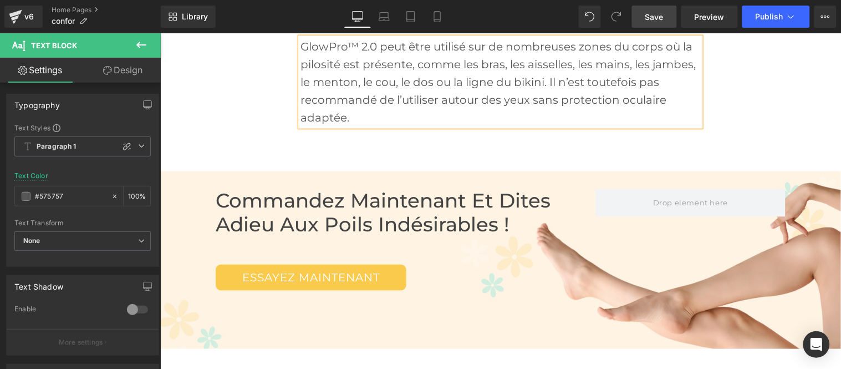
scroll to position [3618, 0]
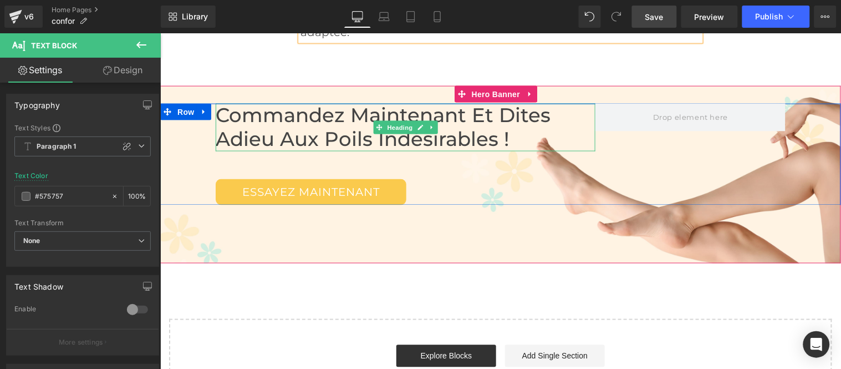
click at [310, 150] on h2 "Commandez maintenant et Dites Adieu aux poils indésirables !" at bounding box center [405, 126] width 380 height 47
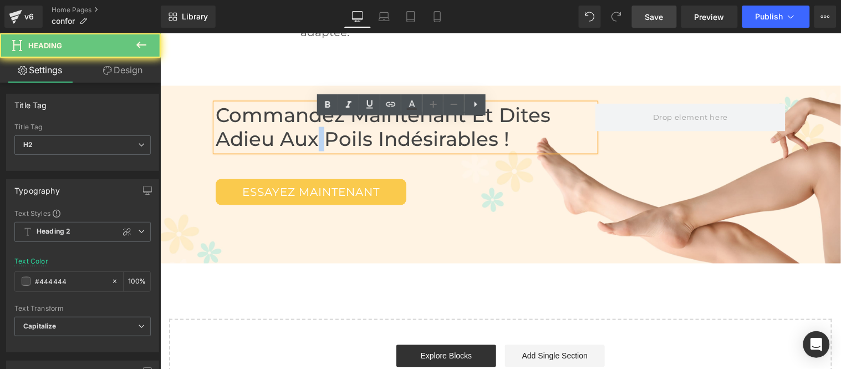
click at [310, 150] on h2 "Commandez maintenant et Dites Adieu aux poils indésirables !" at bounding box center [405, 126] width 380 height 47
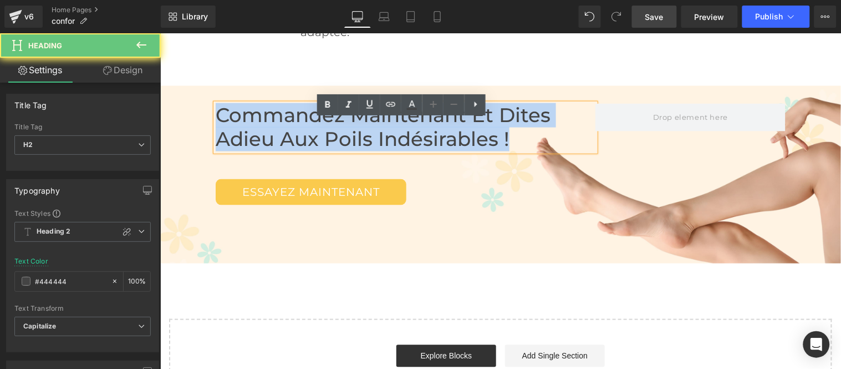
click at [310, 150] on h2 "Commandez maintenant et Dites Adieu aux poils indésirables !" at bounding box center [405, 126] width 380 height 47
paste div
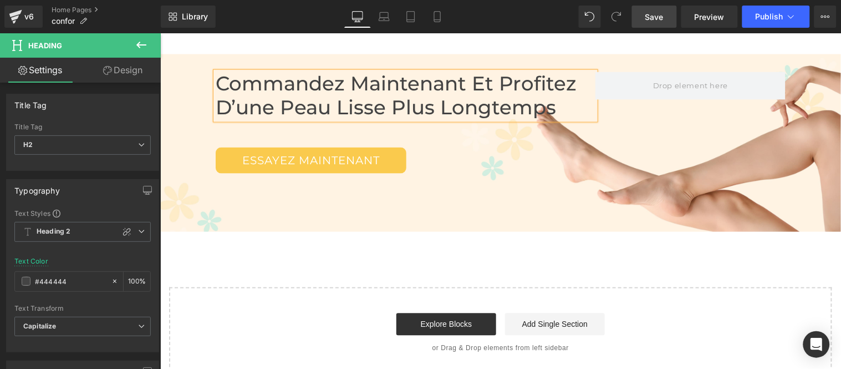
scroll to position [3680, 0]
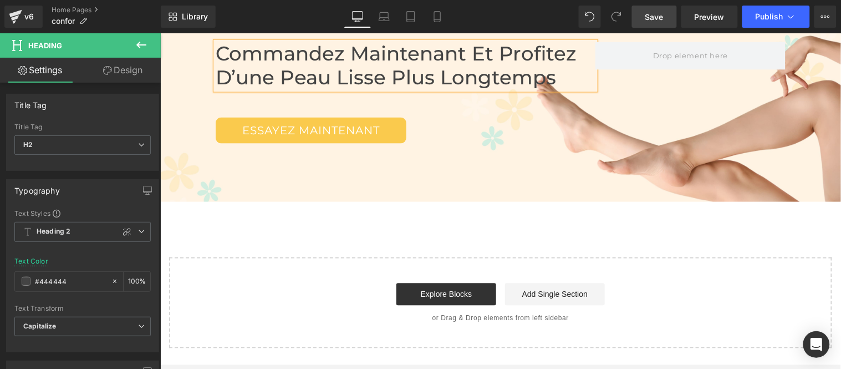
click at [658, 17] on span "Save" at bounding box center [654, 17] width 18 height 12
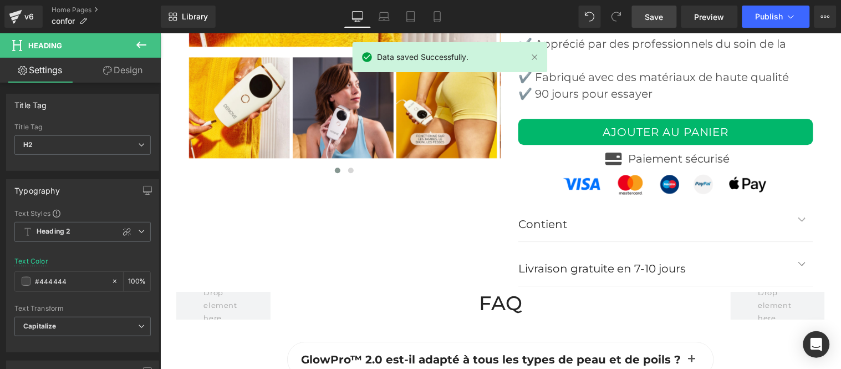
scroll to position [2695, 0]
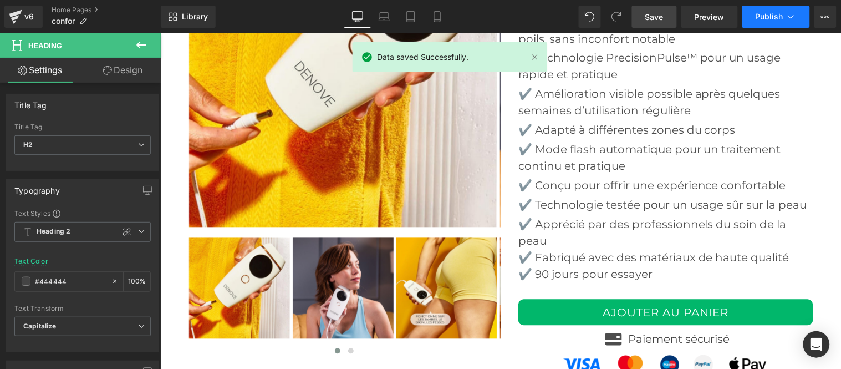
click at [763, 18] on span "Publish" at bounding box center [770, 16] width 28 height 9
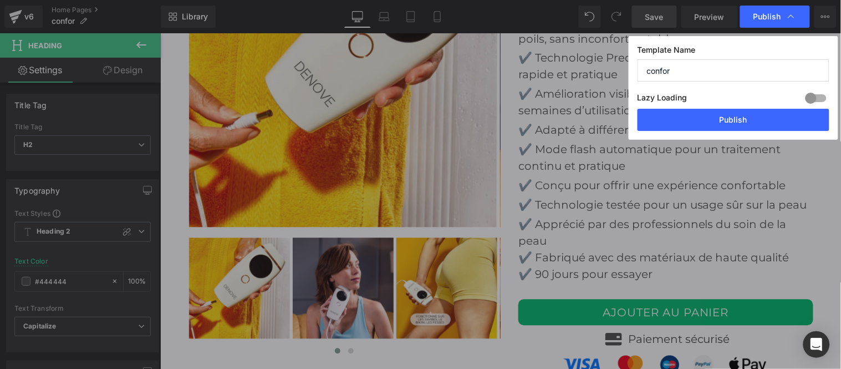
click at [710, 70] on input "confor" at bounding box center [734, 70] width 192 height 22
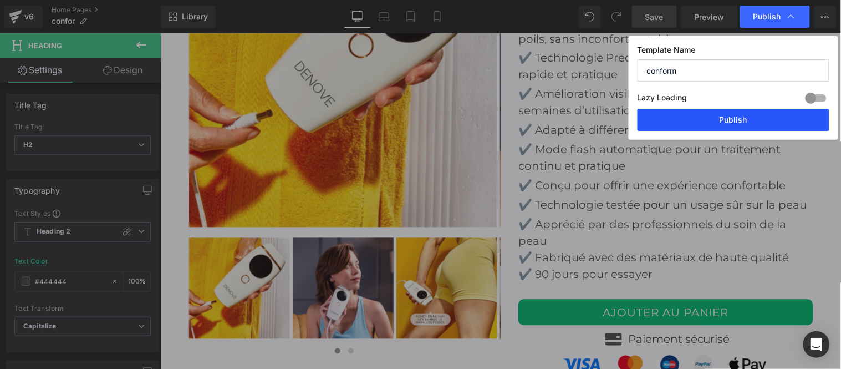
type input "conform"
drag, startPoint x: 737, startPoint y: 116, endPoint x: 478, endPoint y: 126, distance: 259.7
click at [737, 116] on button "Publish" at bounding box center [734, 120] width 192 height 22
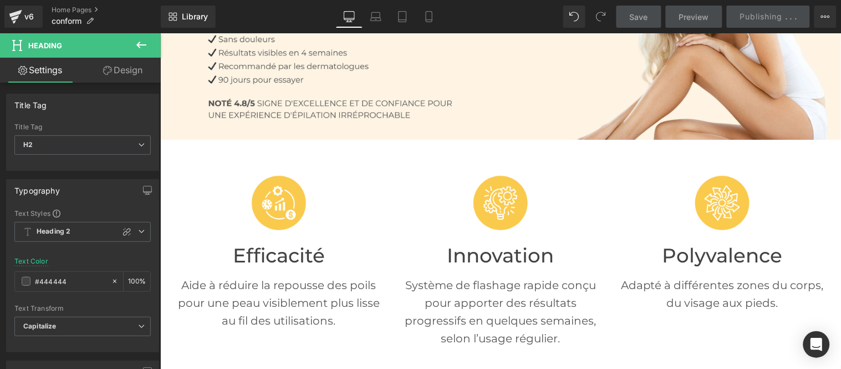
scroll to position [0, 0]
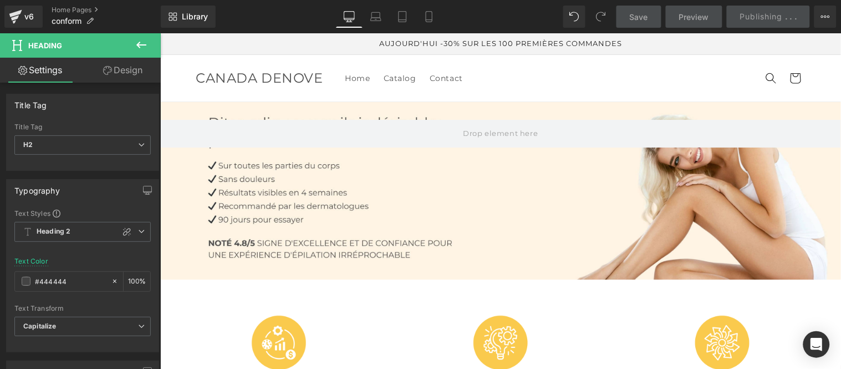
drag, startPoint x: 836, startPoint y: 256, endPoint x: 996, endPoint y: 63, distance: 250.0
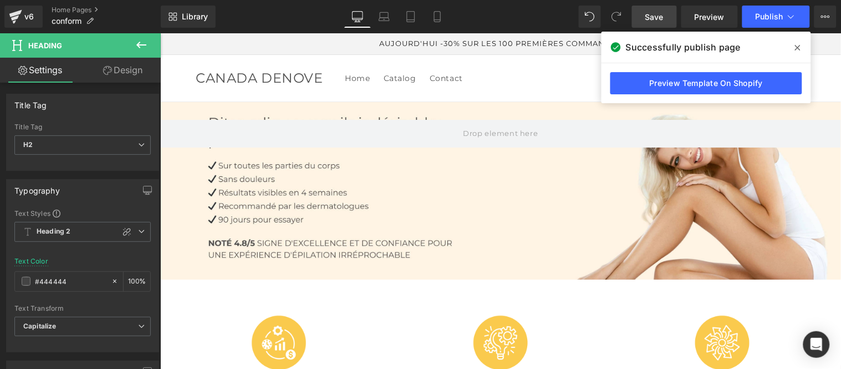
click at [658, 13] on span "Save" at bounding box center [654, 17] width 18 height 12
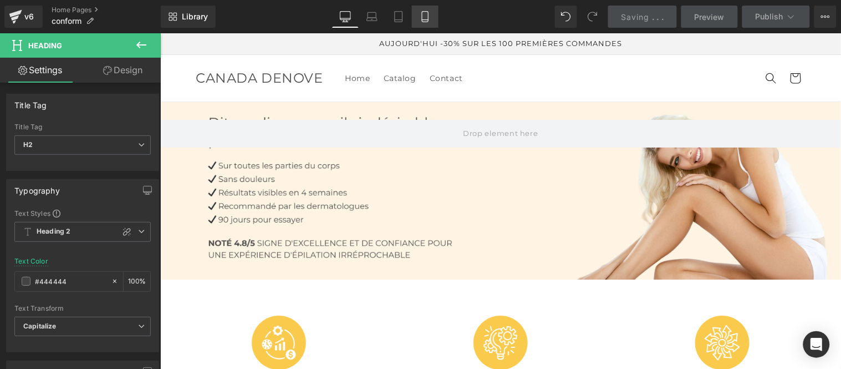
drag, startPoint x: 65, startPoint y: 144, endPoint x: 425, endPoint y: 23, distance: 379.8
click at [425, 23] on link "Mobile" at bounding box center [425, 17] width 27 height 22
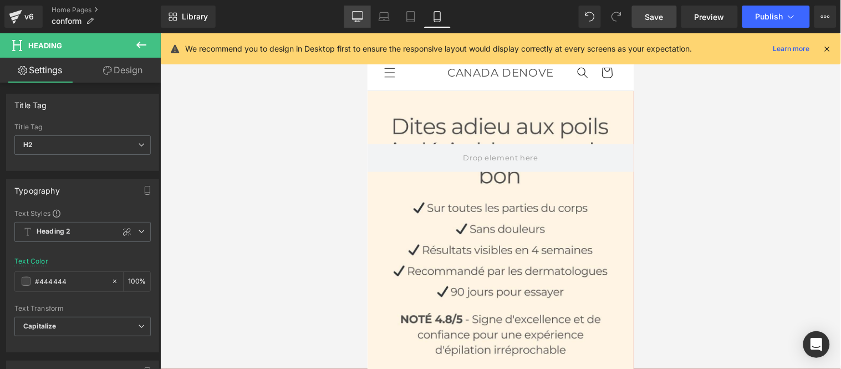
drag, startPoint x: 362, startPoint y: 18, endPoint x: 281, endPoint y: 128, distance: 136.4
click at [362, 18] on icon at bounding box center [357, 18] width 11 height 0
type input "100"
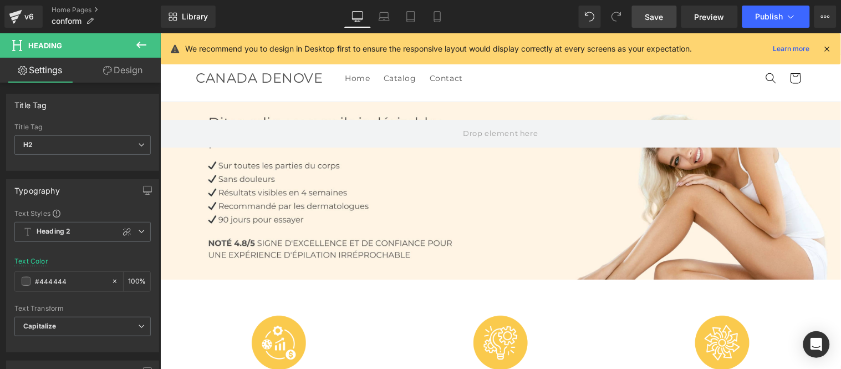
click at [827, 50] on icon at bounding box center [828, 49] width 10 height 10
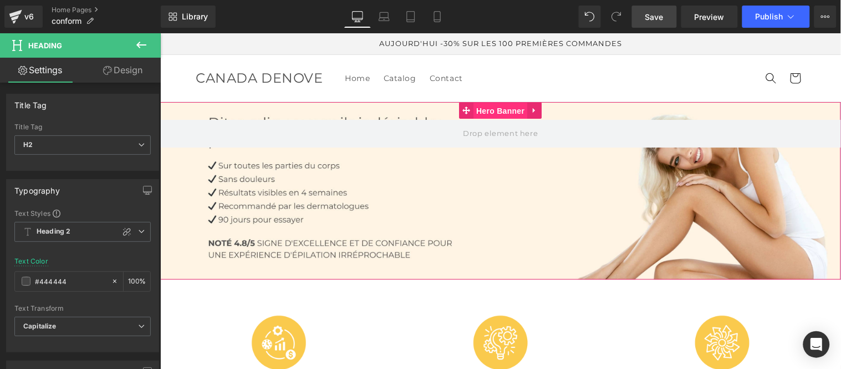
click at [501, 110] on span "Hero Banner" at bounding box center [500, 110] width 54 height 17
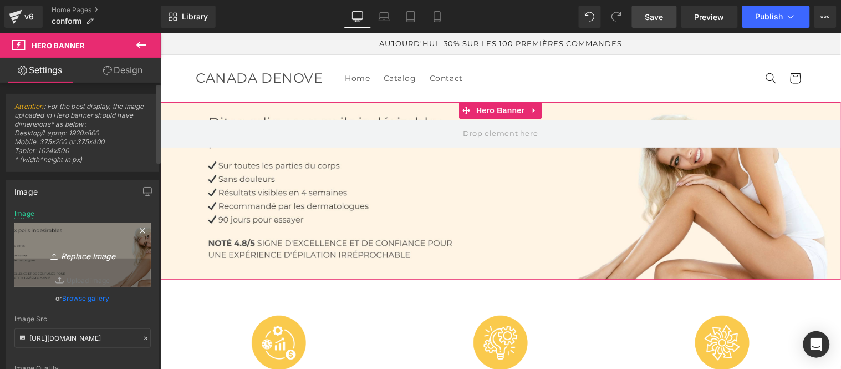
click at [72, 256] on icon "Replace Image" at bounding box center [82, 255] width 89 height 14
type input "C:\fakepath\ip 5.jpg"
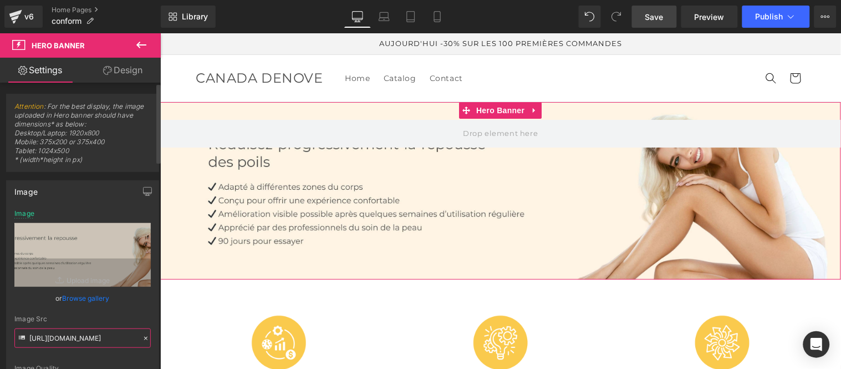
click at [92, 340] on input "[URL][DOMAIN_NAME]" at bounding box center [82, 337] width 136 height 19
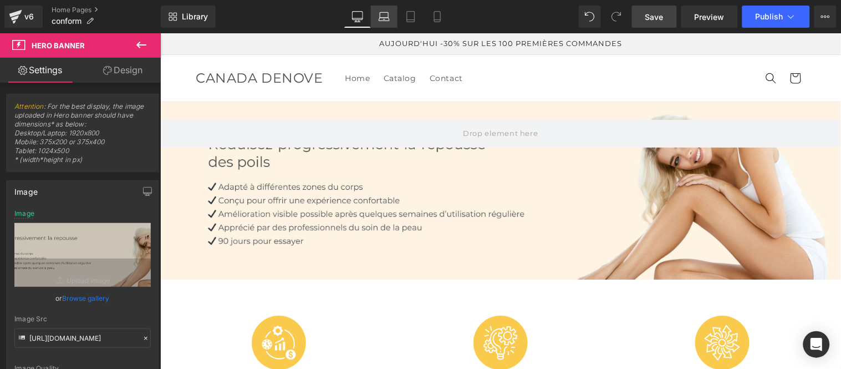
drag, startPoint x: 383, startPoint y: 15, endPoint x: 146, endPoint y: 69, distance: 242.8
click at [383, 15] on icon at bounding box center [384, 16] width 11 height 11
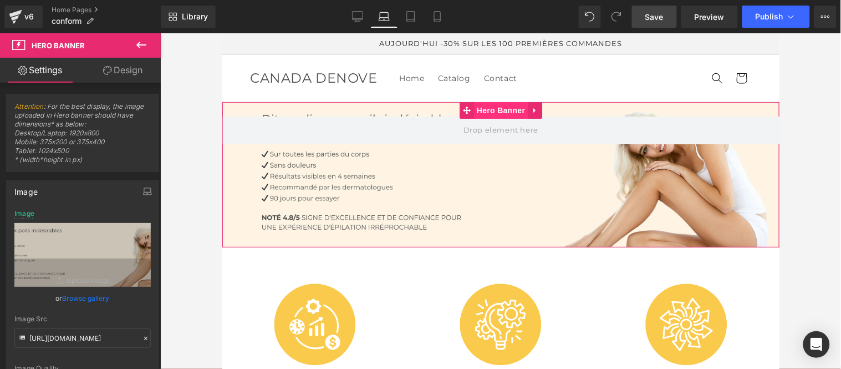
click at [499, 108] on span "Hero Banner" at bounding box center [501, 109] width 54 height 17
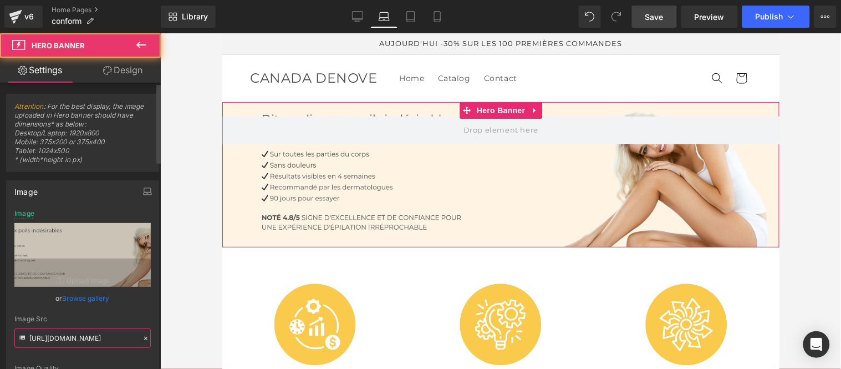
click at [100, 333] on input "[URL][DOMAIN_NAME]" at bounding box center [82, 337] width 136 height 19
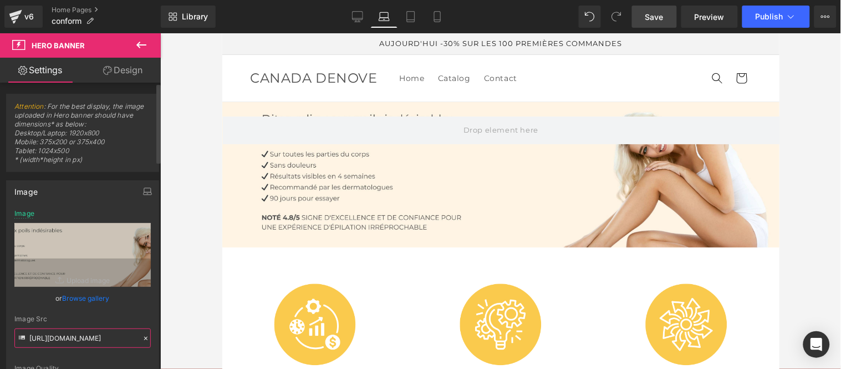
paste input "7ea39f66-e3ab-491a-9996-aa16f9966830/-/format/auto/-/preview/3000x3000/-/qualit…"
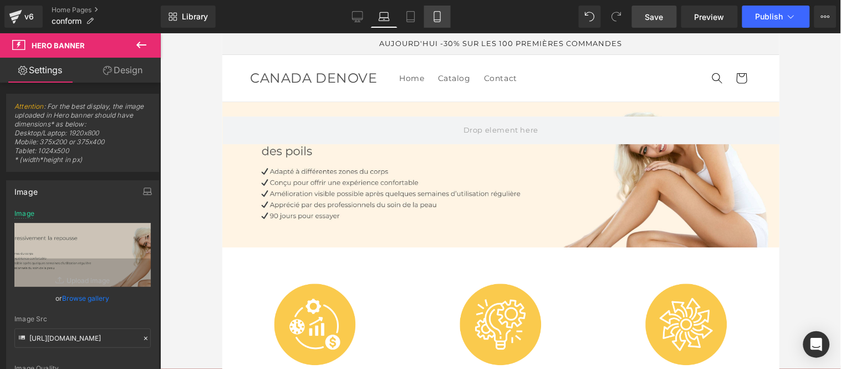
click at [439, 14] on icon at bounding box center [437, 16] width 11 height 11
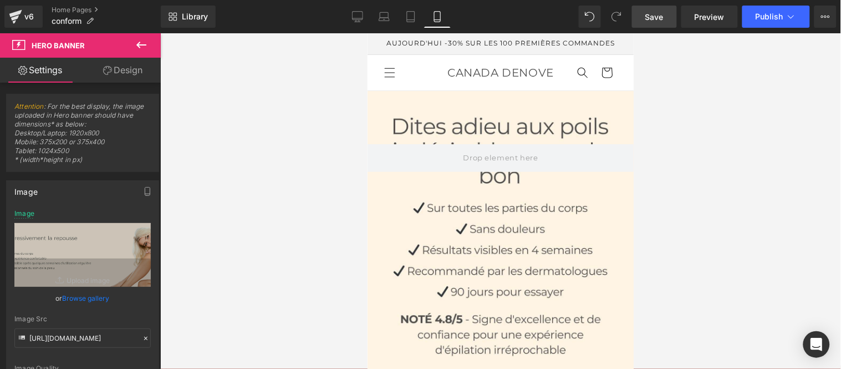
type input "[URL][DOMAIN_NAME]"
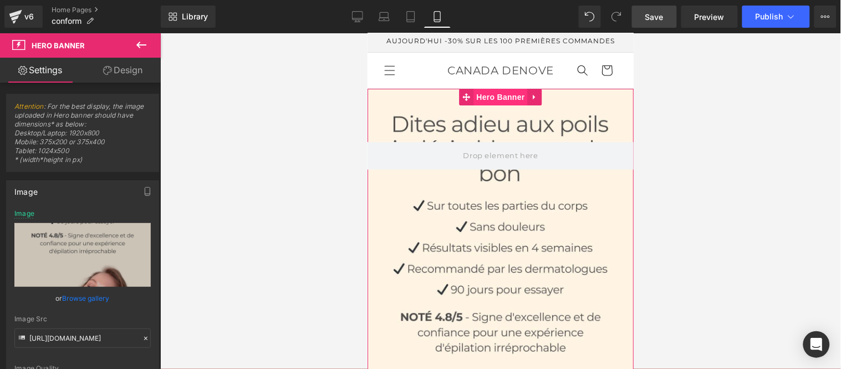
click at [500, 105] on span "Hero Banner" at bounding box center [500, 96] width 54 height 17
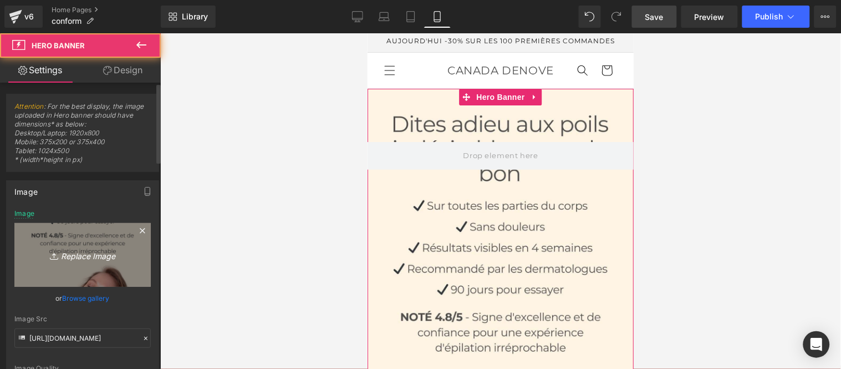
click at [88, 252] on icon "Replace Image" at bounding box center [82, 255] width 89 height 14
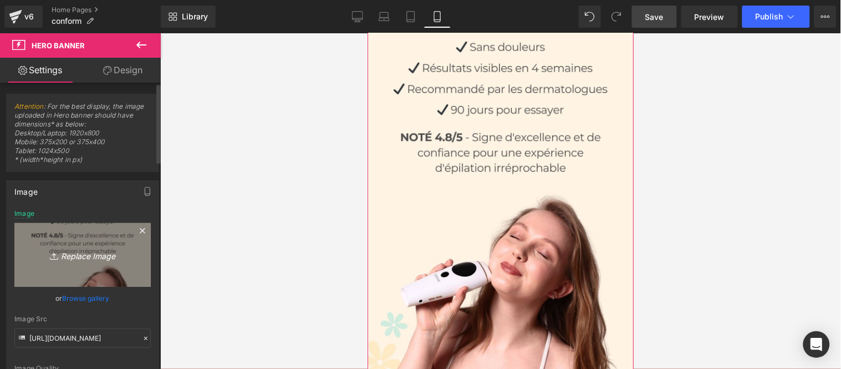
scroll to position [125, 0]
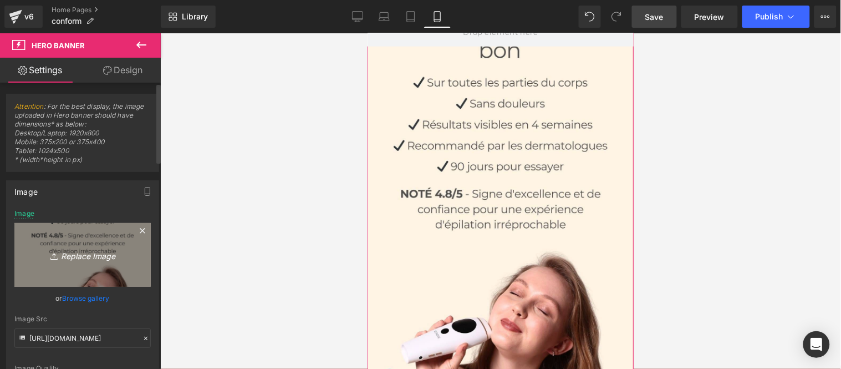
type input "C:\fakepath\ip 6.jpg"
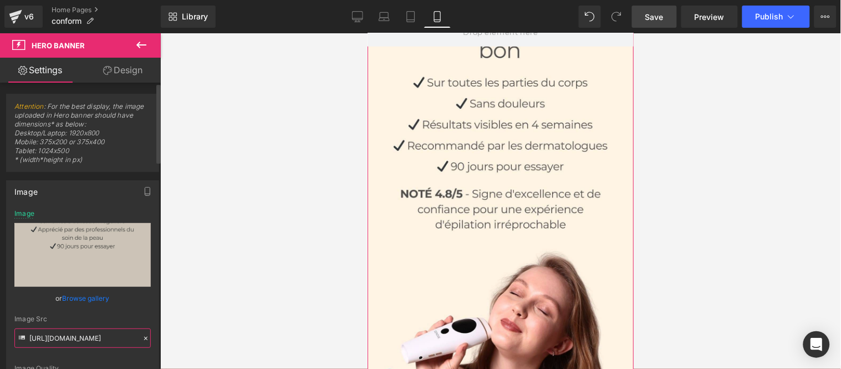
click at [84, 338] on input "[URL][DOMAIN_NAME]" at bounding box center [82, 337] width 136 height 19
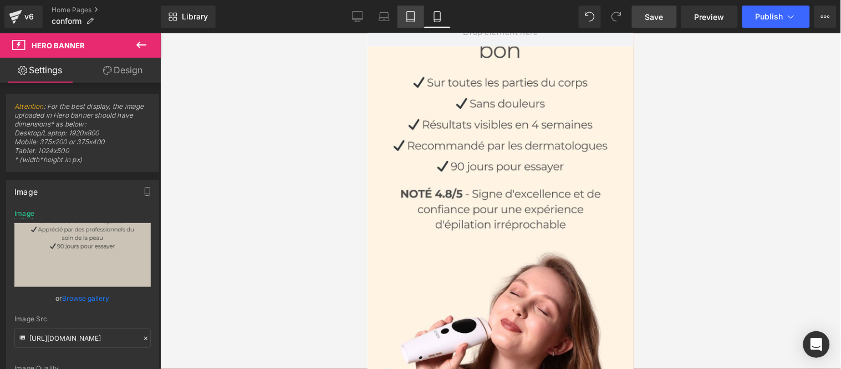
drag, startPoint x: 411, startPoint y: 14, endPoint x: 143, endPoint y: 114, distance: 286.5
click at [411, 14] on icon at bounding box center [410, 16] width 11 height 11
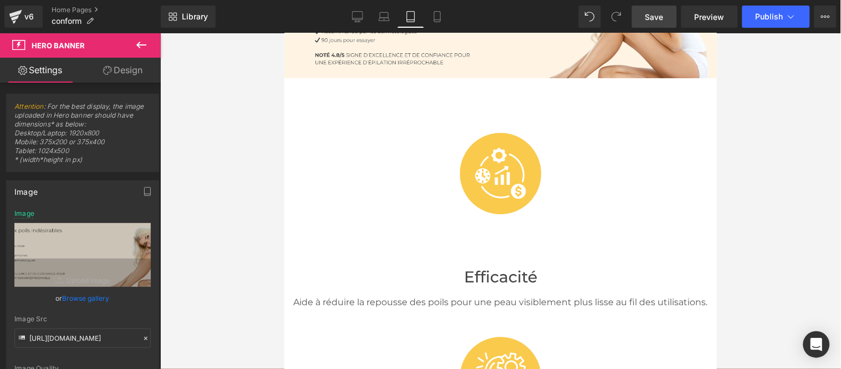
scroll to position [0, 0]
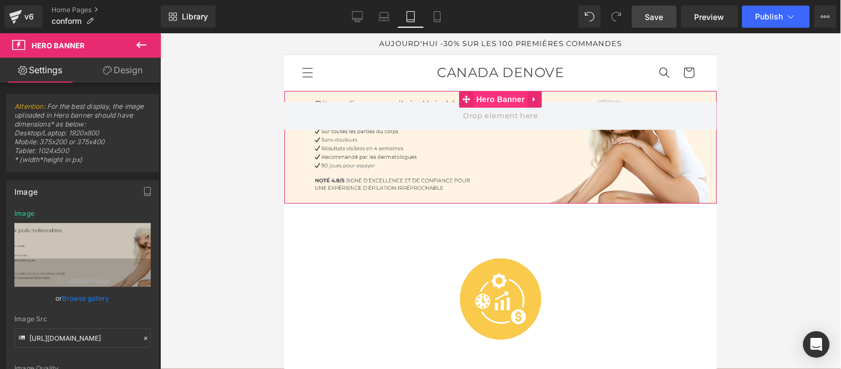
click at [500, 99] on span "Hero Banner" at bounding box center [500, 98] width 54 height 17
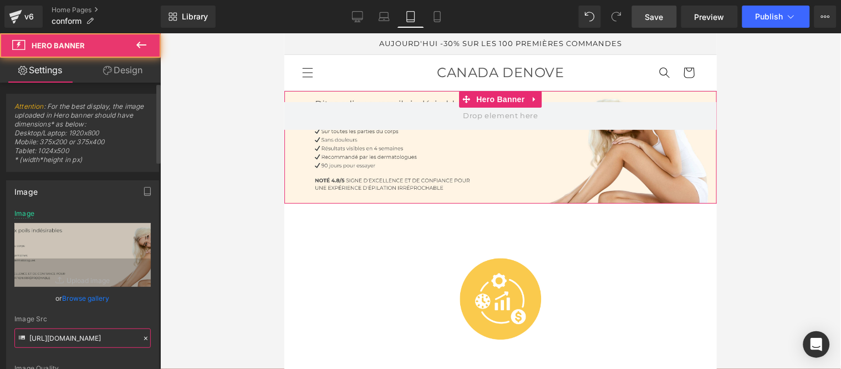
click at [93, 333] on input "[URL][DOMAIN_NAME]" at bounding box center [82, 337] width 136 height 19
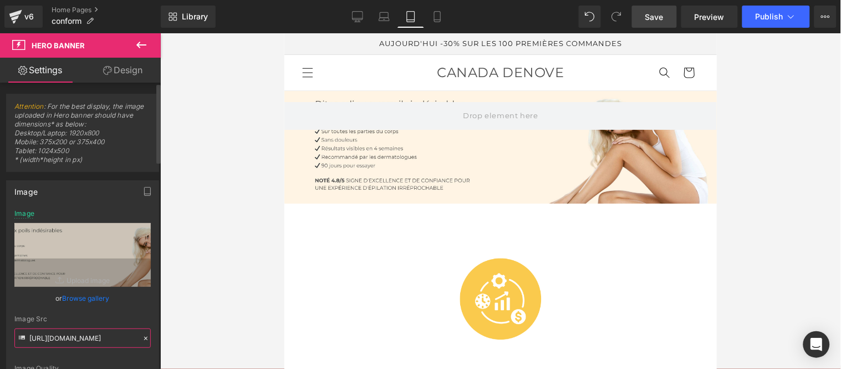
paste input "43e18716-2e80-4c07-8784-e7f3fc6f035a/-/format/auto/-/preview/3000x3000/-/qualit…"
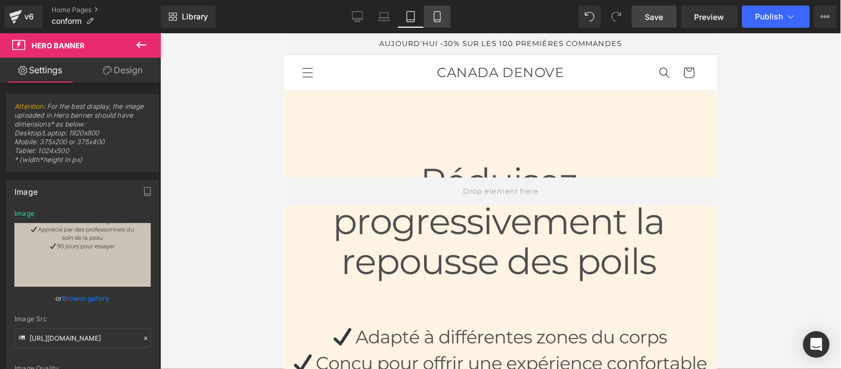
click at [434, 18] on icon at bounding box center [437, 16] width 11 height 11
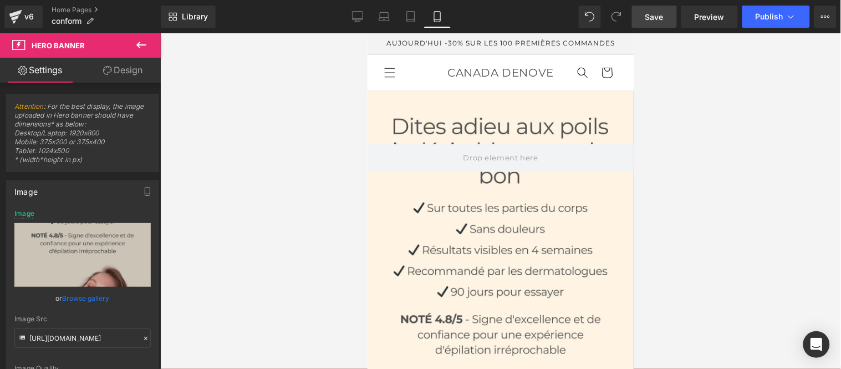
scroll to position [13, 0]
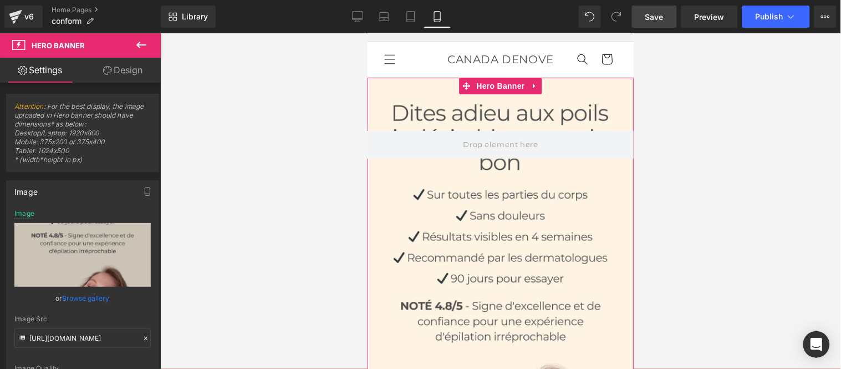
click at [510, 94] on span "Hero Banner" at bounding box center [500, 85] width 54 height 17
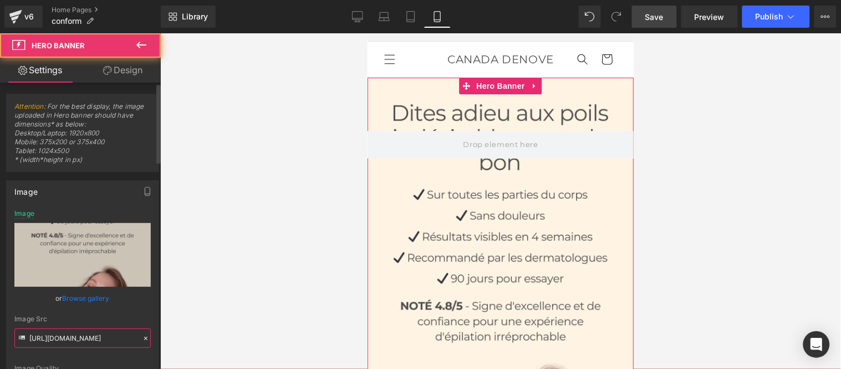
click at [84, 337] on input "[URL][DOMAIN_NAME]" at bounding box center [82, 337] width 136 height 19
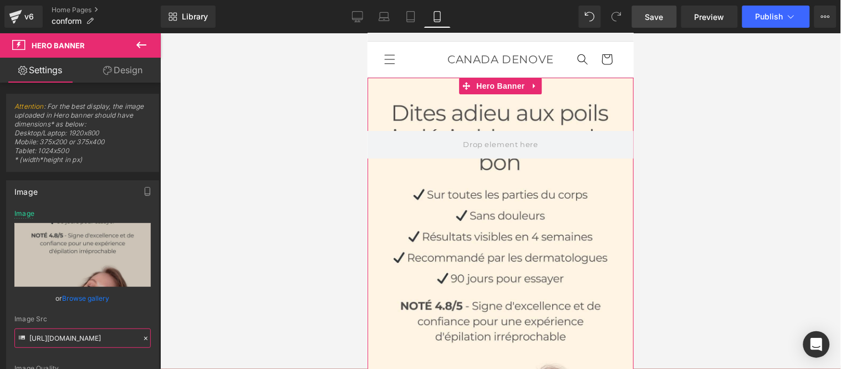
paste input "43e18716-2e80-4c07-8784-e7f3fc6f035a/-/format/auto/-/preview/3000x3000/-/qualit…"
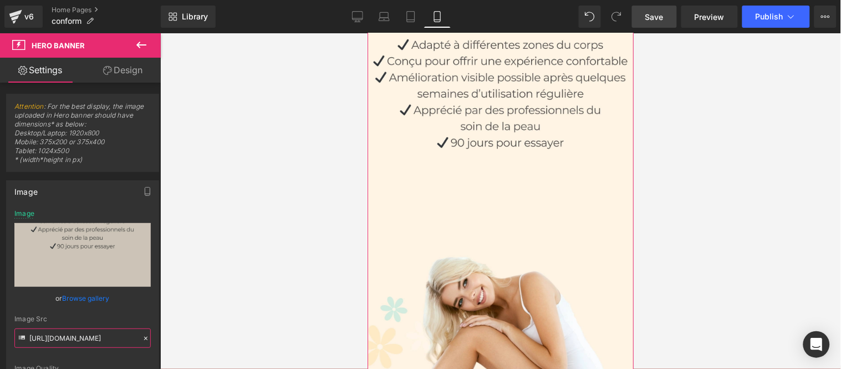
scroll to position [198, 0]
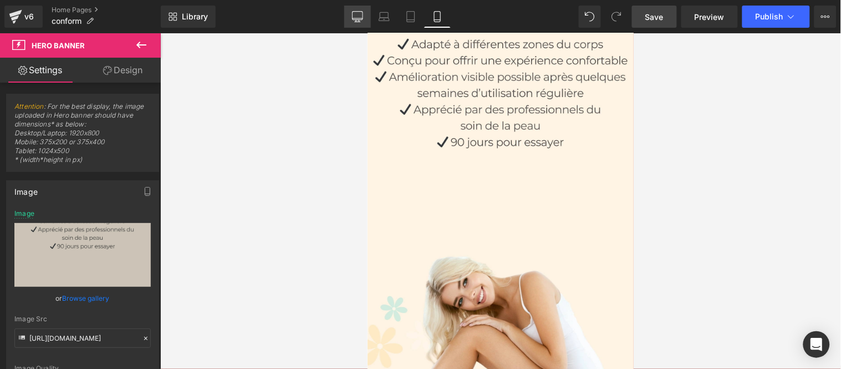
click at [366, 14] on link "Desktop" at bounding box center [357, 17] width 27 height 22
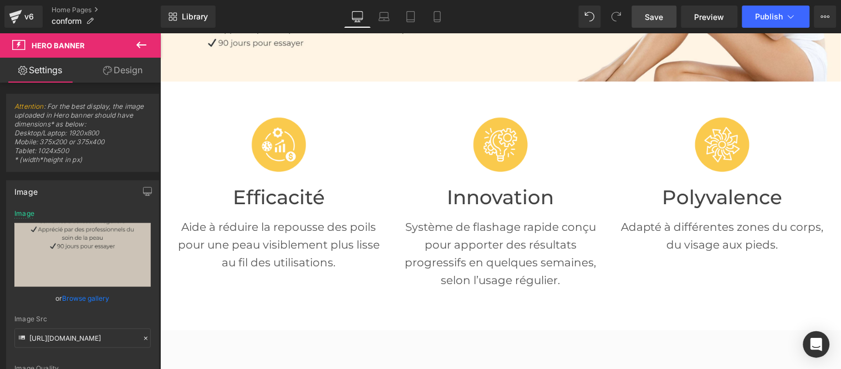
type input "[URL][DOMAIN_NAME]"
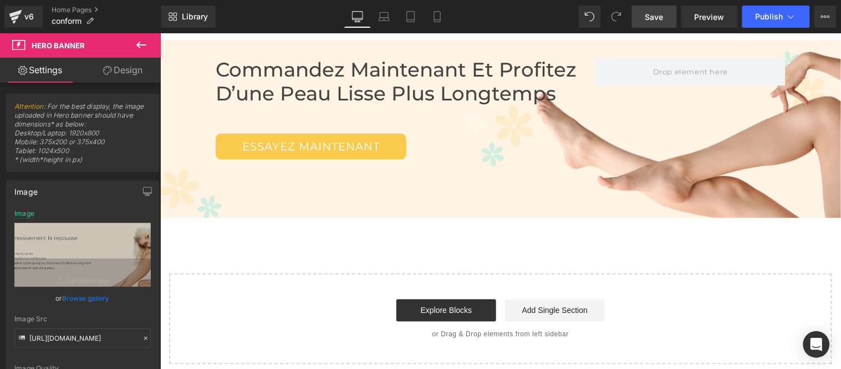
scroll to position [3611, 0]
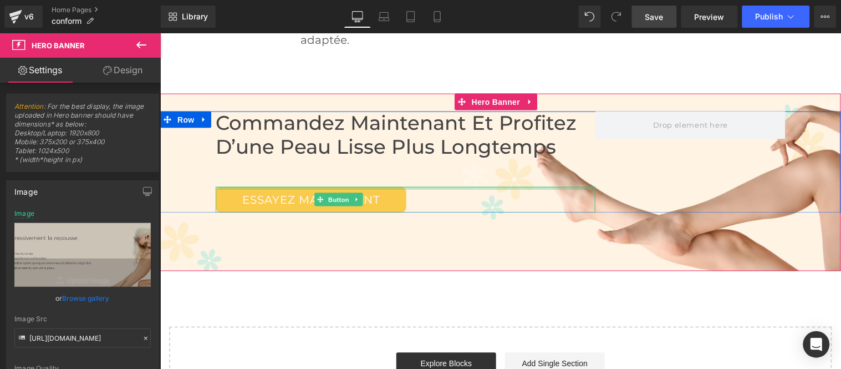
click at [581, 189] on div at bounding box center [405, 187] width 380 height 3
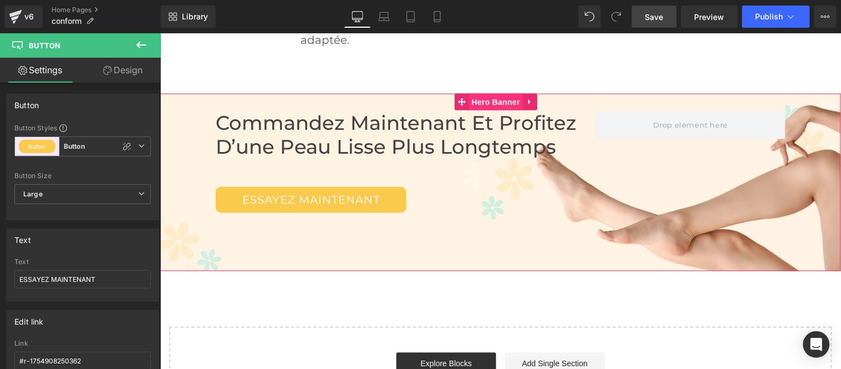
click at [498, 110] on span "Hero Banner" at bounding box center [496, 101] width 54 height 17
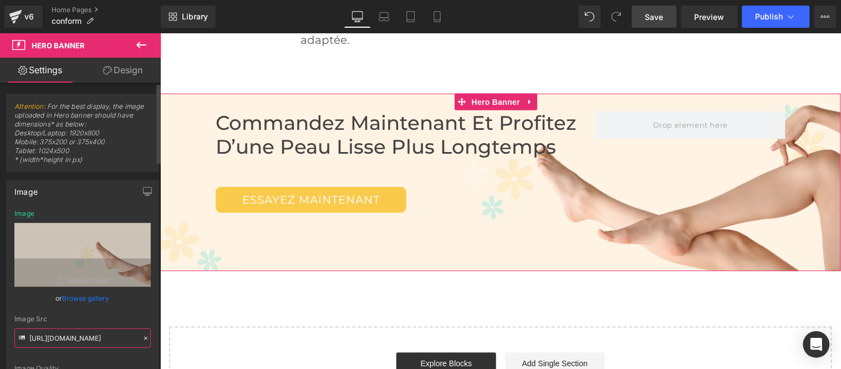
click at [90, 341] on input "[URL][DOMAIN_NAME]" at bounding box center [82, 337] width 136 height 19
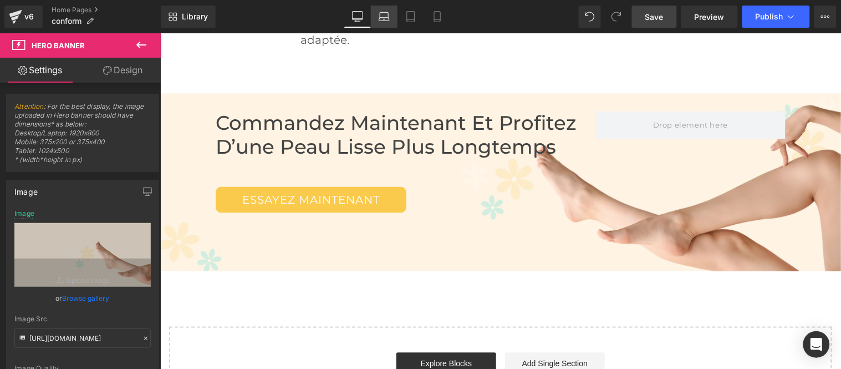
click at [384, 18] on icon at bounding box center [384, 19] width 11 height 3
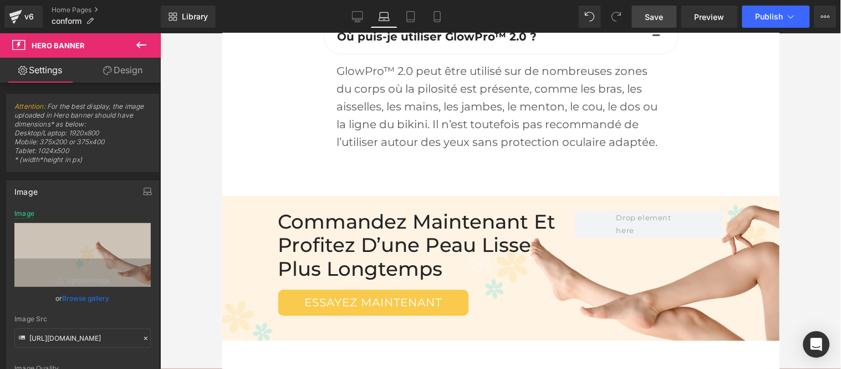
scroll to position [4028, 0]
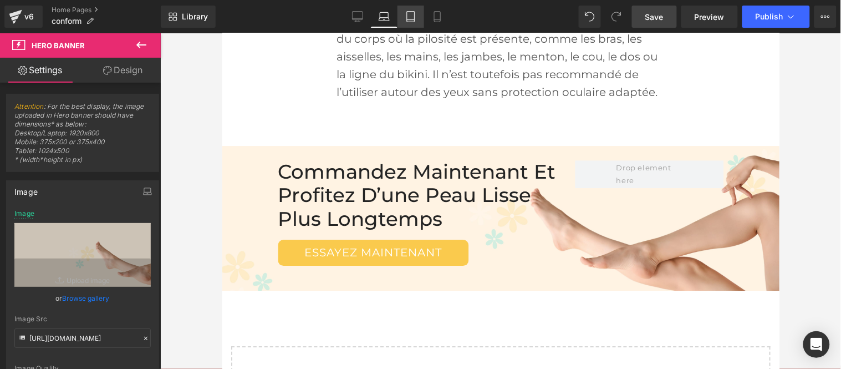
click at [411, 19] on icon at bounding box center [410, 16] width 11 height 11
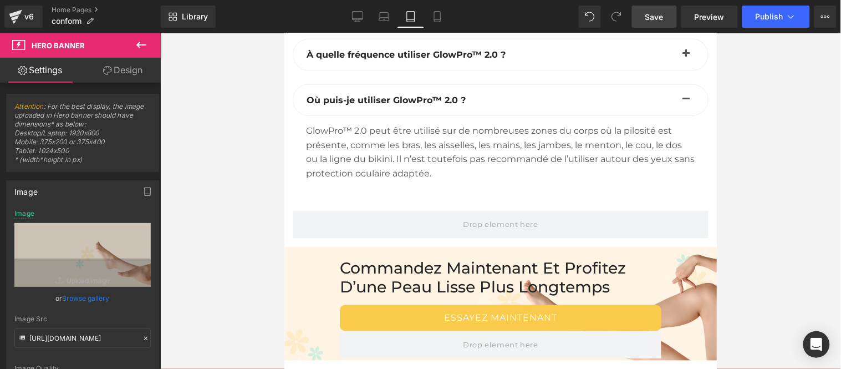
scroll to position [5937, 0]
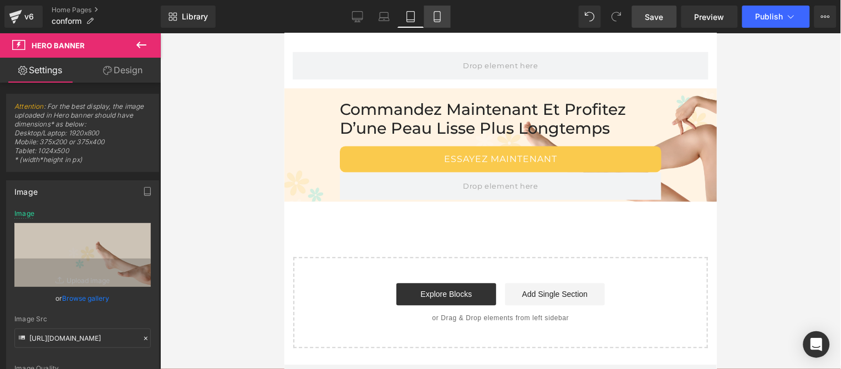
click at [444, 14] on link "Mobile" at bounding box center [437, 17] width 27 height 22
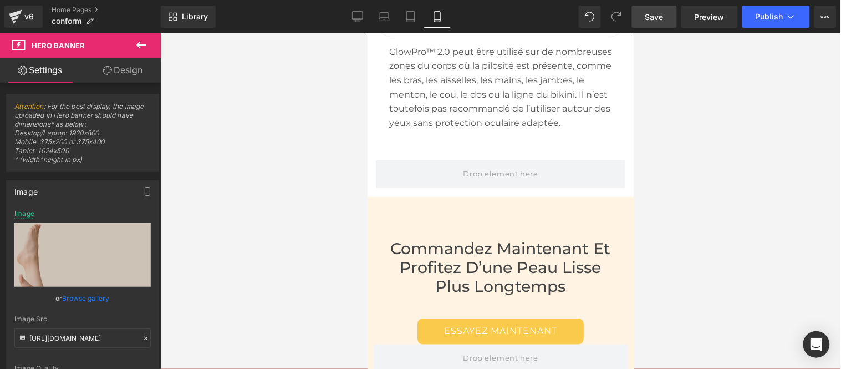
scroll to position [4430, 0]
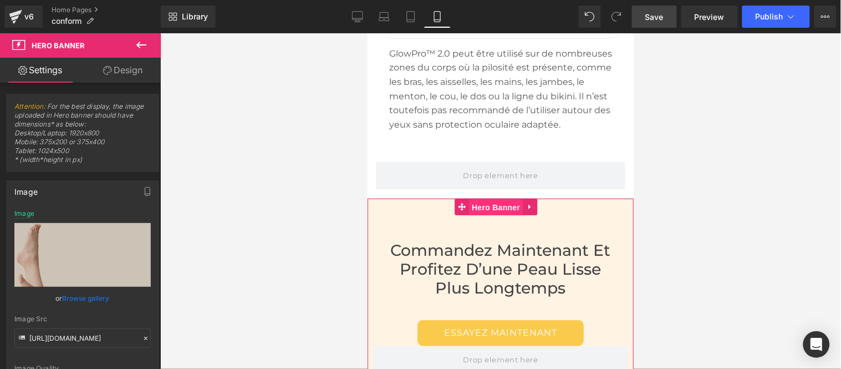
click at [496, 215] on span "Hero Banner" at bounding box center [496, 206] width 54 height 17
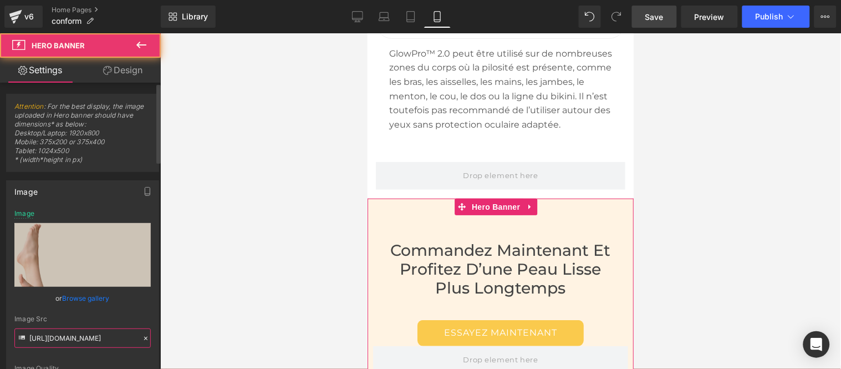
click at [91, 334] on input "[URL][DOMAIN_NAME]" at bounding box center [82, 337] width 136 height 19
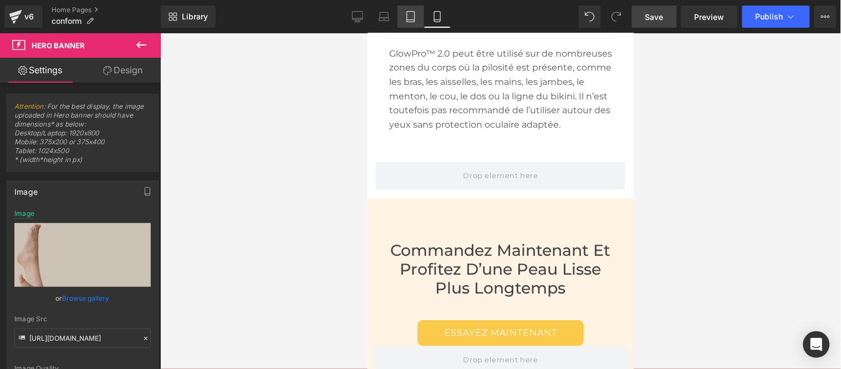
click at [416, 18] on icon at bounding box center [410, 16] width 11 height 11
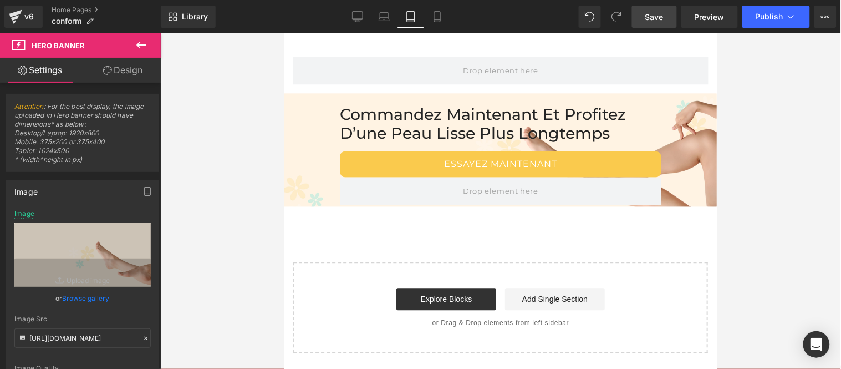
scroll to position [5937, 0]
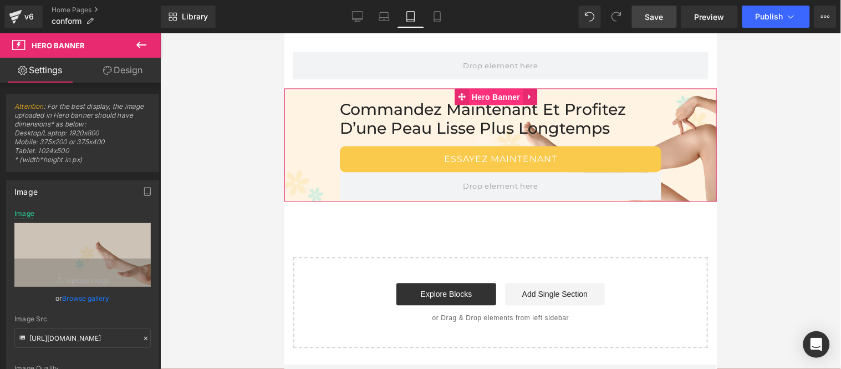
click at [500, 105] on span "Hero Banner" at bounding box center [496, 97] width 54 height 17
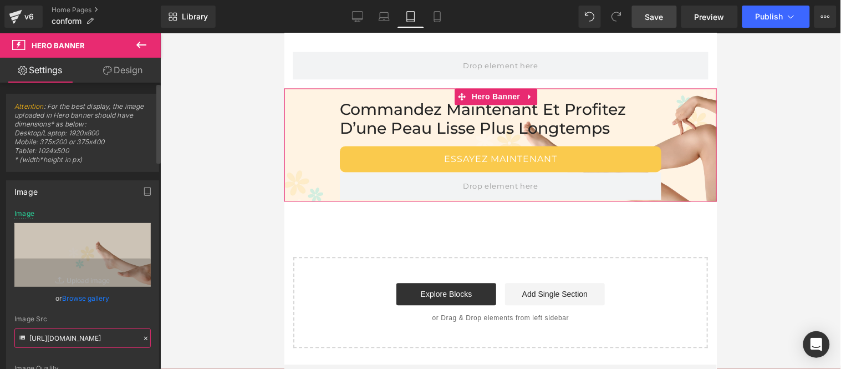
click at [86, 337] on input "[URL][DOMAIN_NAME]" at bounding box center [82, 337] width 136 height 19
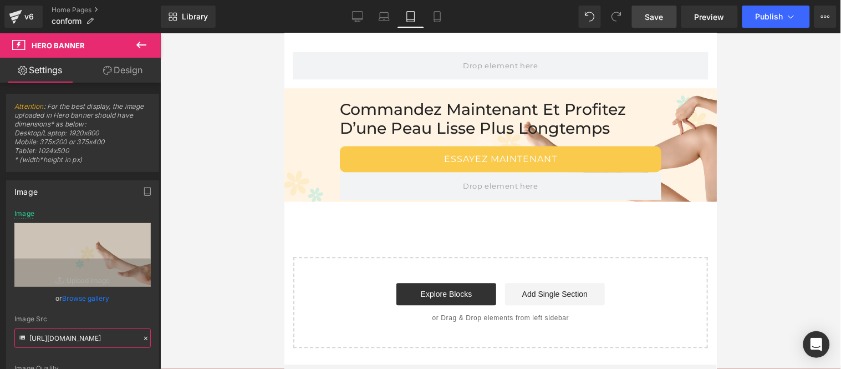
paste input "[DOMAIN_NAME][URL]"
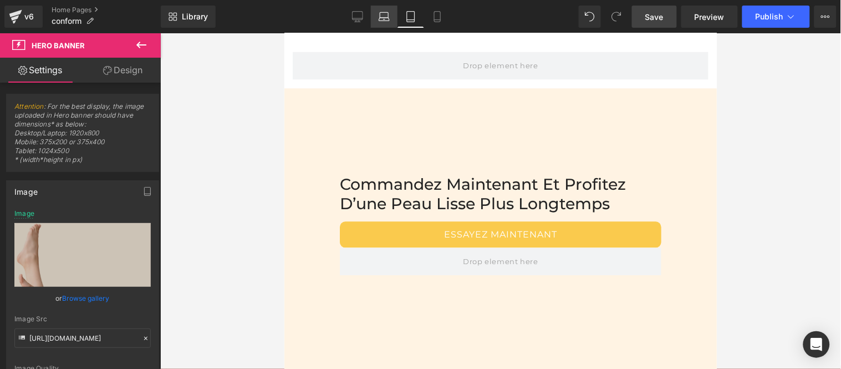
click at [381, 16] on icon at bounding box center [384, 15] width 8 height 5
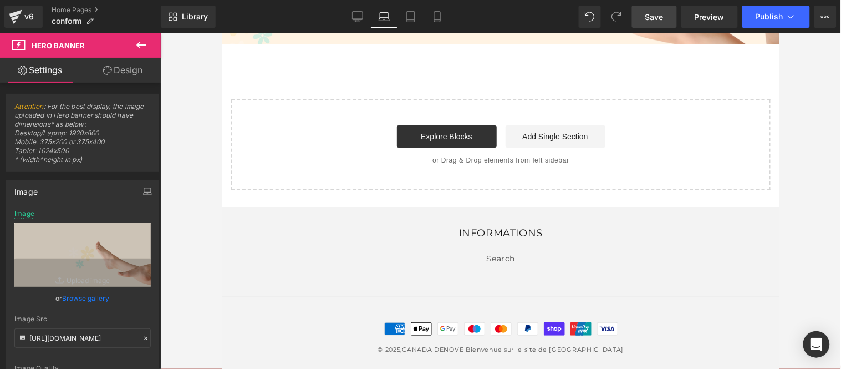
type input "[URL][DOMAIN_NAME]"
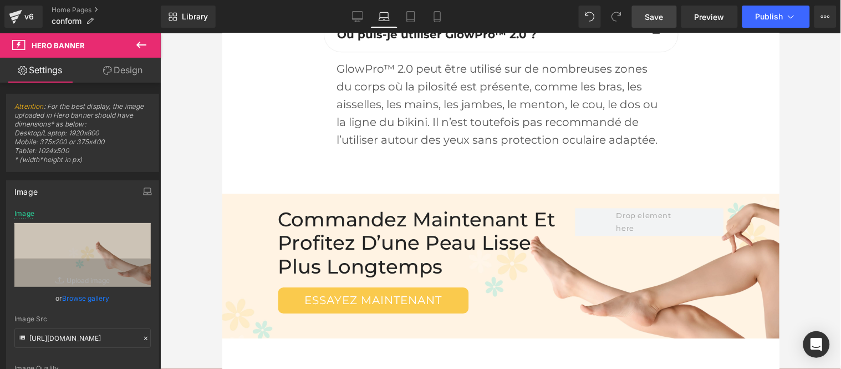
scroll to position [4030, 0]
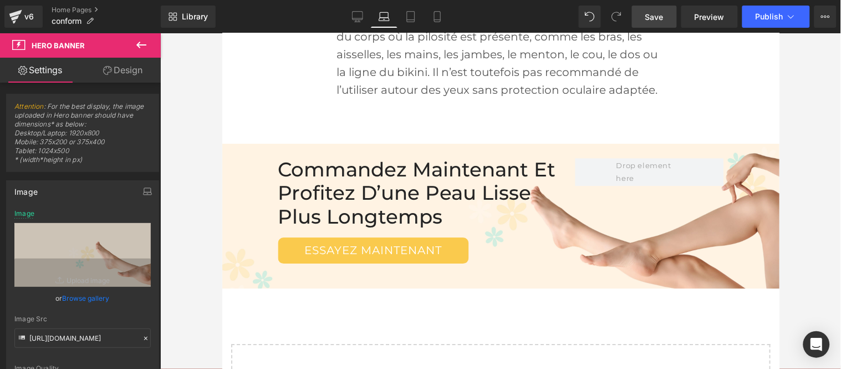
click at [655, 17] on span "Save" at bounding box center [654, 17] width 18 height 12
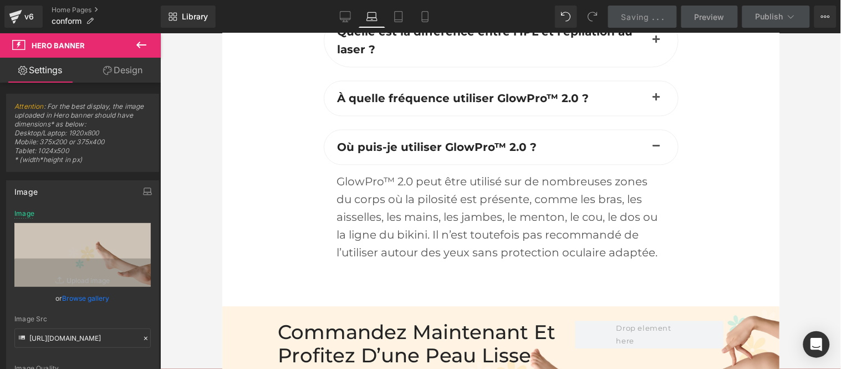
scroll to position [3784, 0]
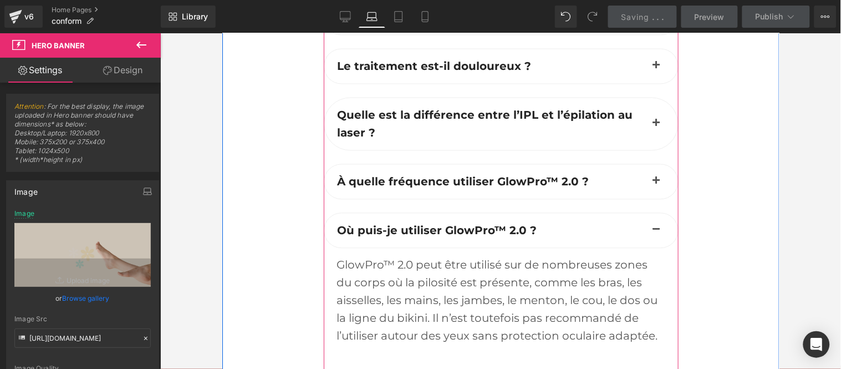
click at [648, 213] on button "button" at bounding box center [656, 230] width 22 height 34
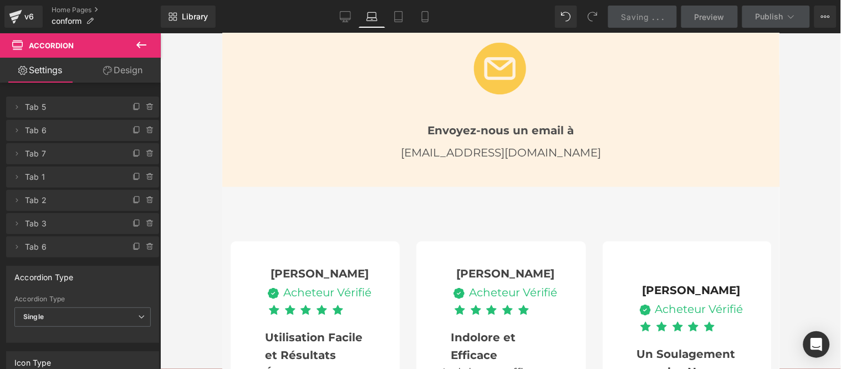
scroll to position [2429, 0]
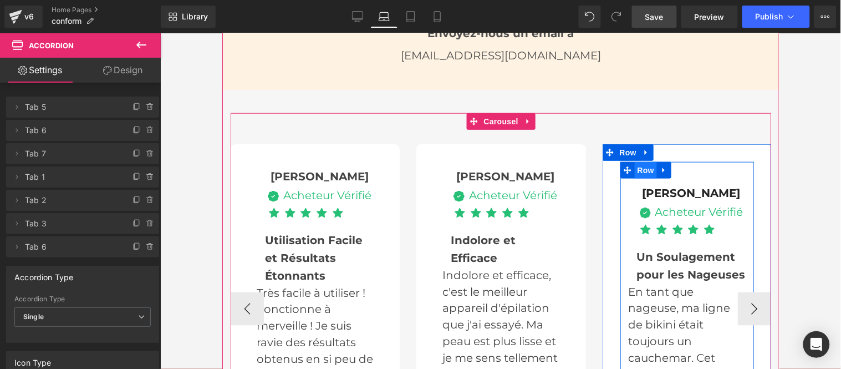
click at [643, 161] on span "Row" at bounding box center [645, 169] width 22 height 17
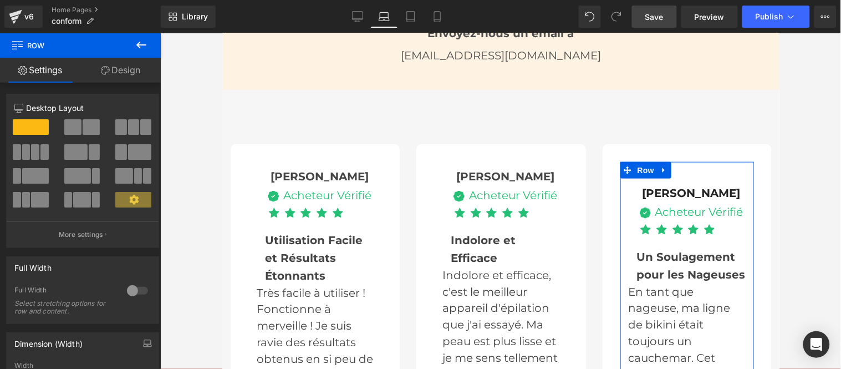
click at [130, 70] on link "Design" at bounding box center [120, 70] width 80 height 25
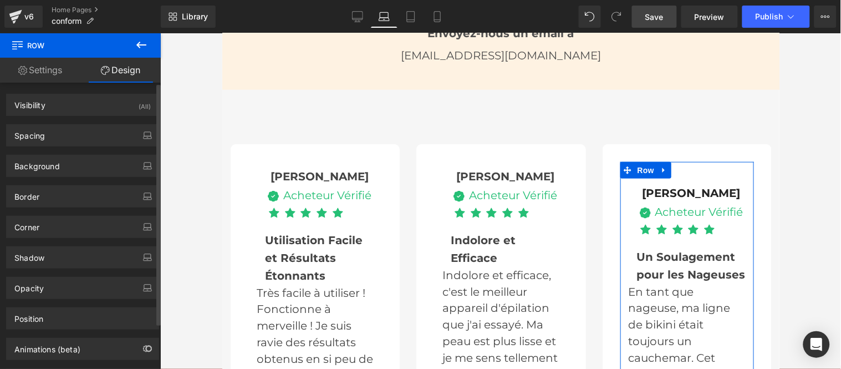
type input "0"
type input "30"
type input "0"
type input "10"
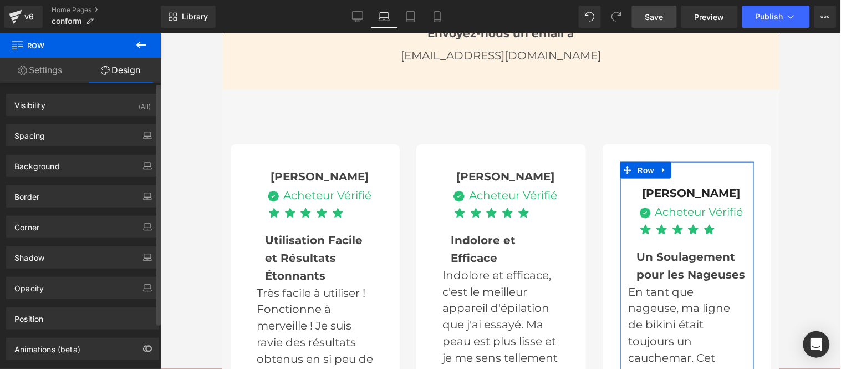
type input "0"
click at [78, 131] on div "Spacing" at bounding box center [83, 135] width 152 height 21
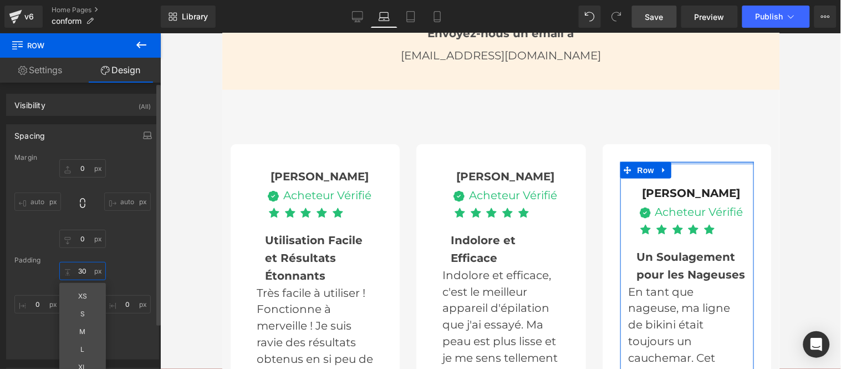
click at [82, 270] on input "30" at bounding box center [82, 271] width 47 height 18
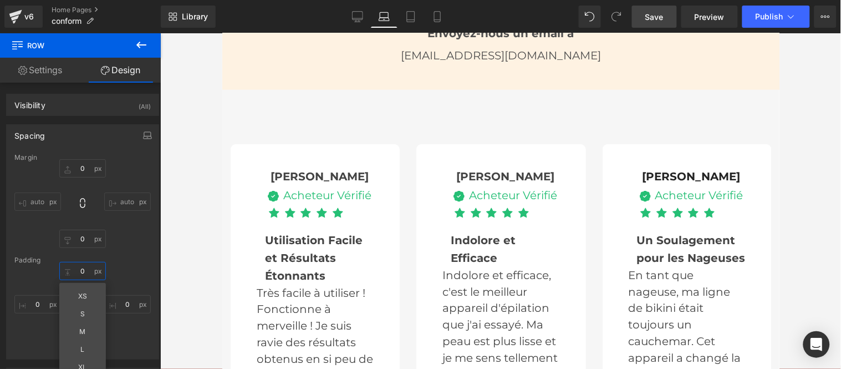
type input "0"
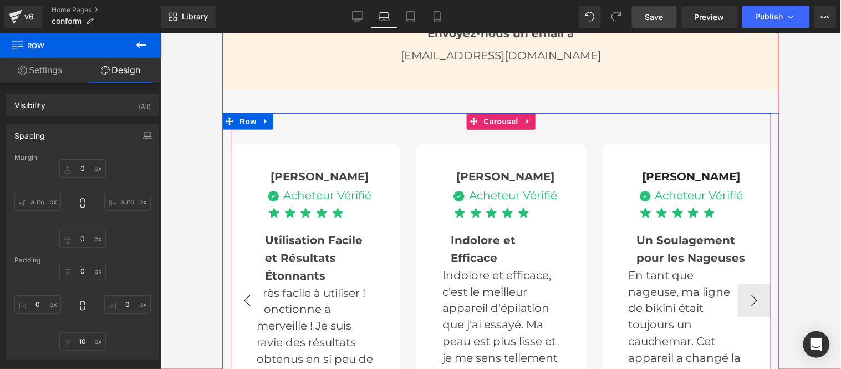
click at [241, 283] on button "‹" at bounding box center [246, 299] width 33 height 33
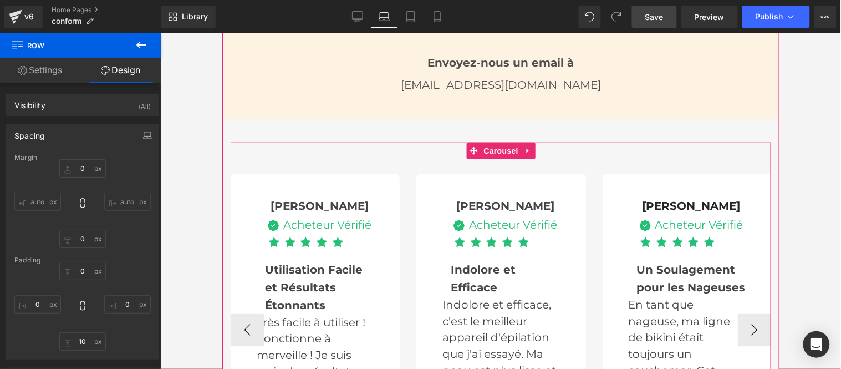
scroll to position [2366, 0]
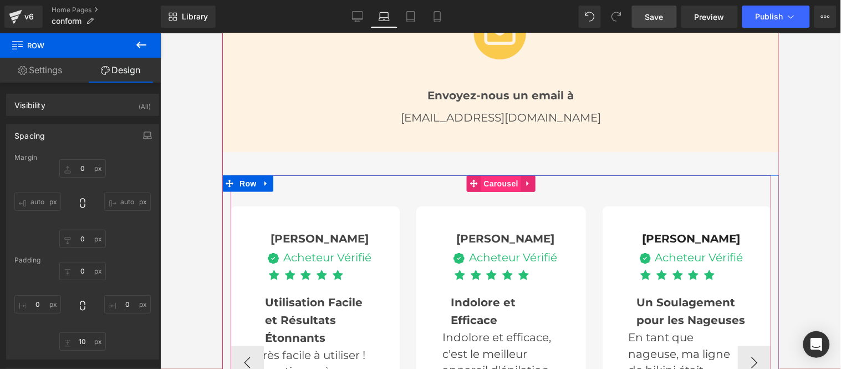
click at [498, 175] on span "Carousel" at bounding box center [501, 183] width 40 height 17
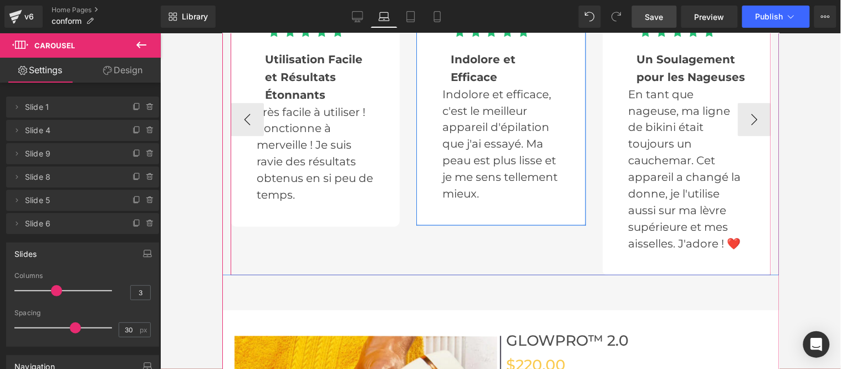
scroll to position [2613, 0]
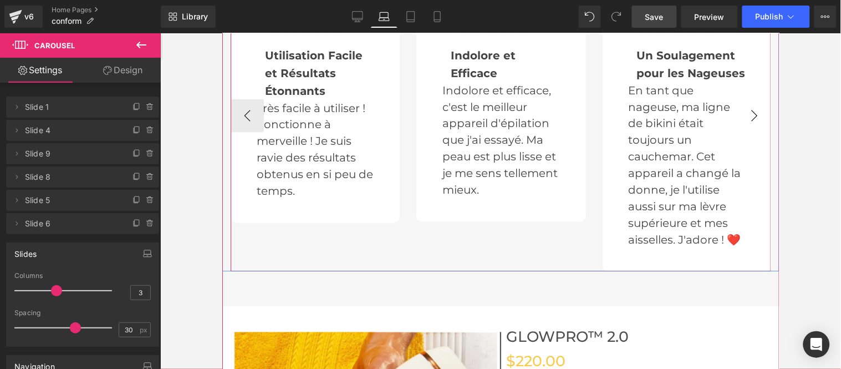
click at [752, 99] on button "›" at bounding box center [753, 115] width 33 height 33
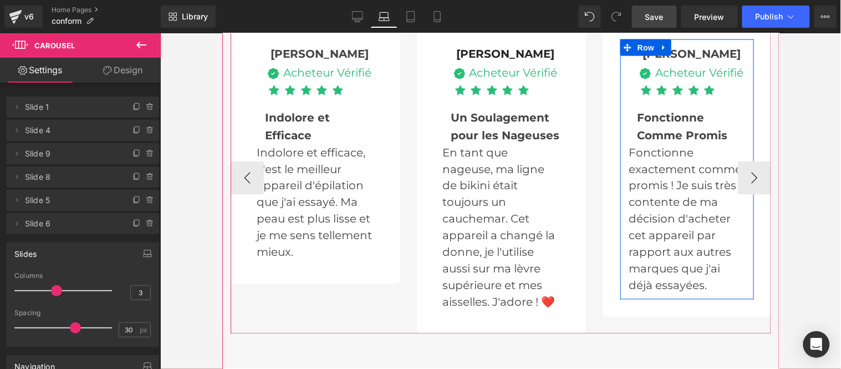
scroll to position [2552, 0]
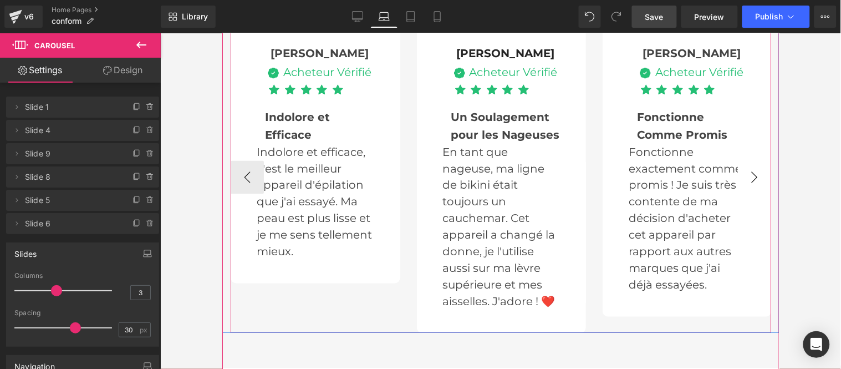
click at [754, 160] on button "›" at bounding box center [753, 176] width 33 height 33
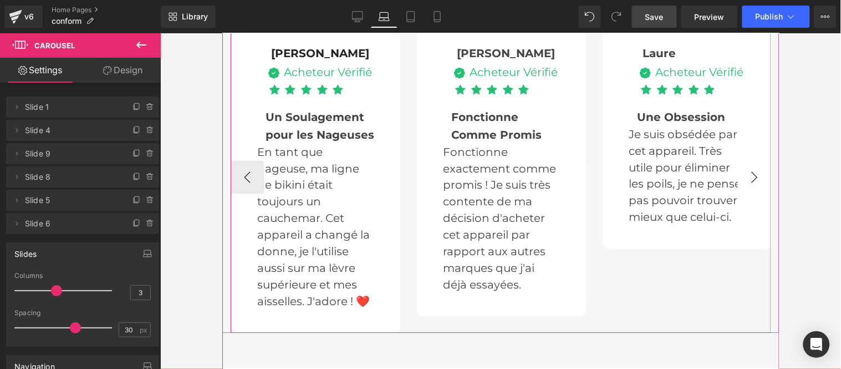
click at [754, 160] on button "›" at bounding box center [753, 176] width 33 height 33
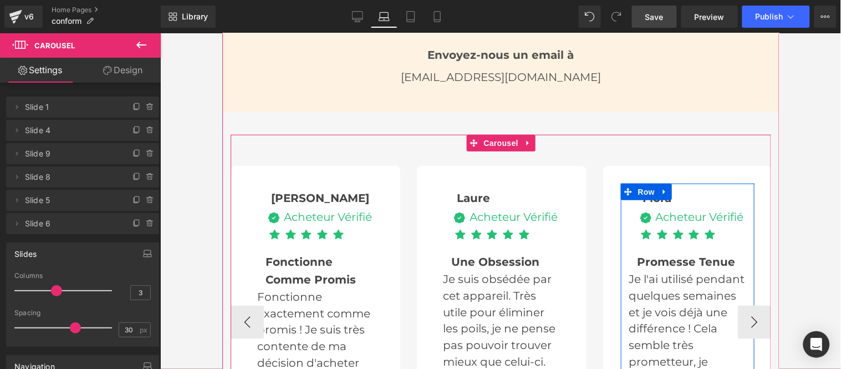
scroll to position [2366, 0]
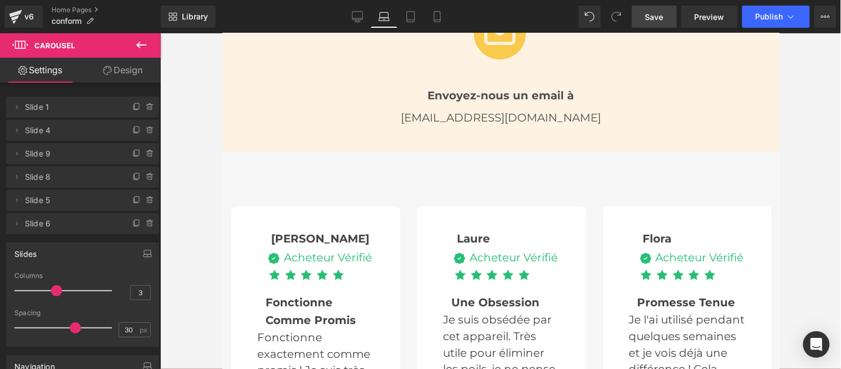
drag, startPoint x: 656, startPoint y: 14, endPoint x: 373, endPoint y: 147, distance: 313.5
click at [656, 14] on span "Save" at bounding box center [654, 17] width 18 height 12
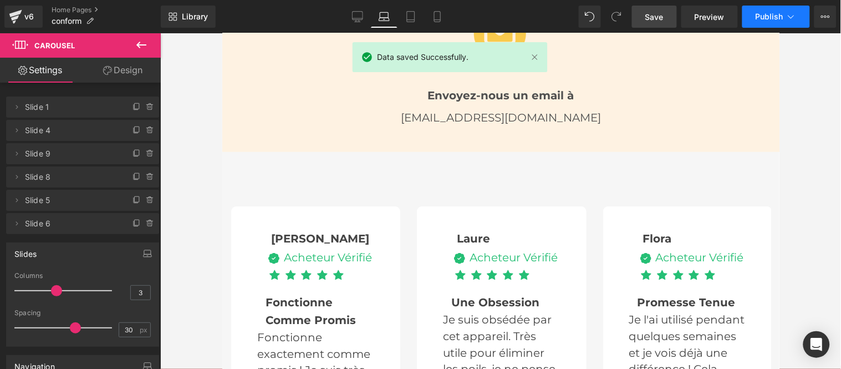
click at [767, 14] on span "Publish" at bounding box center [770, 16] width 28 height 9
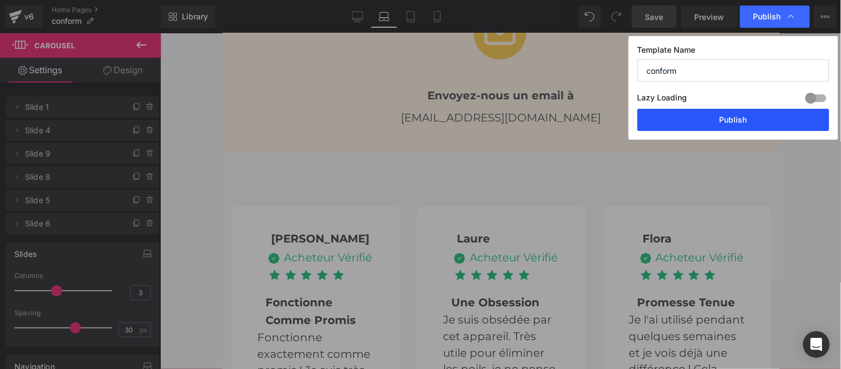
drag, startPoint x: 727, startPoint y: 122, endPoint x: 214, endPoint y: 162, distance: 515.0
click at [727, 122] on button "Publish" at bounding box center [734, 120] width 192 height 22
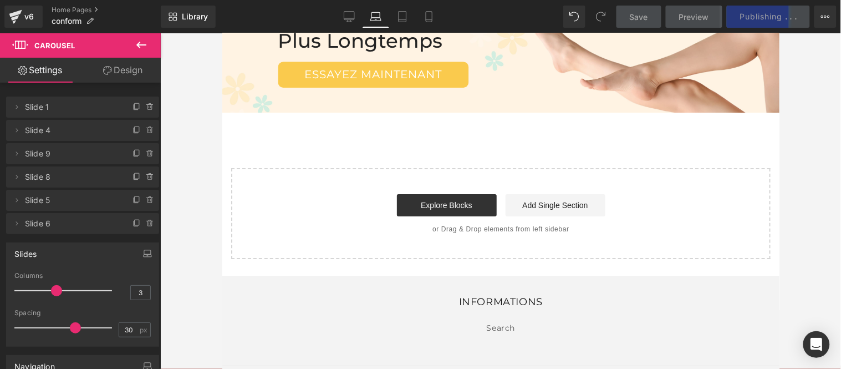
scroll to position [4128, 0]
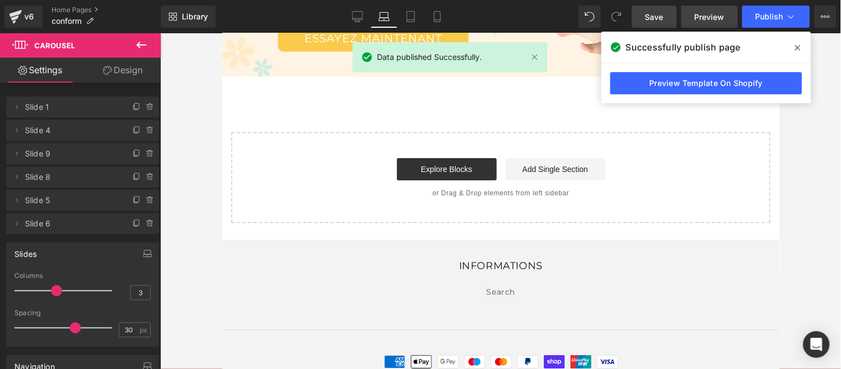
click at [711, 13] on span "Preview" at bounding box center [710, 17] width 30 height 12
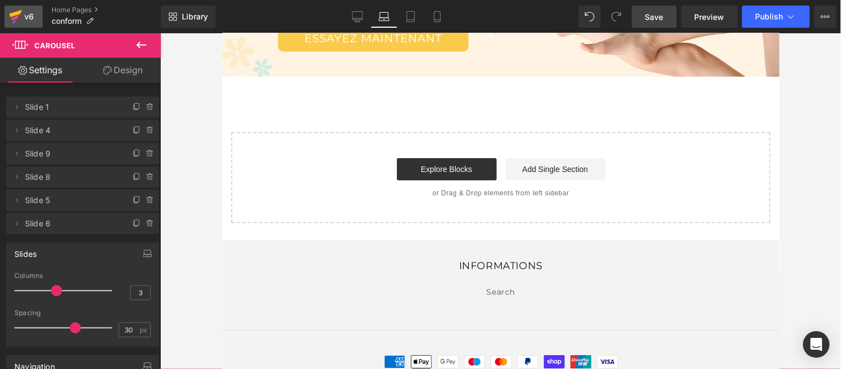
click at [24, 17] on div "v6" at bounding box center [29, 16] width 14 height 14
